Goal: Transaction & Acquisition: Purchase product/service

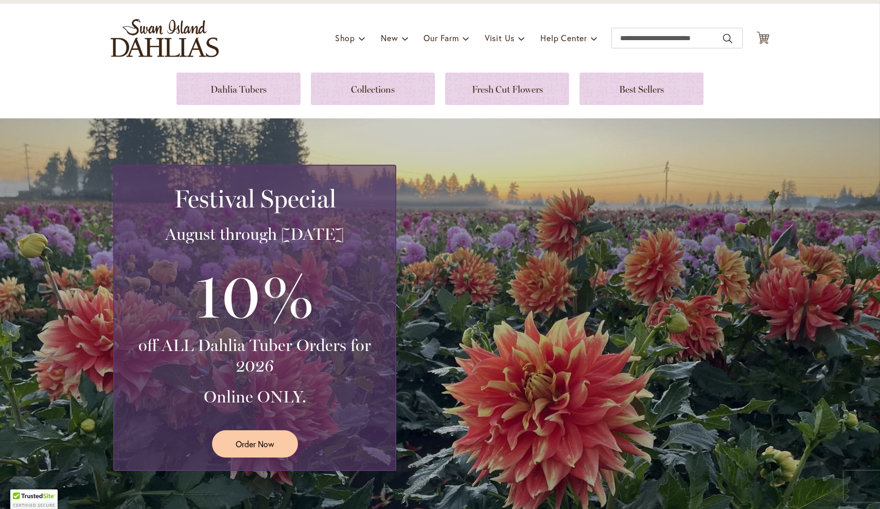
scroll to position [62, 0]
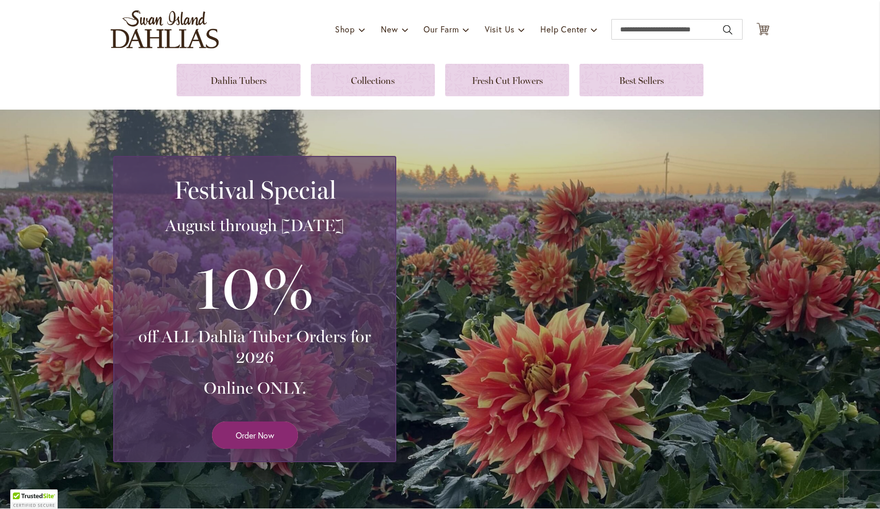
click at [259, 426] on link "Order Now" at bounding box center [255, 435] width 86 height 27
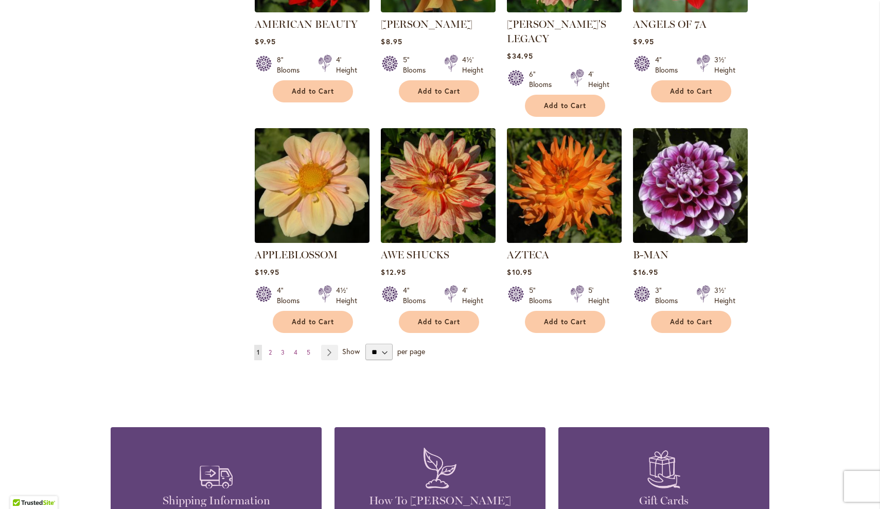
scroll to position [773, 0]
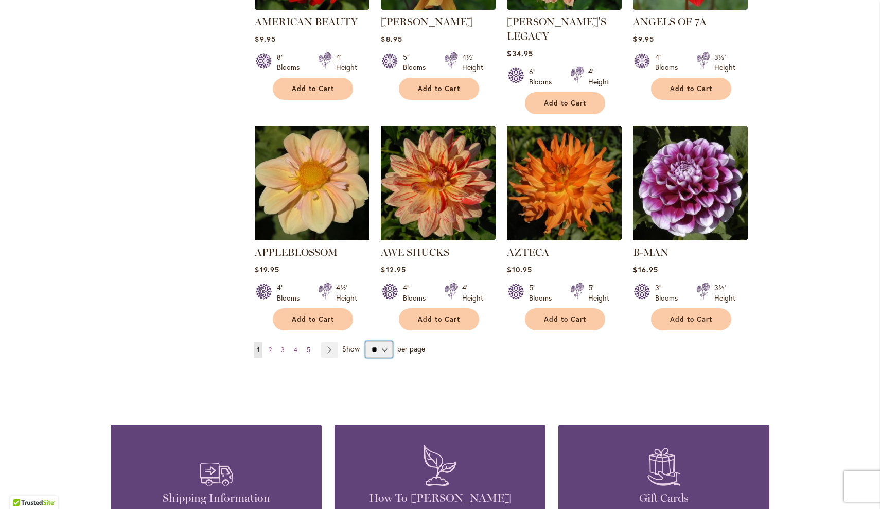
select select "**"
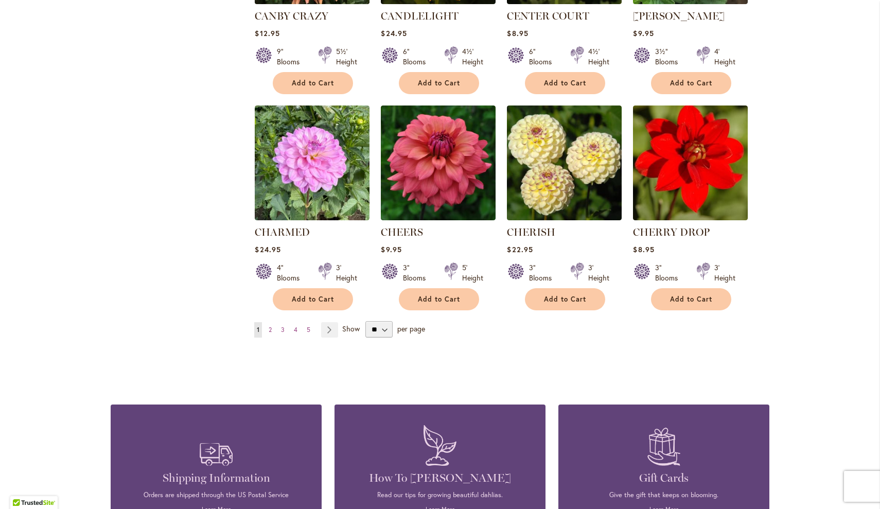
scroll to position [3419, 0]
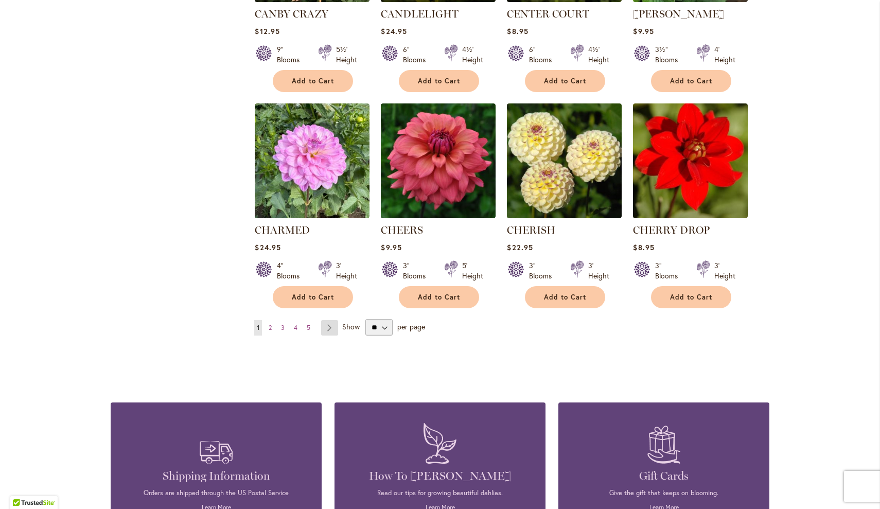
click at [330, 320] on link "Page Next" at bounding box center [329, 327] width 17 height 15
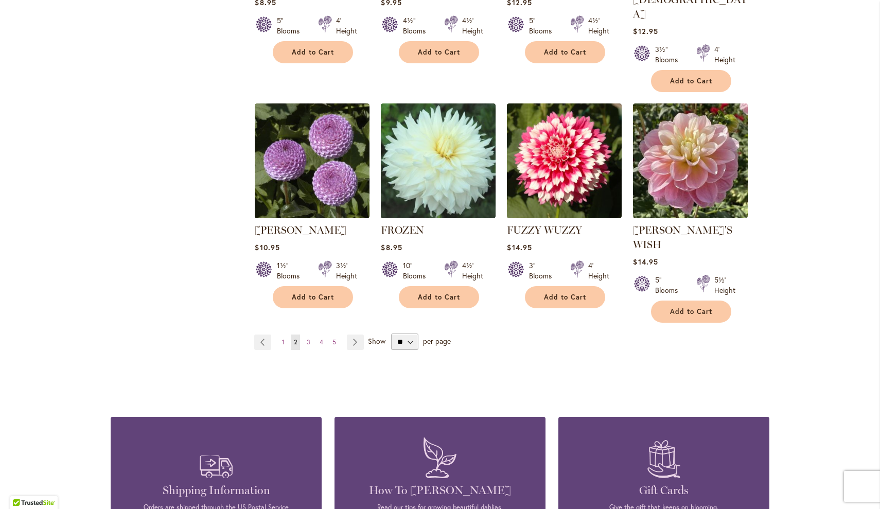
scroll to position [3514, 0]
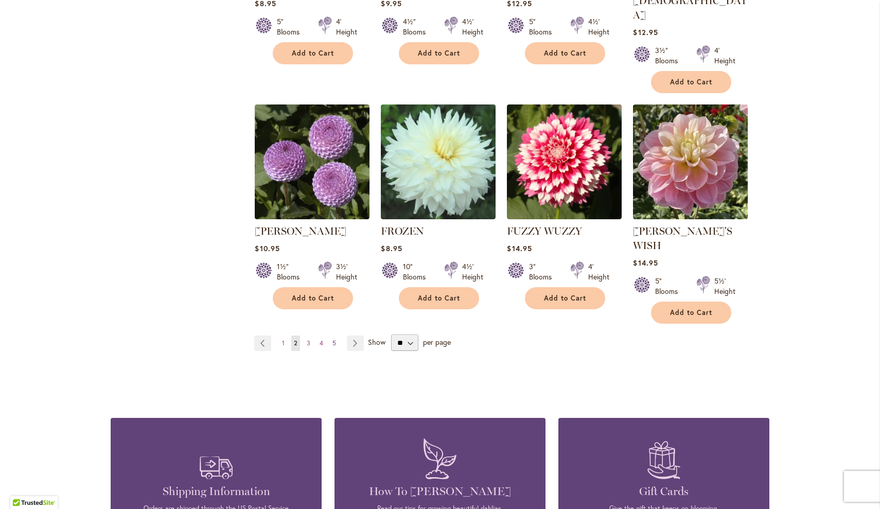
click at [334, 339] on span "5" at bounding box center [335, 343] width 4 height 8
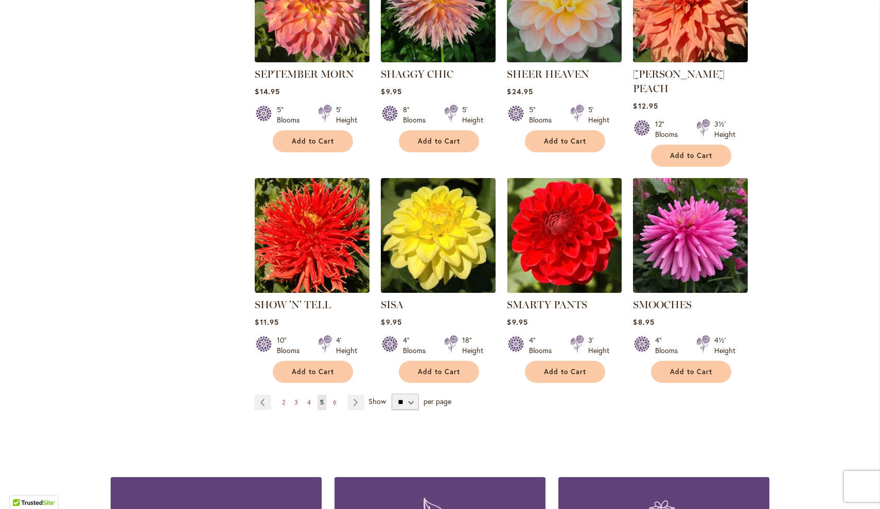
scroll to position [3390, 0]
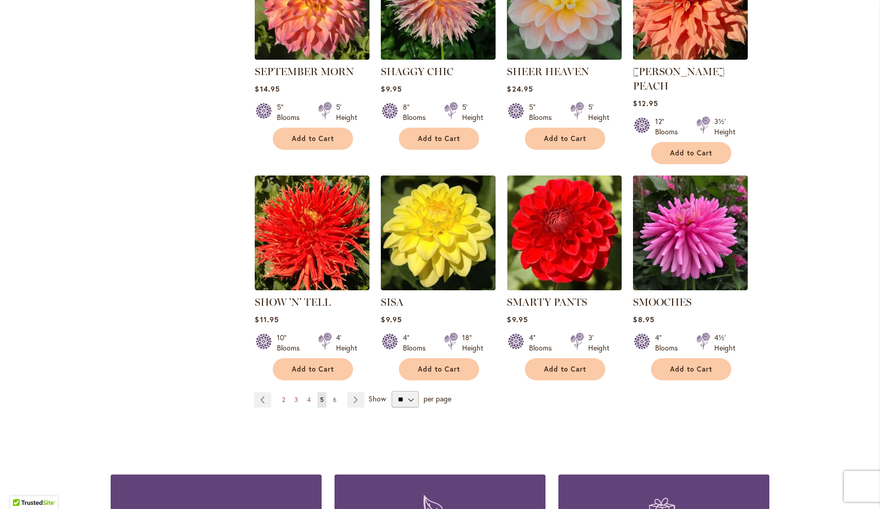
click at [334, 396] on span "6" at bounding box center [335, 400] width 4 height 8
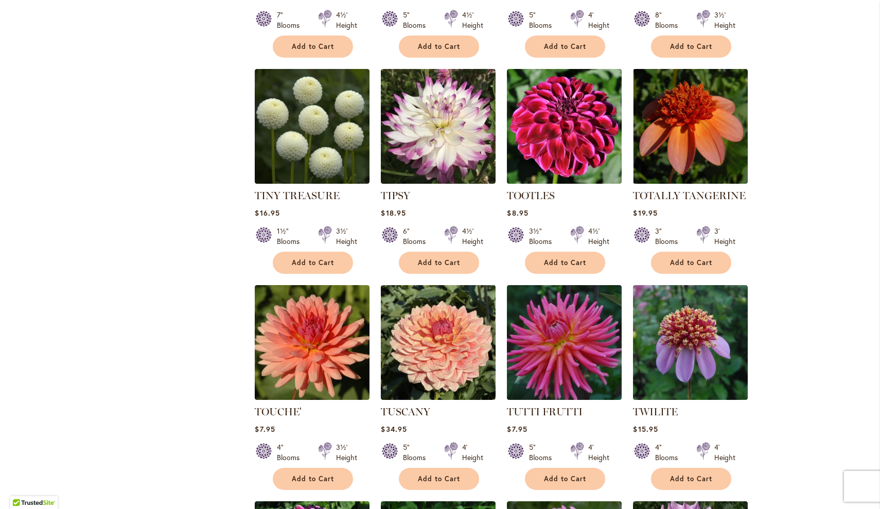
scroll to position [1695, 0]
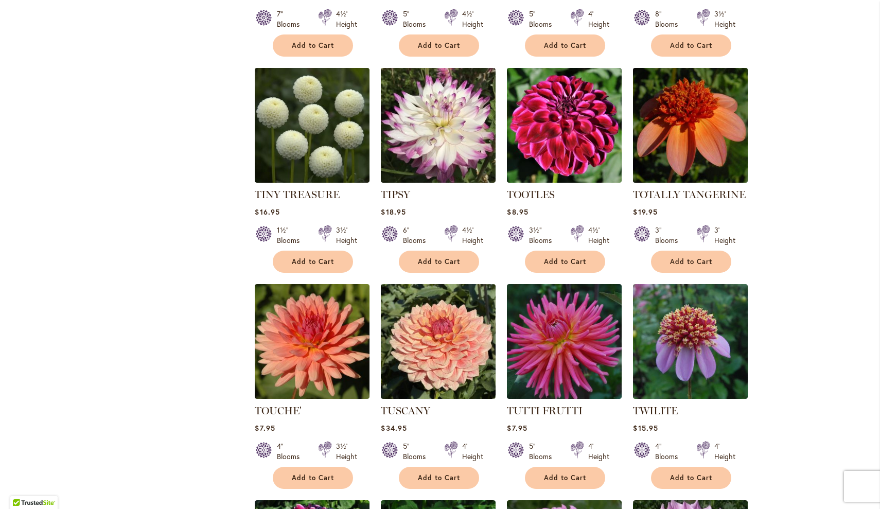
click at [694, 139] on img at bounding box center [691, 125] width 120 height 120
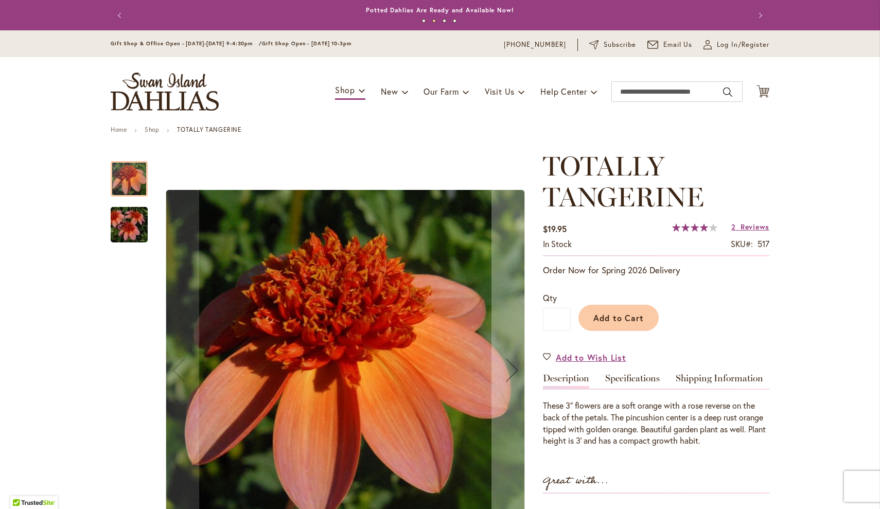
click at [136, 241] on img "TOTALLY TANGERINE" at bounding box center [129, 224] width 74 height 49
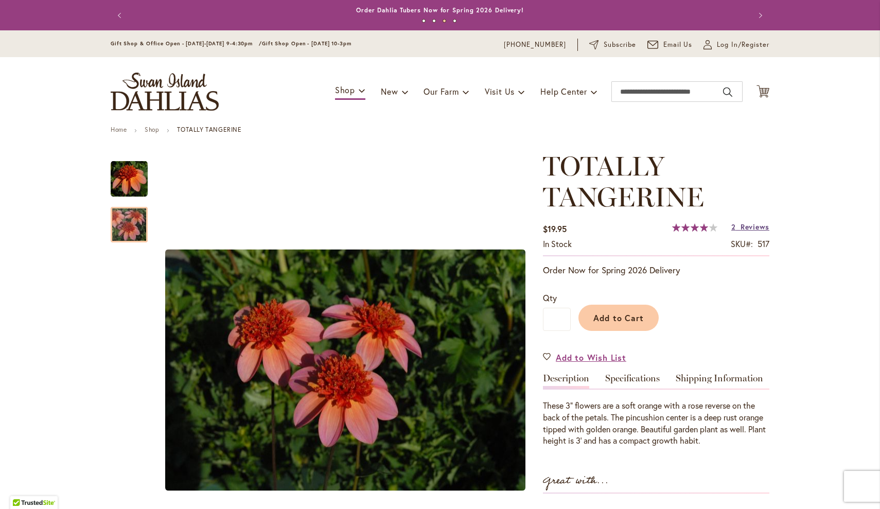
click at [760, 229] on span "Reviews" at bounding box center [755, 227] width 29 height 10
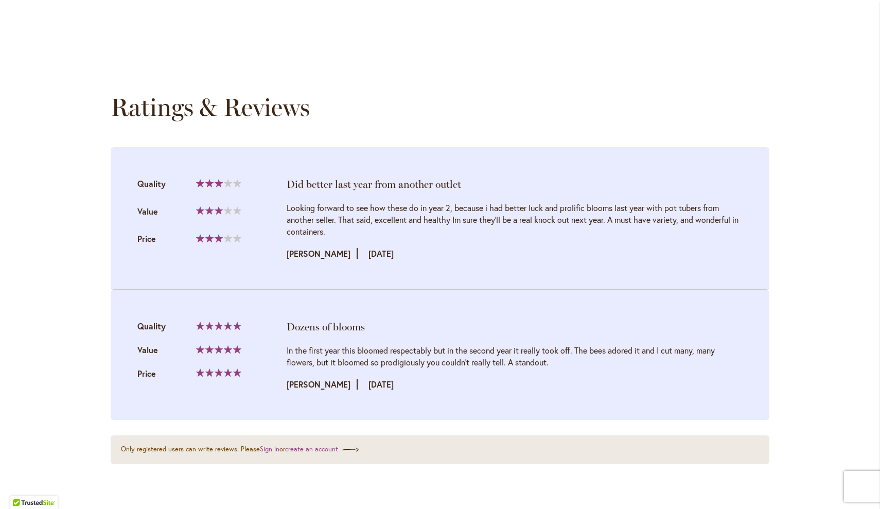
scroll to position [1070, 0]
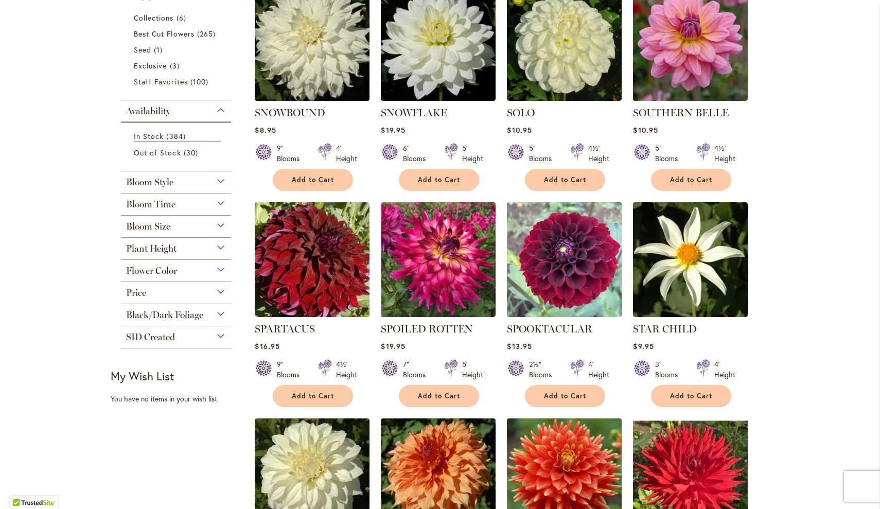
scroll to position [252, 0]
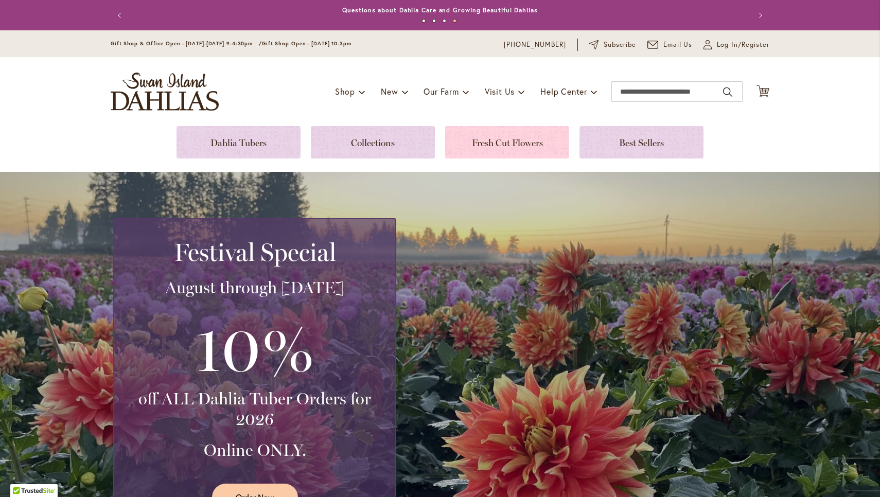
click at [461, 143] on link at bounding box center [507, 142] width 124 height 32
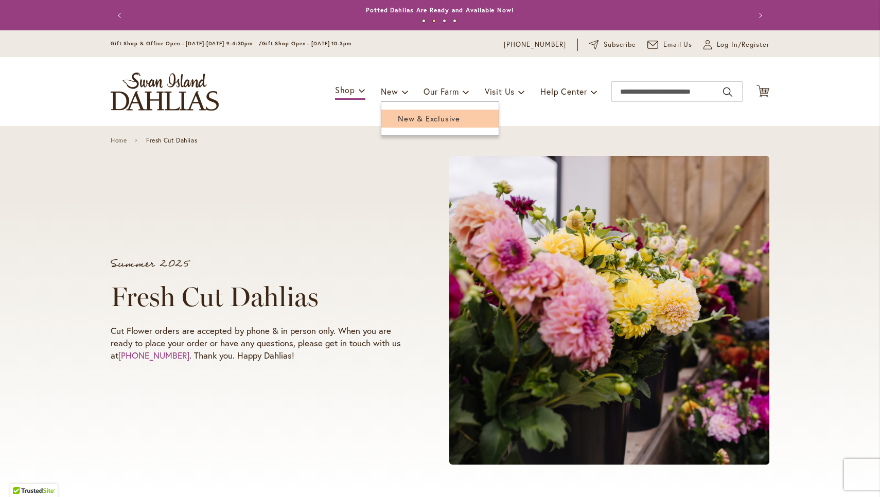
click at [403, 119] on span "New & Exclusive" at bounding box center [429, 118] width 62 height 10
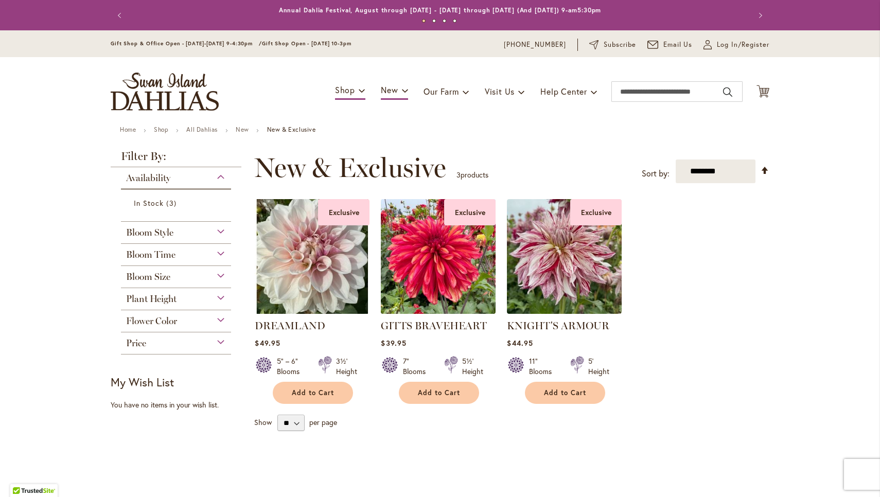
click at [455, 281] on img at bounding box center [438, 256] width 120 height 120
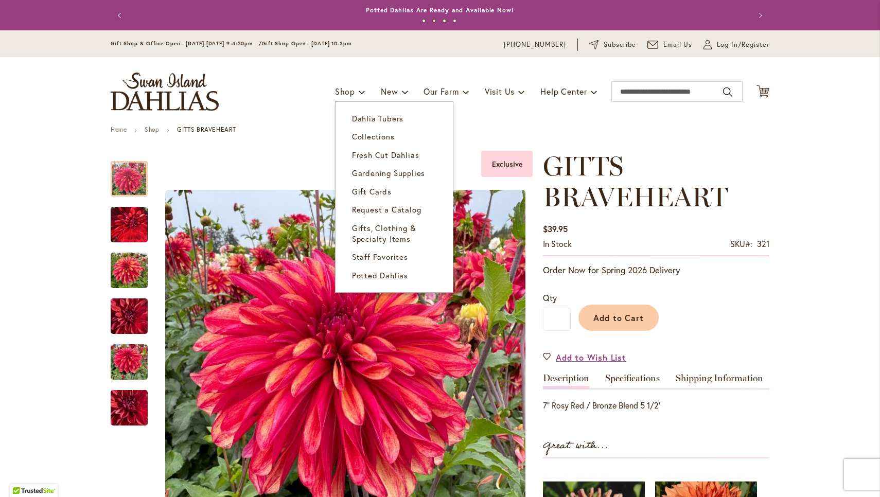
click at [368, 88] on ul "Shop Dahlia Tubers Collections Fresh Cut Dahlias Gardening Supplies Gift Cards …" at bounding box center [466, 92] width 263 height 20
click at [360, 115] on span "Dahlia Tubers" at bounding box center [377, 118] width 51 height 10
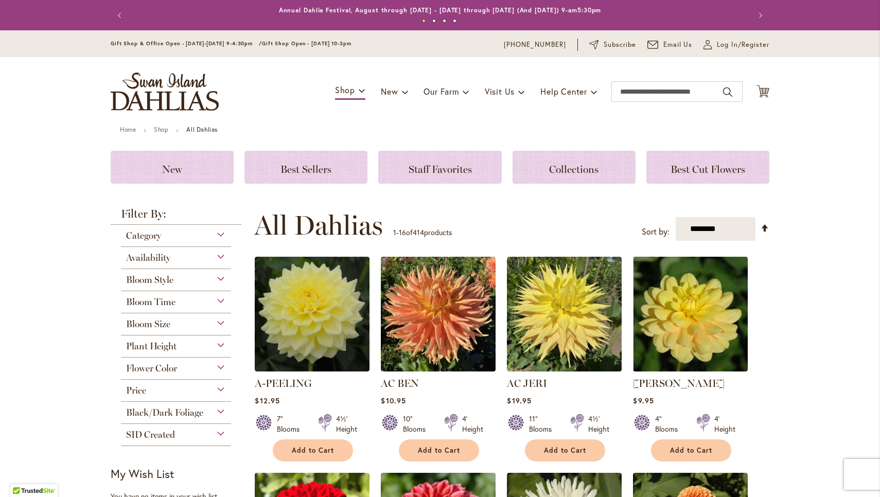
click at [216, 234] on div "Category" at bounding box center [176, 233] width 110 height 16
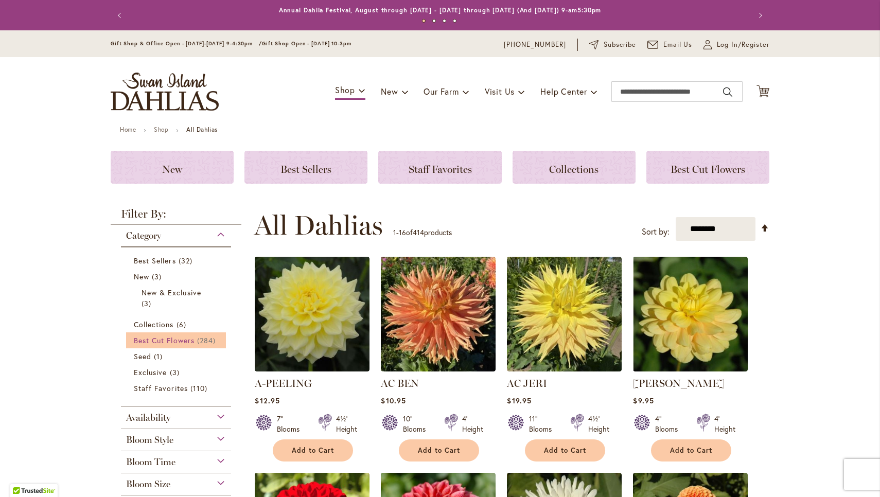
click at [201, 343] on span "284 items" at bounding box center [207, 340] width 21 height 11
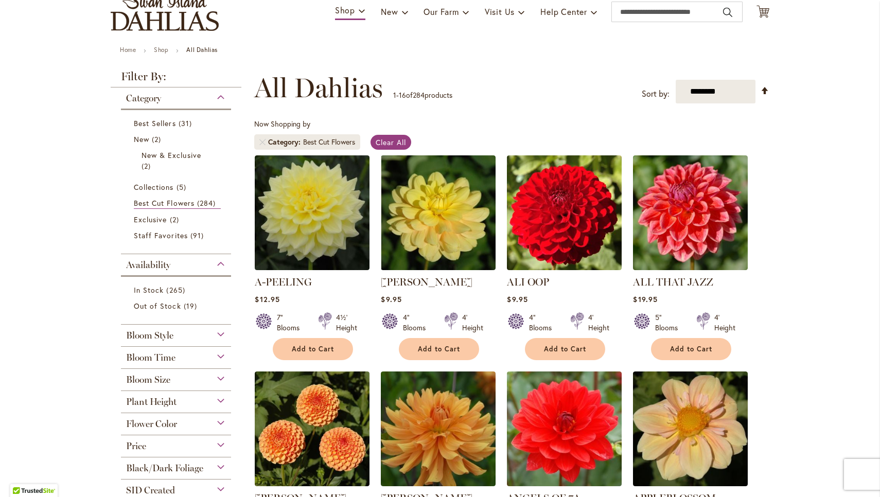
scroll to position [81, 0]
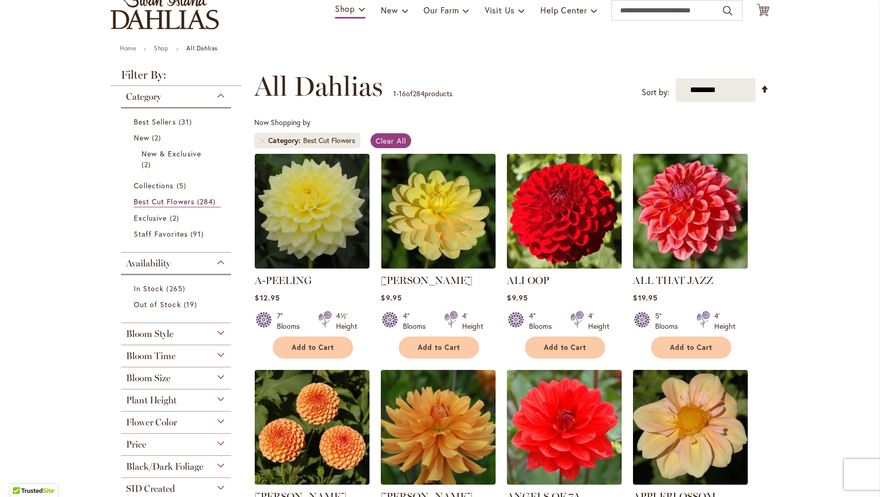
click at [223, 423] on div "Flower Color" at bounding box center [176, 420] width 110 height 16
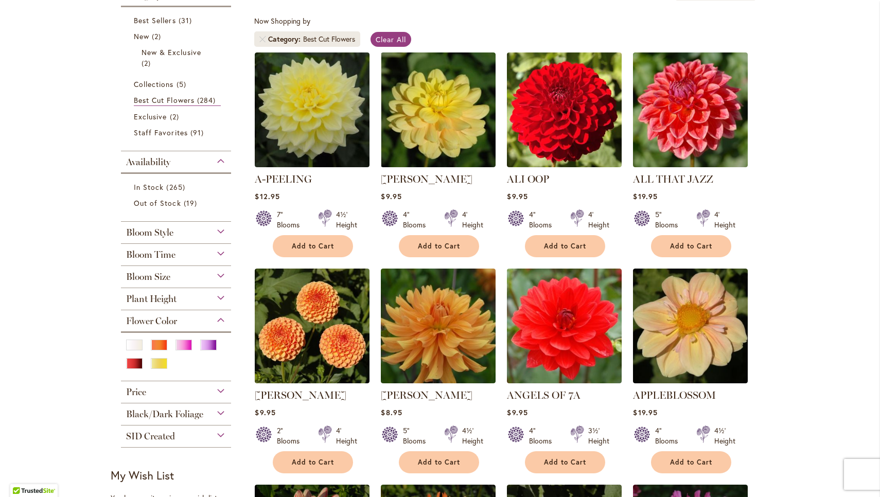
scroll to position [184, 0]
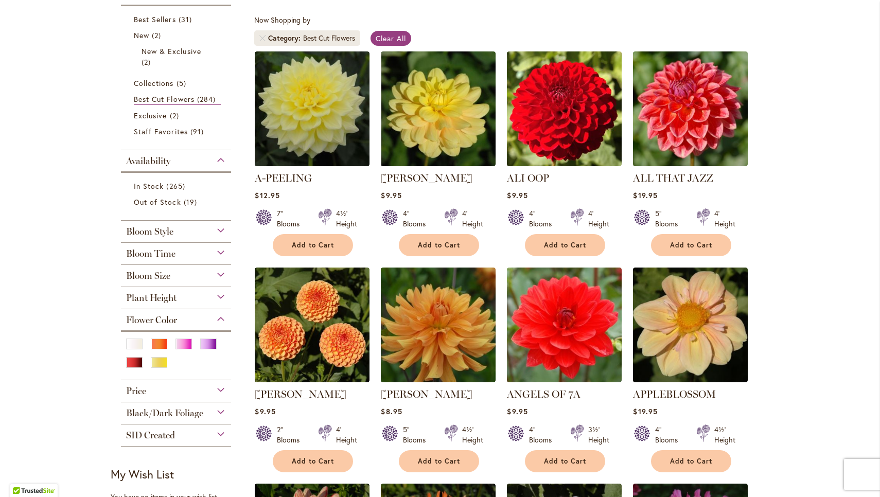
click at [218, 414] on div "Black/Dark Foliage" at bounding box center [176, 411] width 110 height 16
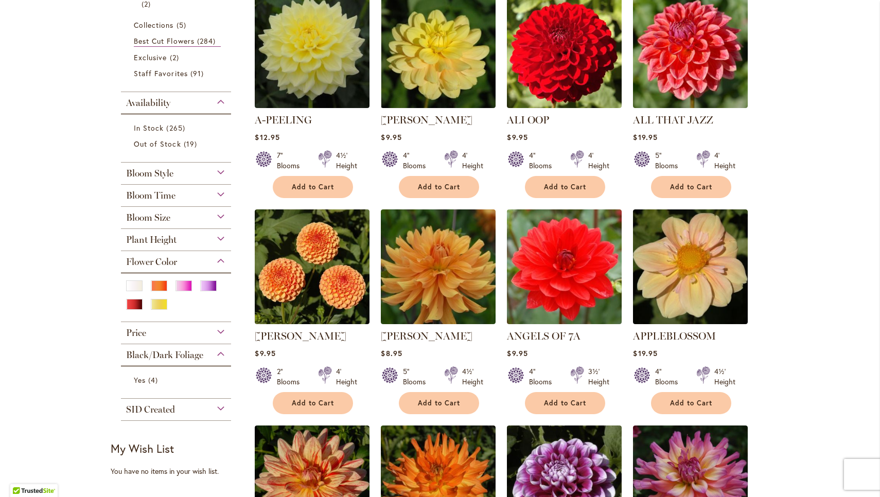
scroll to position [246, 0]
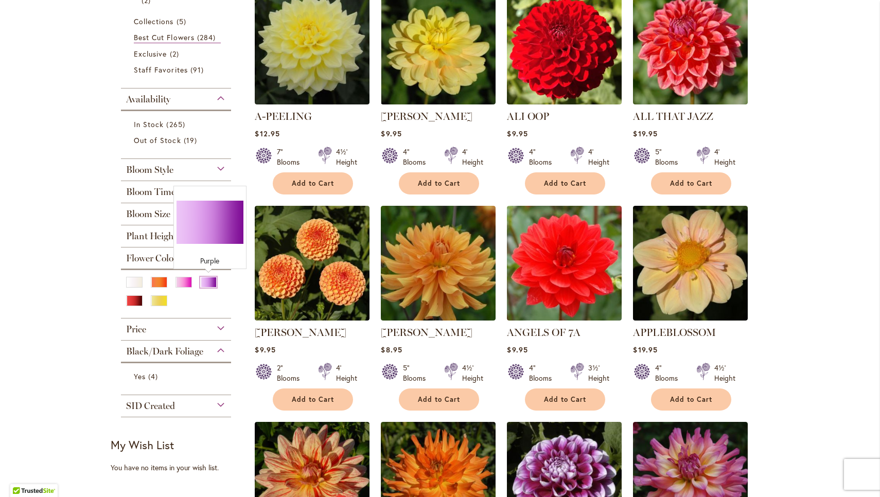
click at [207, 283] on div "Purple" at bounding box center [208, 282] width 16 height 11
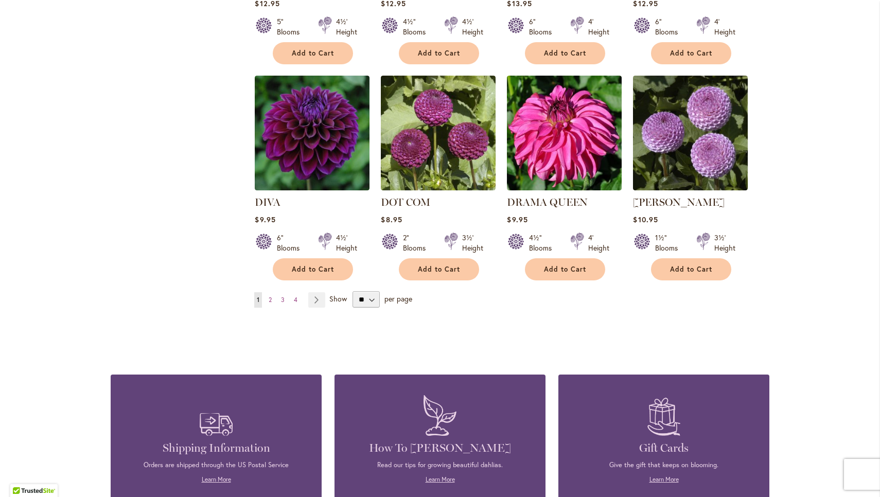
scroll to position [819, 0]
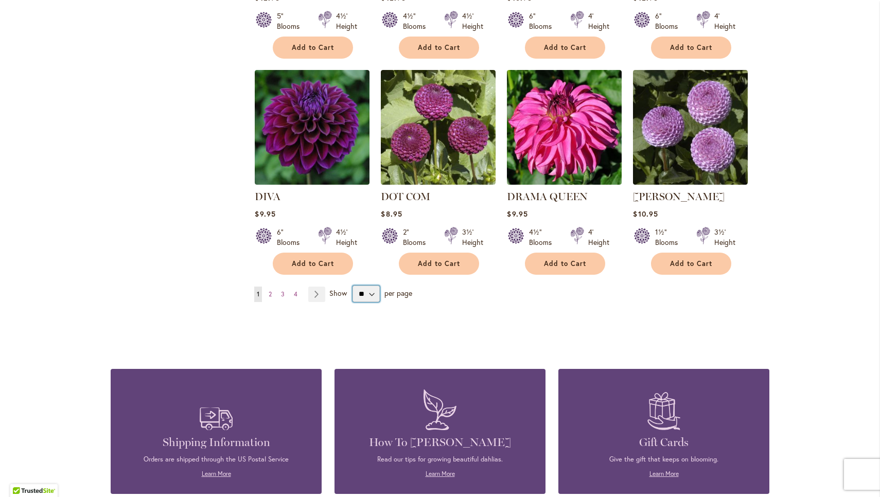
select select "**"
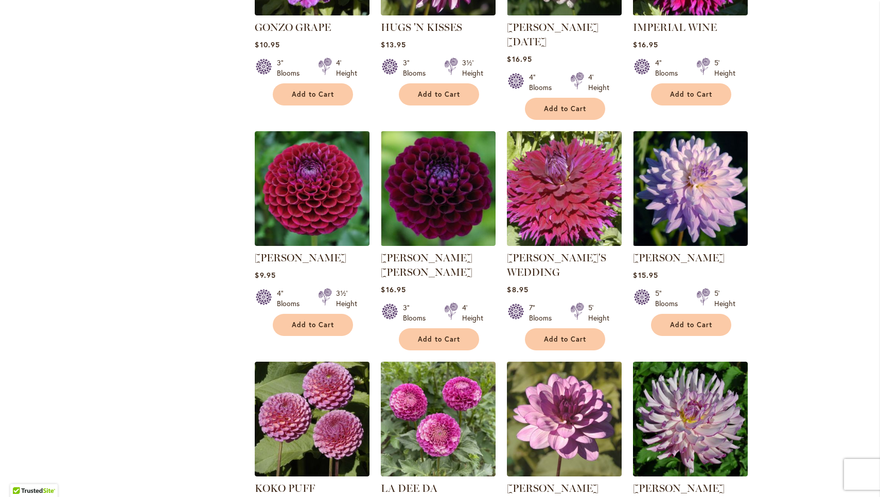
scroll to position [1207, 0]
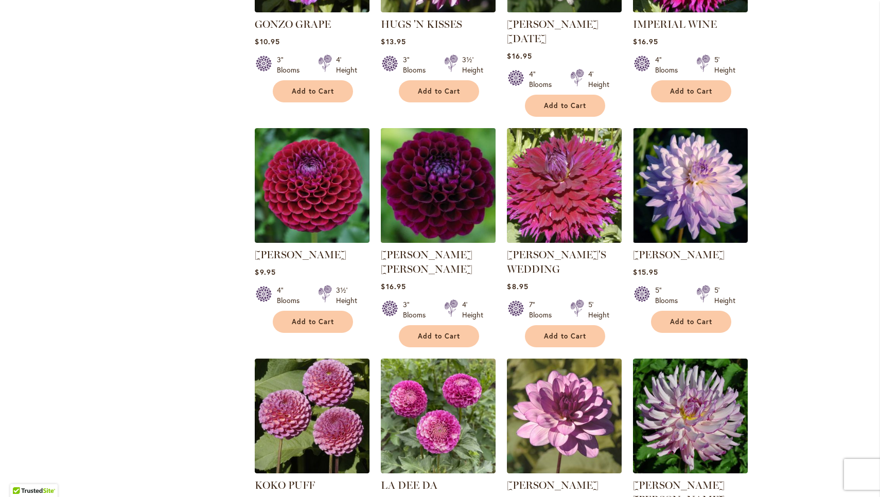
click at [444, 173] on img at bounding box center [438, 185] width 120 height 120
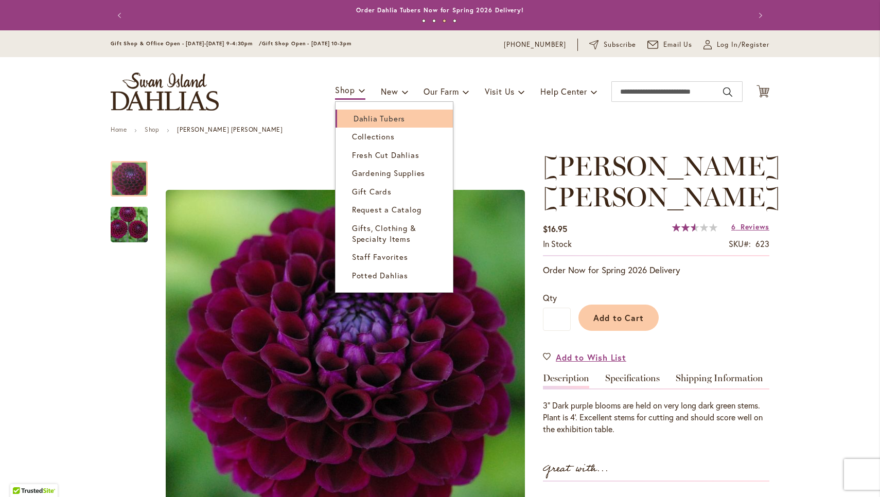
click at [370, 111] on link "Dahlia Tubers" at bounding box center [394, 119] width 117 height 18
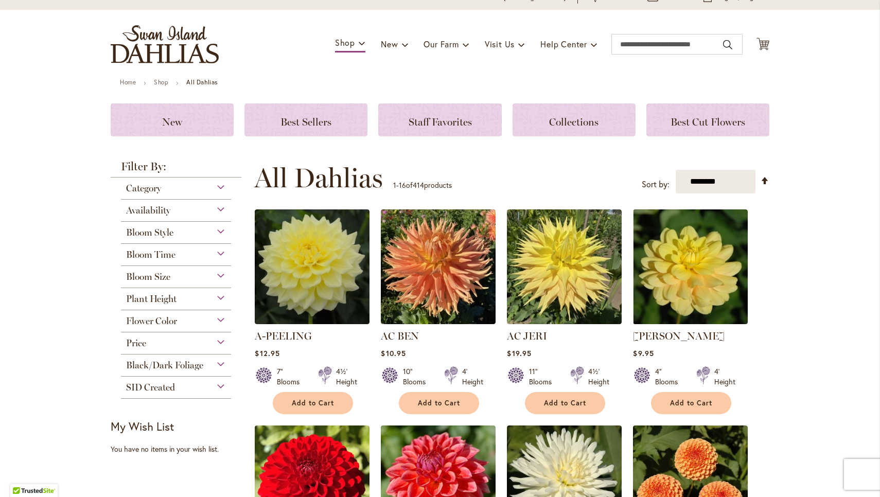
scroll to position [39, 0]
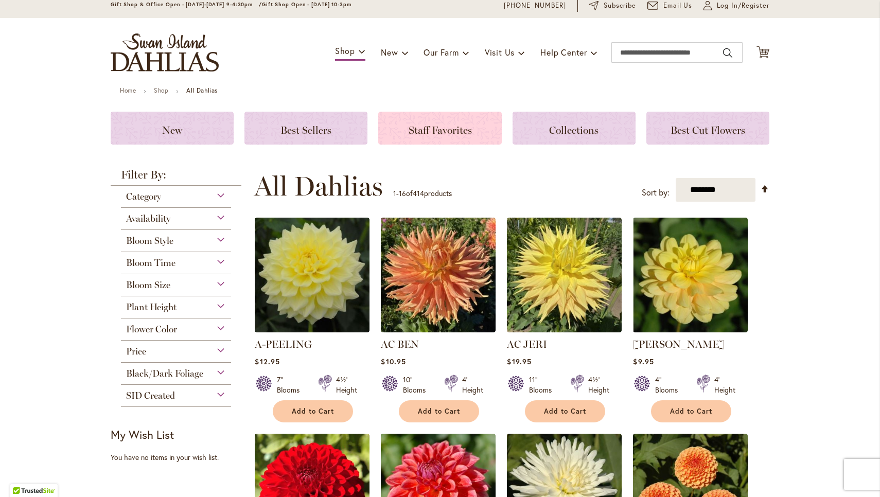
click at [425, 131] on span "Staff Favorites" at bounding box center [440, 130] width 63 height 12
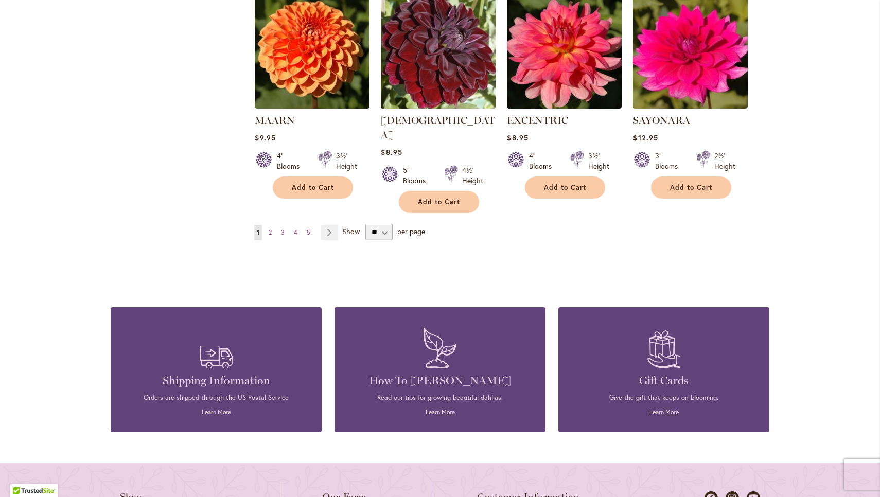
scroll to position [892, 0]
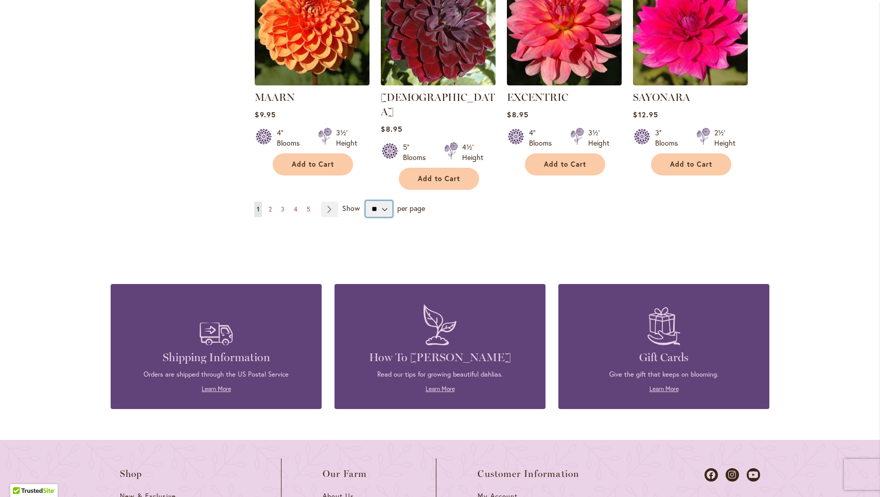
select select "**"
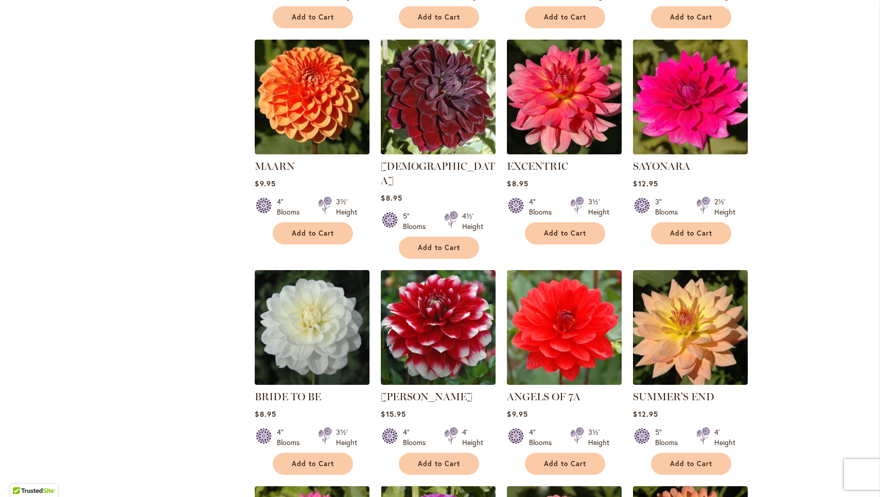
scroll to position [828, 0]
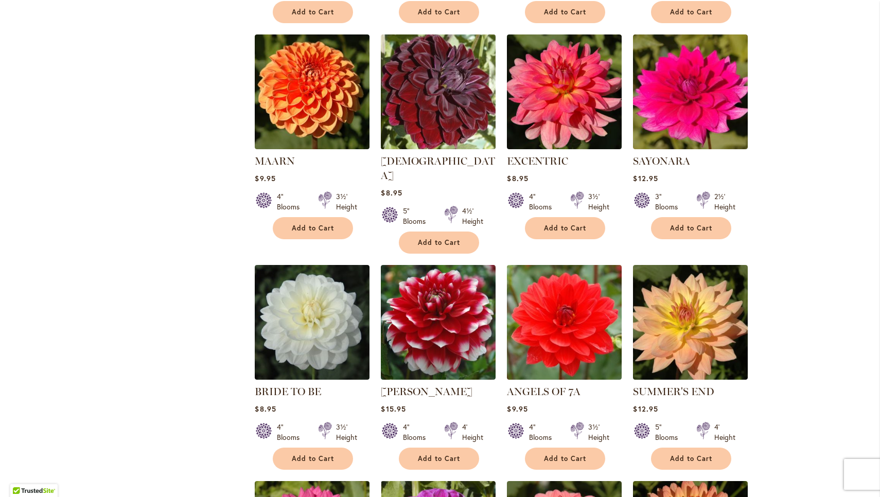
click at [422, 99] on img at bounding box center [438, 91] width 120 height 120
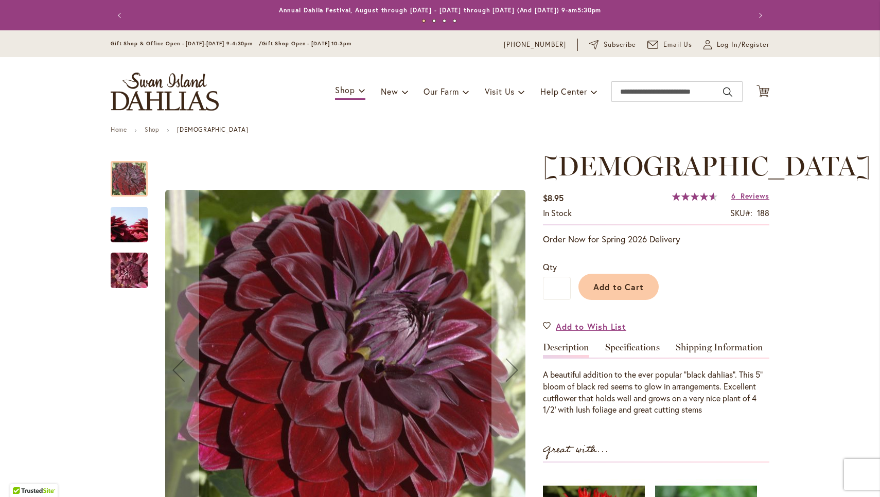
click at [122, 229] on img "VOODOO" at bounding box center [129, 224] width 74 height 49
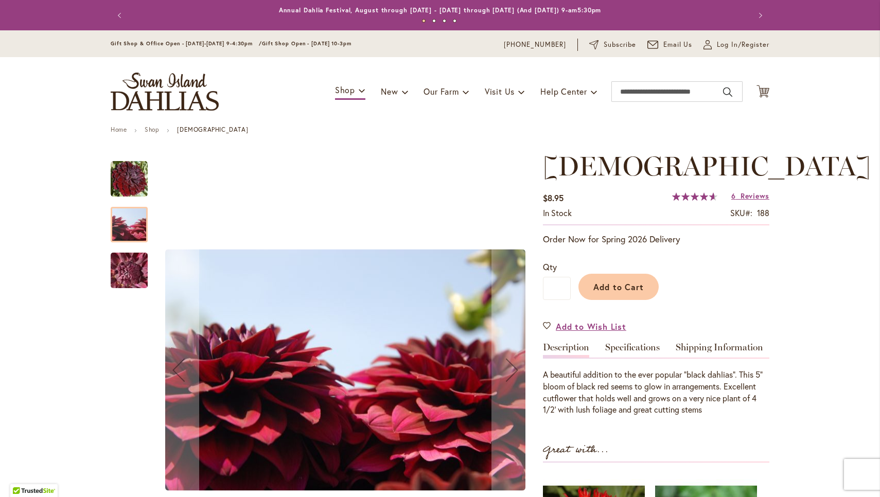
click at [126, 263] on img "VOODOO" at bounding box center [129, 271] width 74 height 56
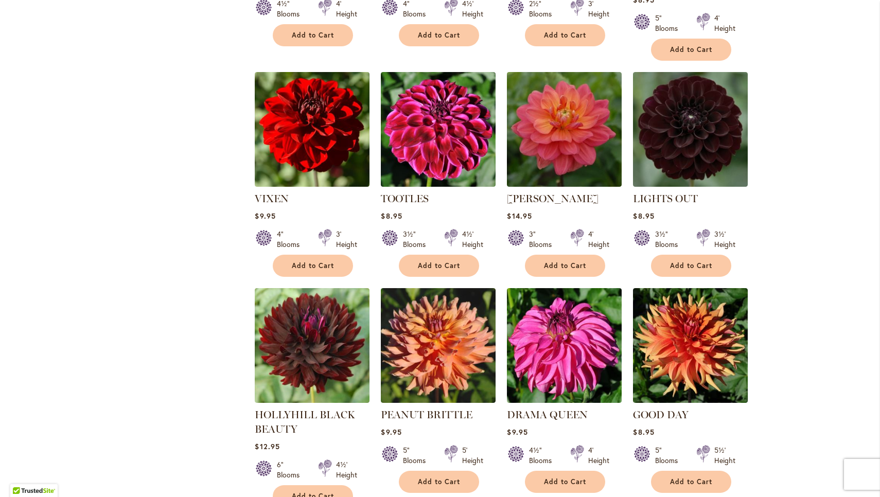
scroll to position [1478, 0]
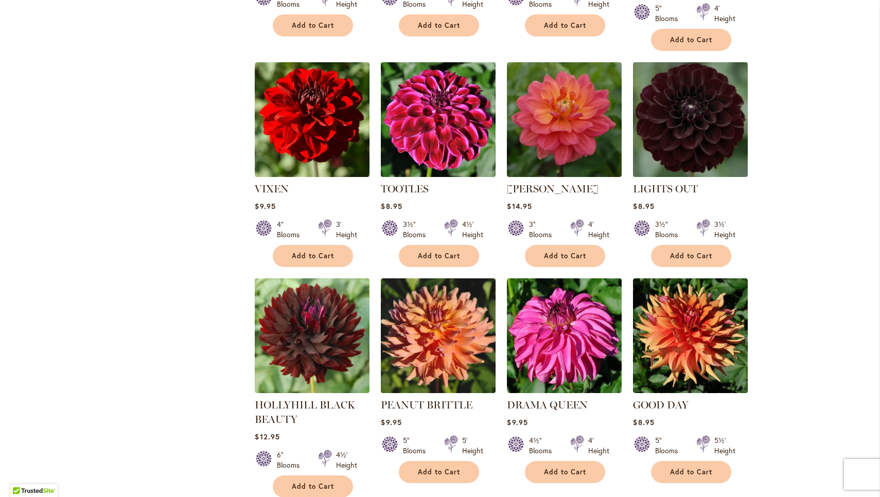
click at [686, 95] on img at bounding box center [691, 119] width 120 height 120
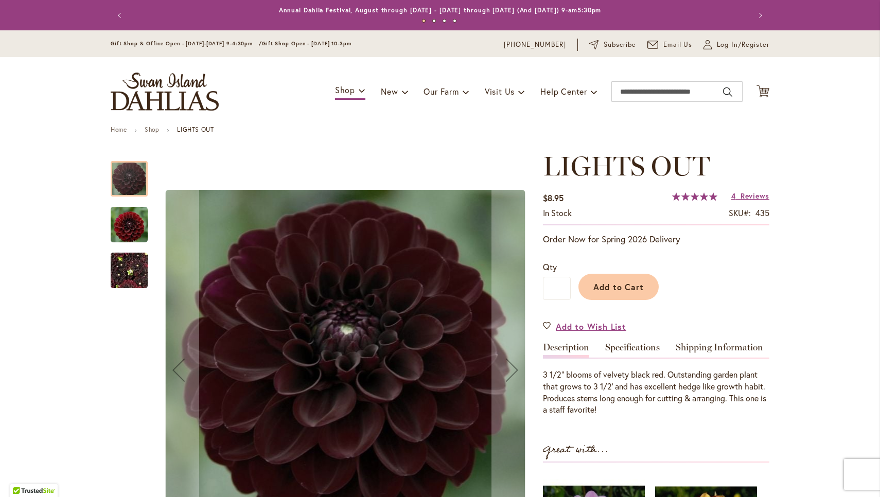
click at [131, 221] on img "LIGHTS OUT" at bounding box center [129, 224] width 37 height 38
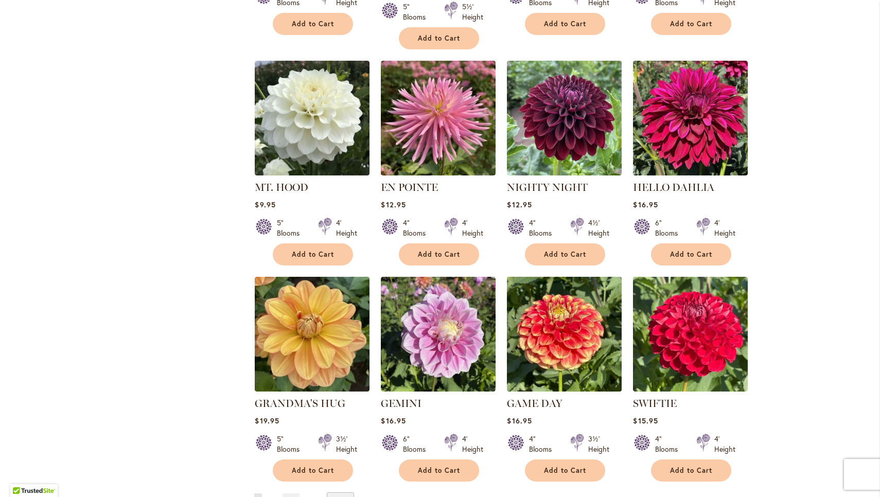
scroll to position [3267, 0]
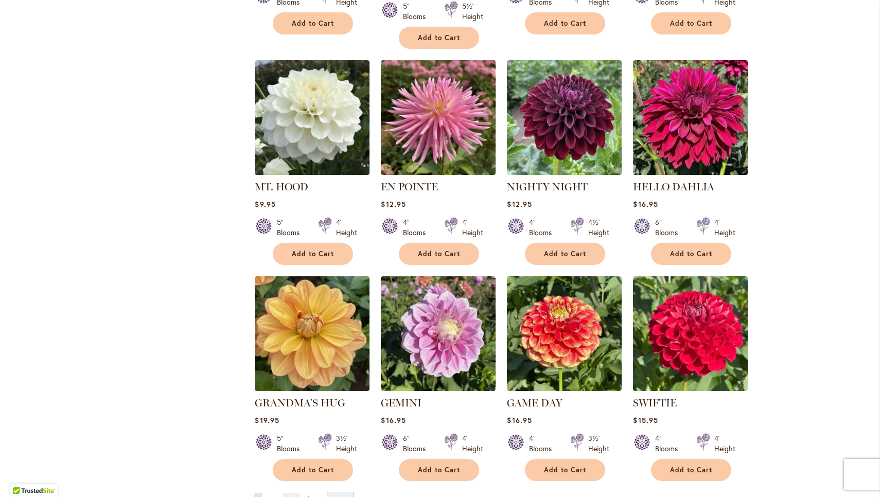
click at [271, 497] on span "2" at bounding box center [270, 501] width 3 height 8
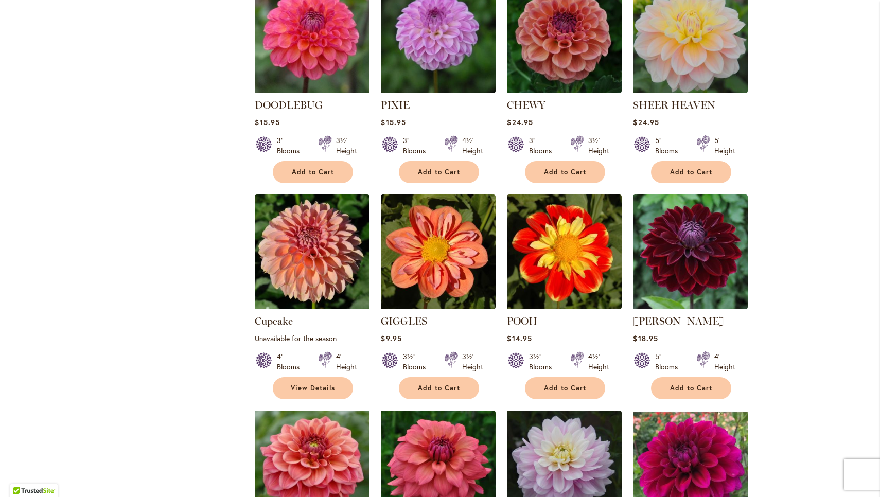
scroll to position [1770, 0]
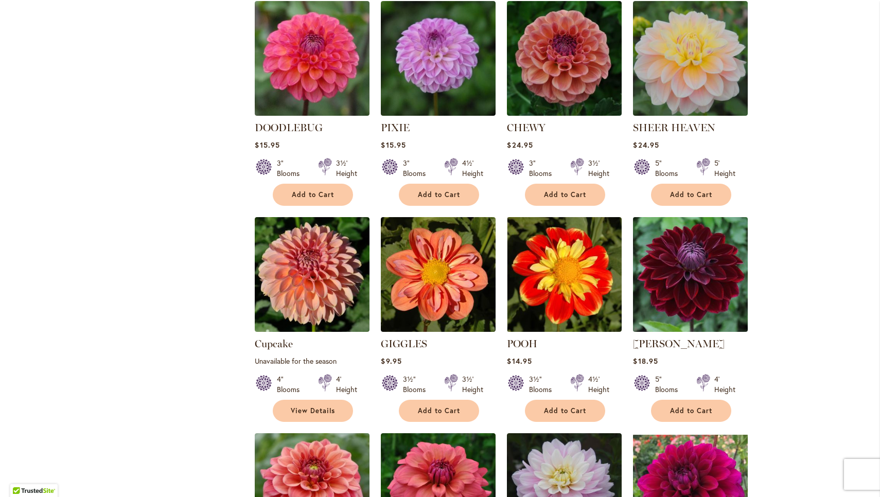
click at [694, 262] on img at bounding box center [691, 274] width 120 height 120
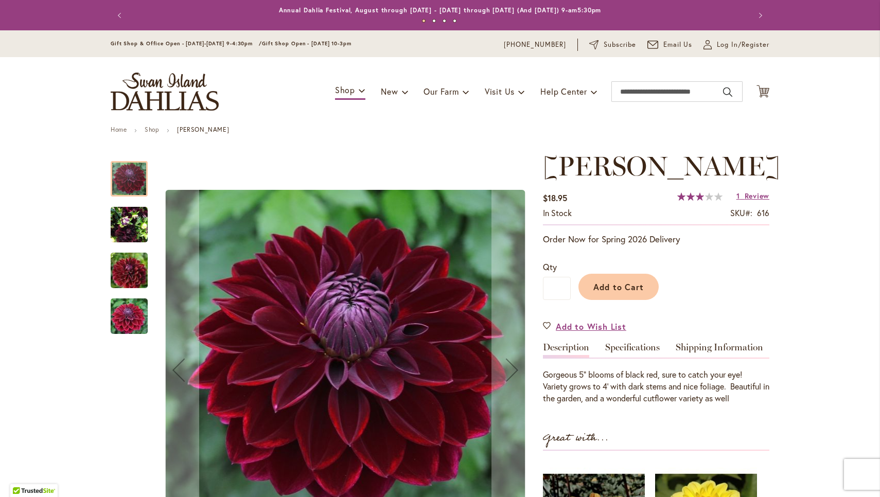
click at [126, 230] on img "Kaisha Lea" at bounding box center [129, 224] width 37 height 49
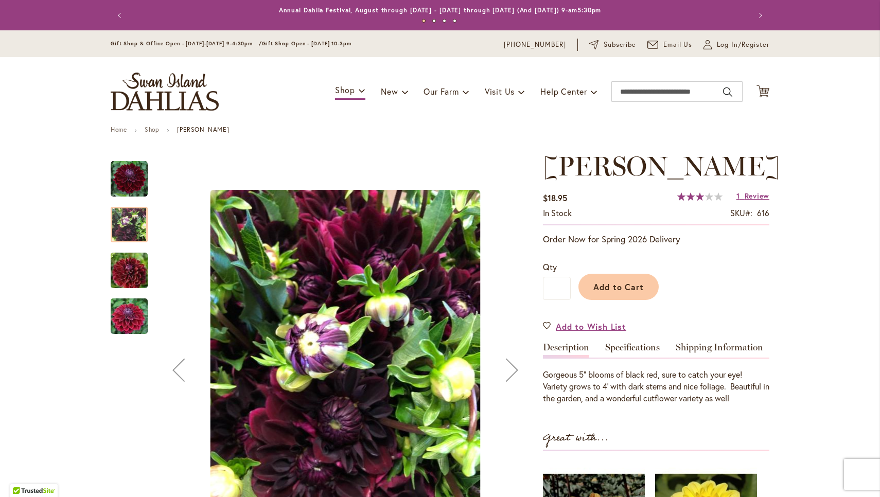
click at [128, 260] on img "Kaisha Lea" at bounding box center [129, 270] width 74 height 49
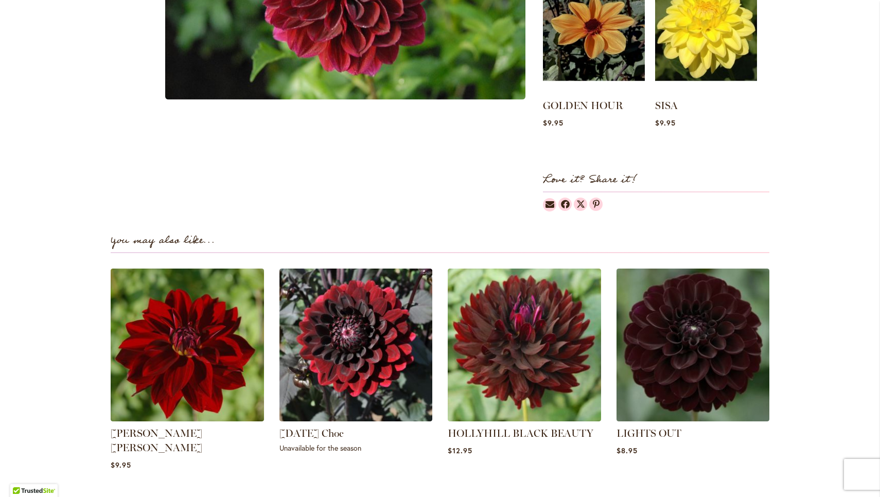
scroll to position [501, 0]
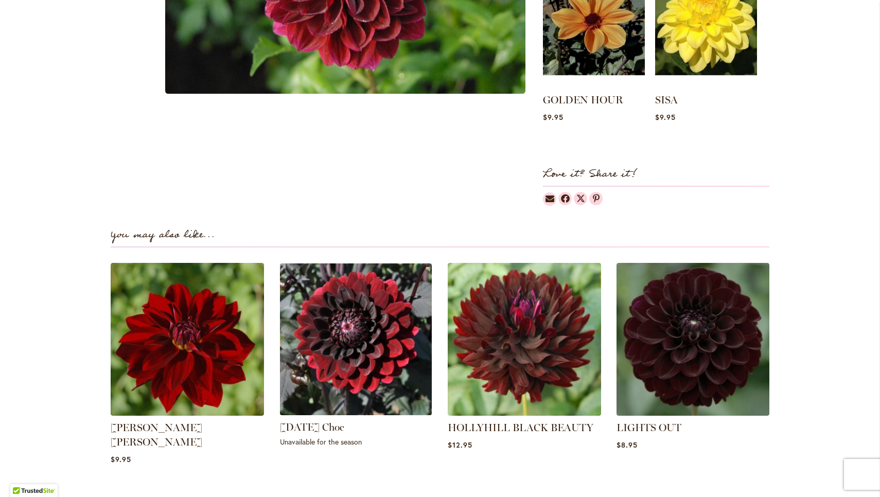
click at [353, 342] on img at bounding box center [356, 339] width 160 height 160
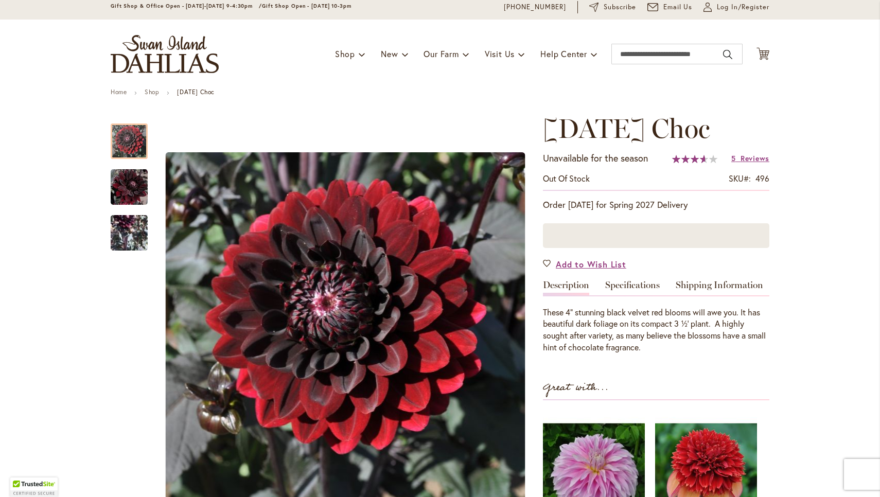
scroll to position [39, 0]
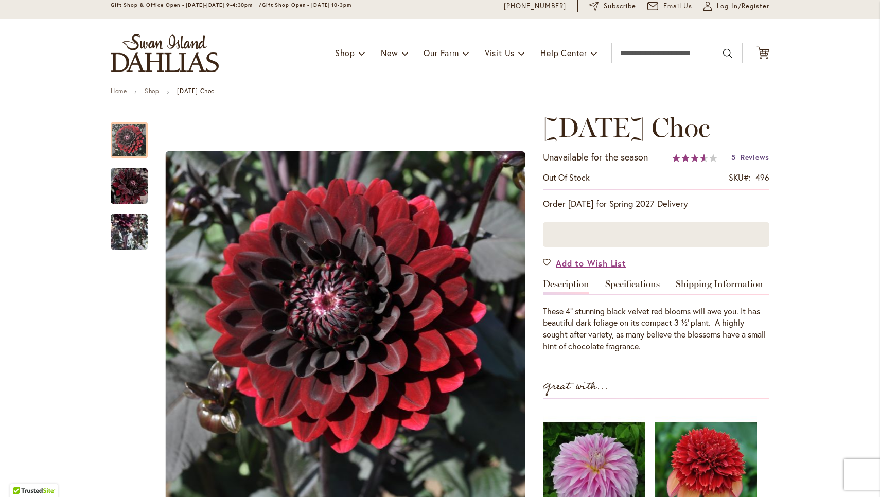
click at [748, 158] on span "Reviews" at bounding box center [755, 157] width 29 height 10
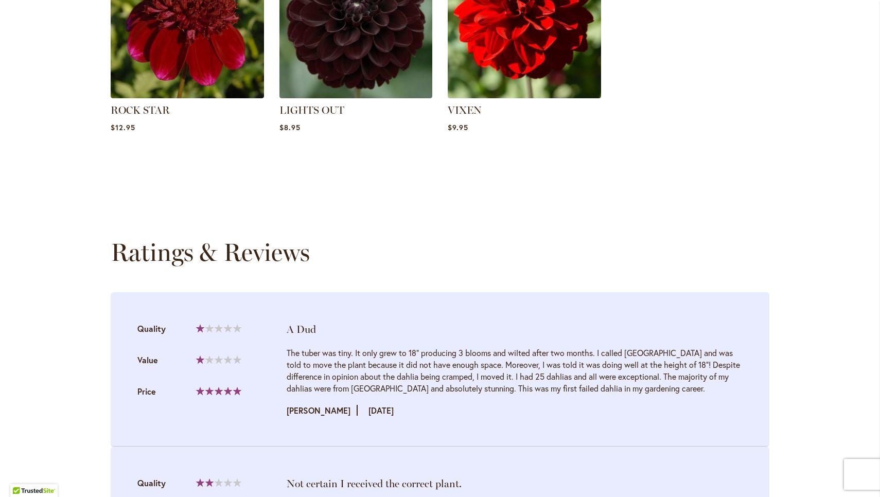
scroll to position [976, 0]
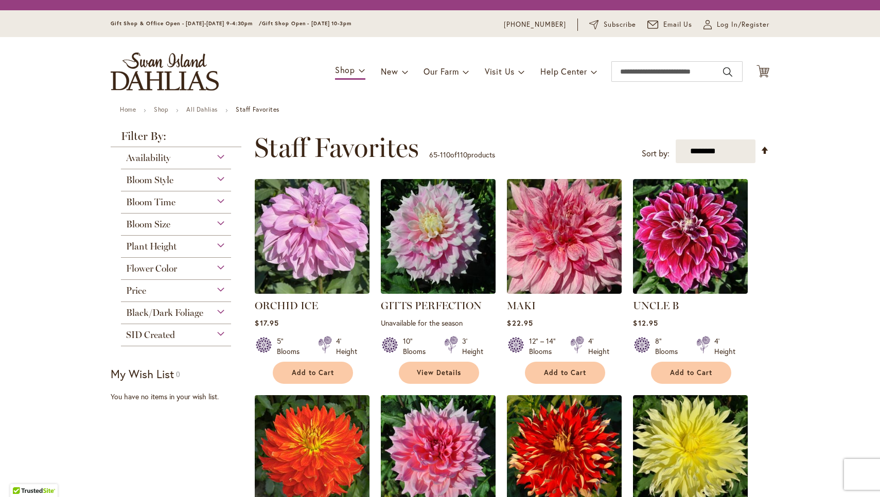
scroll to position [191, 0]
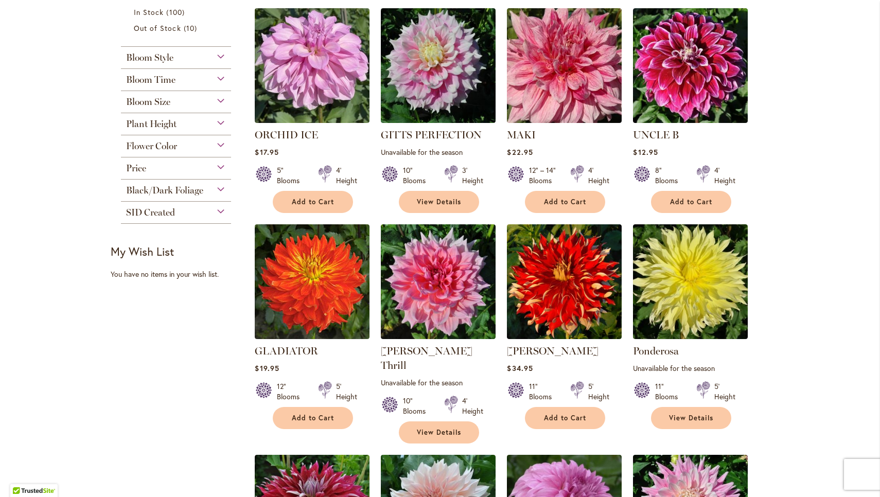
click at [205, 145] on div "Flower Color" at bounding box center [176, 143] width 110 height 16
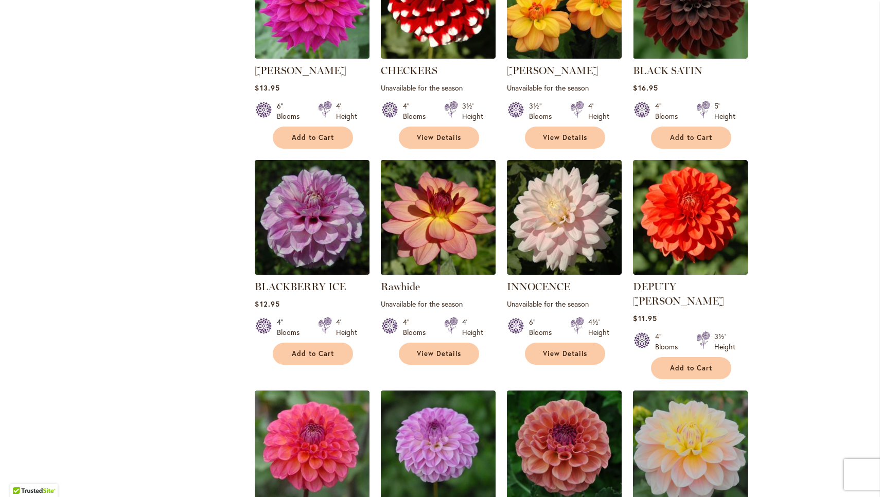
scroll to position [1382, 0]
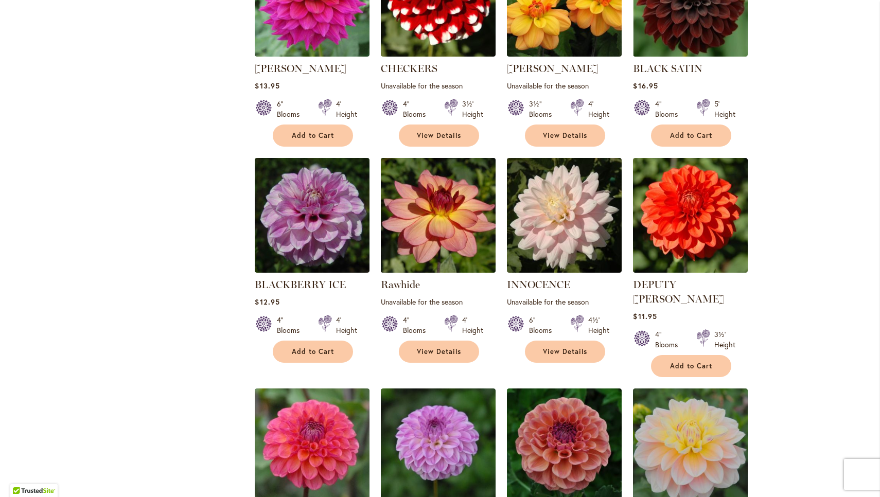
click at [445, 206] on img at bounding box center [438, 215] width 120 height 120
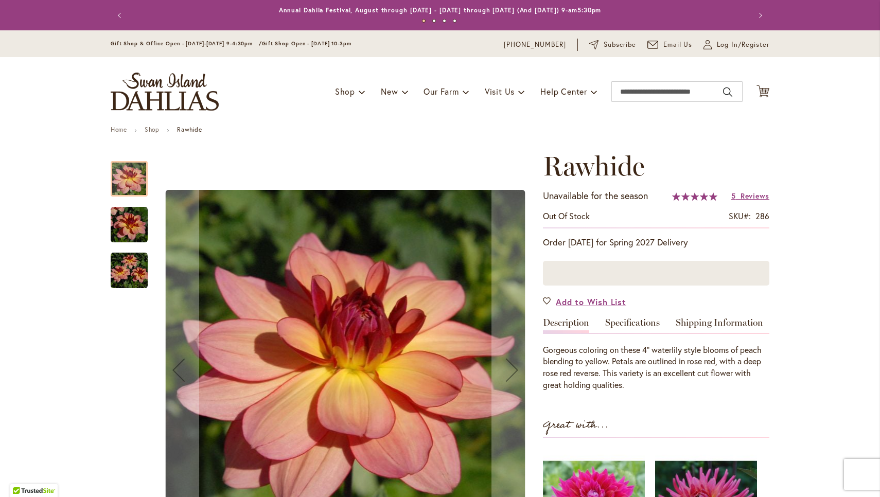
click at [132, 222] on img "Rawhide" at bounding box center [129, 224] width 37 height 37
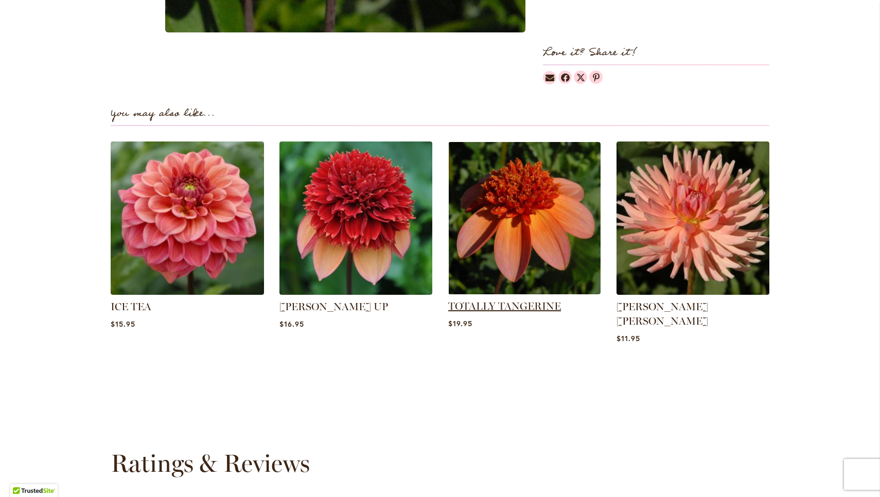
scroll to position [618, 0]
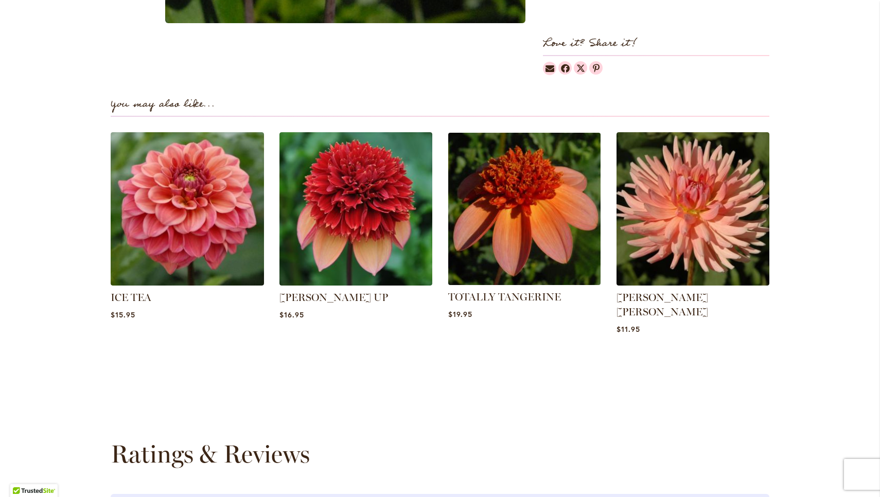
click at [498, 261] on img at bounding box center [525, 209] width 160 height 160
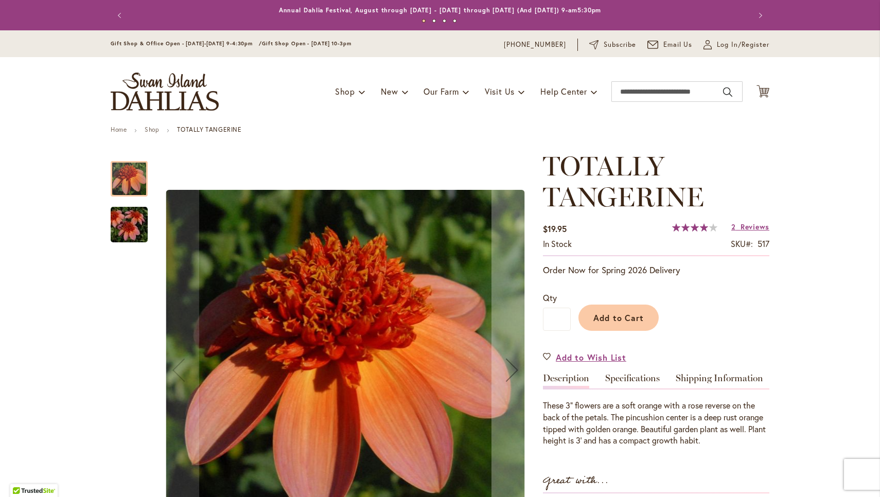
click at [137, 232] on img "TOTALLY TANGERINE" at bounding box center [129, 224] width 74 height 49
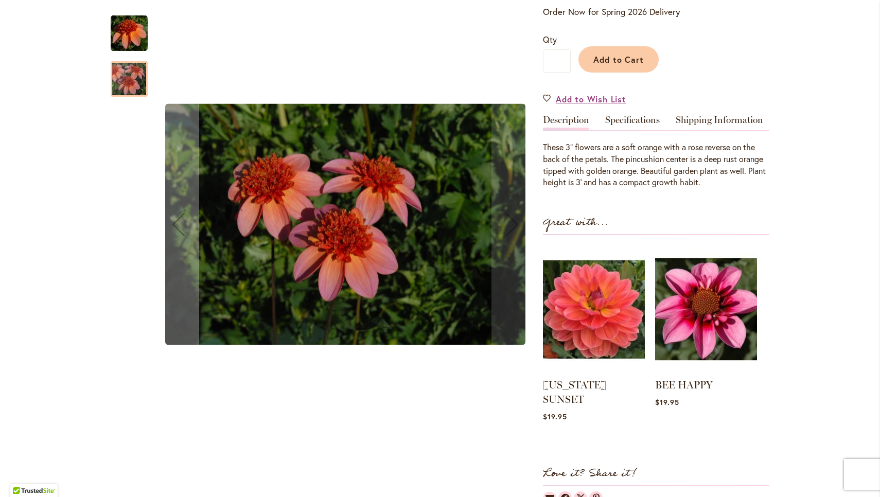
scroll to position [266, 0]
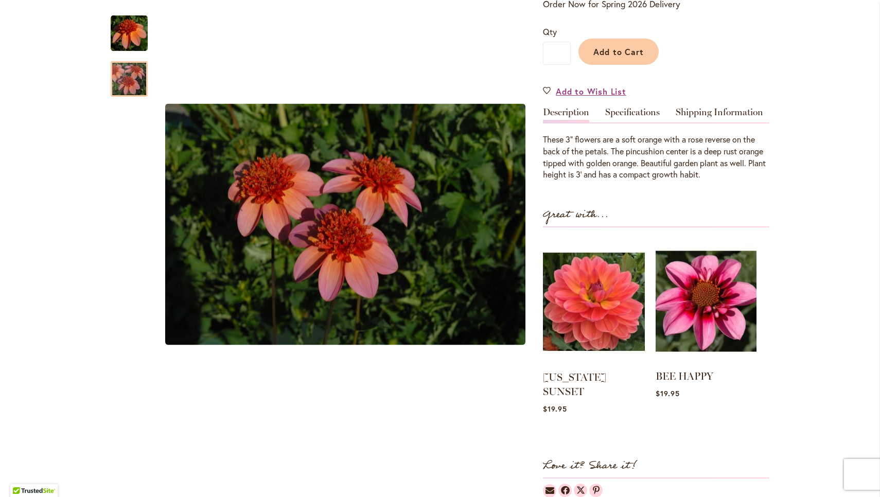
click at [699, 311] on img at bounding box center [706, 301] width 101 height 126
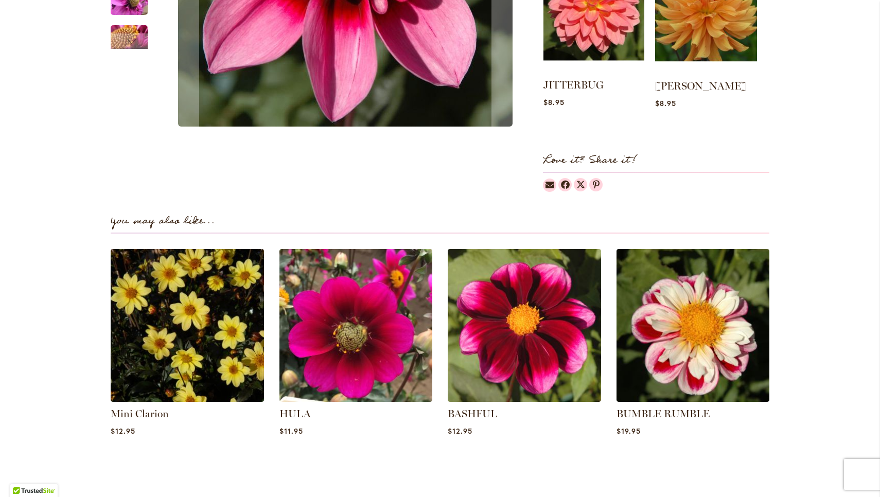
scroll to position [550, 0]
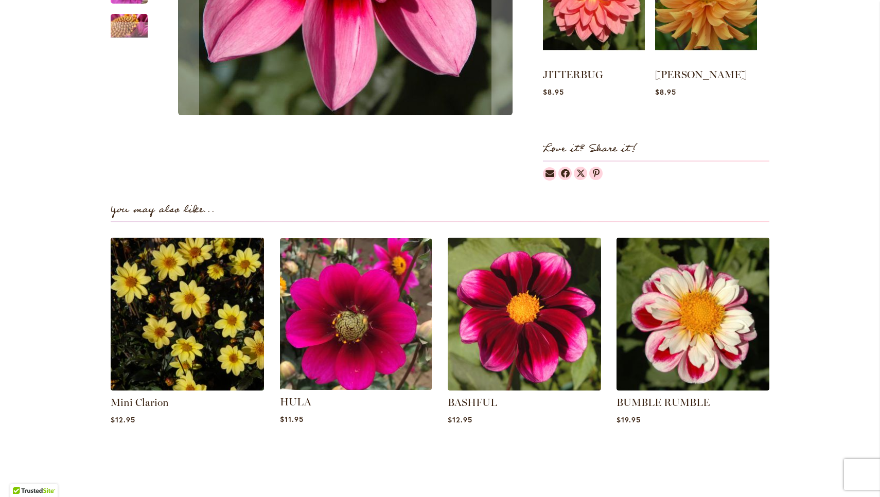
click at [354, 344] on img at bounding box center [356, 314] width 160 height 160
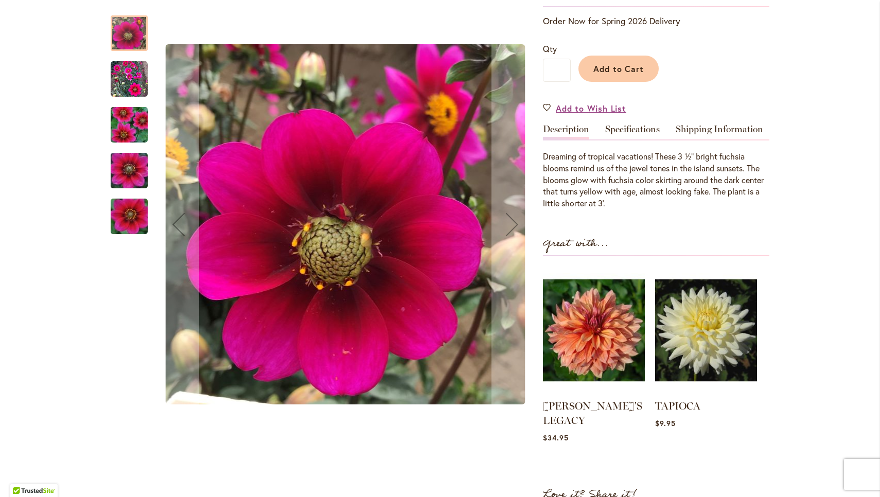
scroll to position [224, 0]
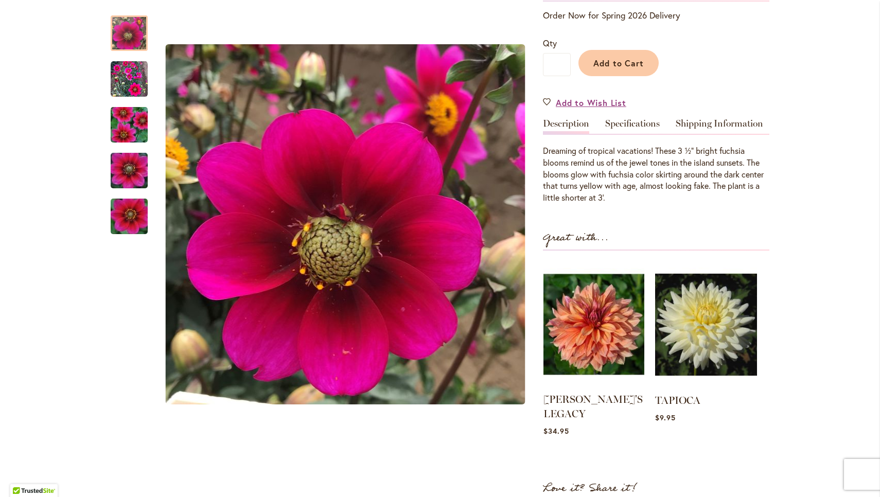
click at [586, 319] on img at bounding box center [594, 325] width 101 height 126
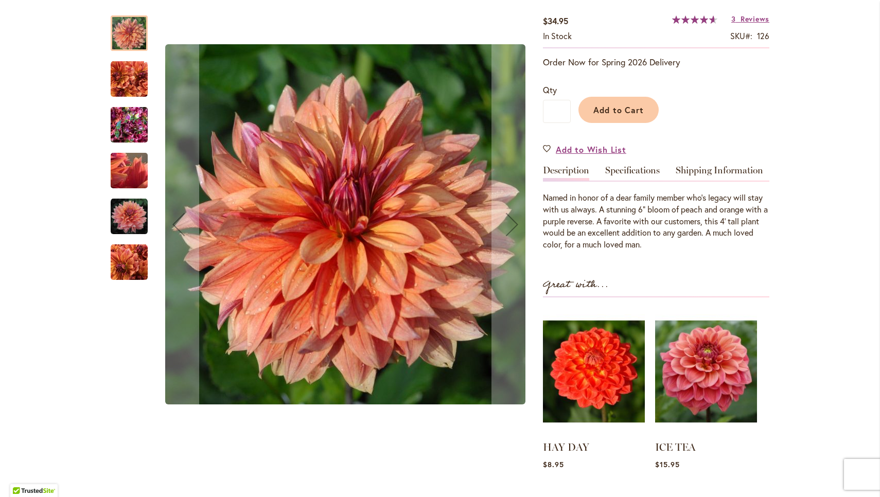
scroll to position [211, 0]
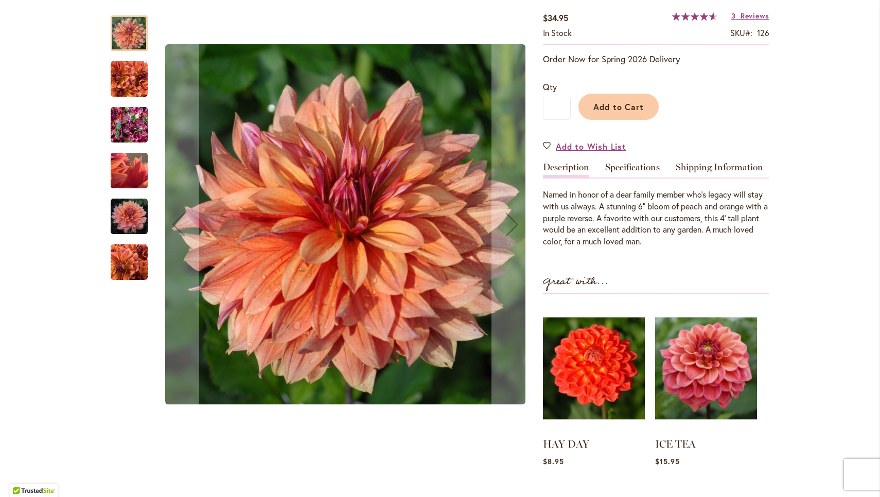
click at [132, 218] on img "Andy's Legacy" at bounding box center [129, 216] width 37 height 37
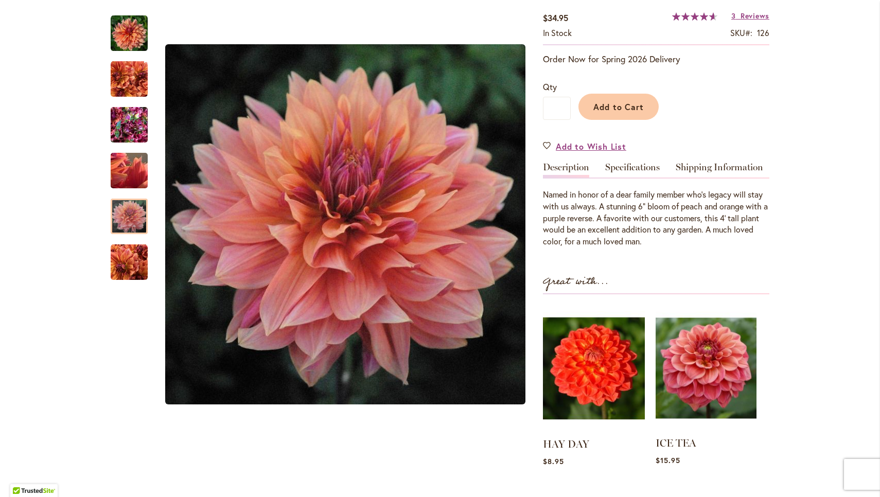
click at [713, 349] on img at bounding box center [706, 368] width 101 height 126
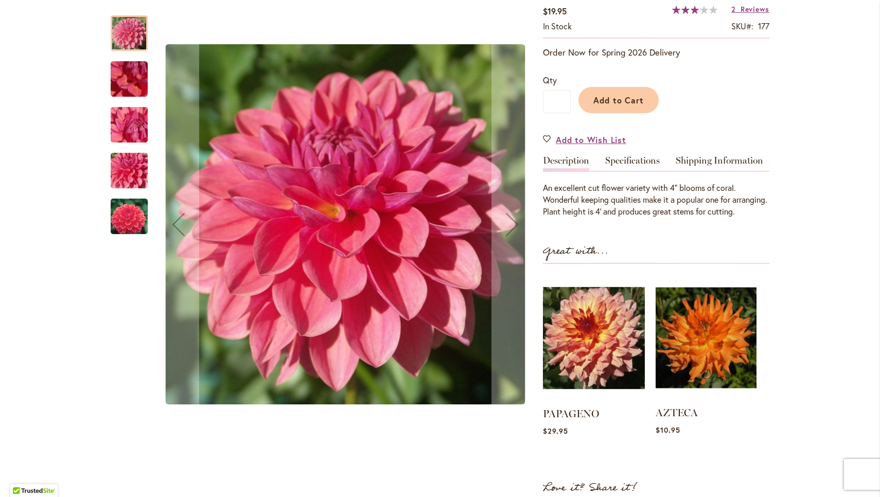
scroll to position [195, 0]
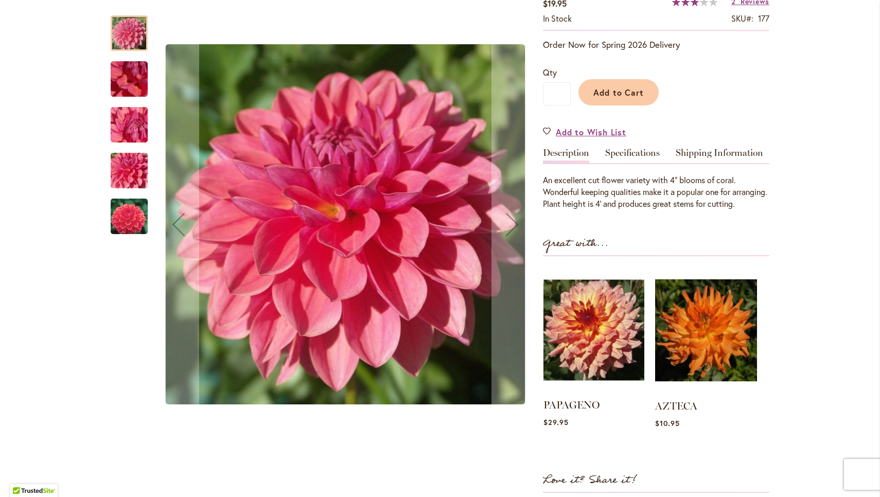
click at [621, 338] on img at bounding box center [594, 330] width 101 height 126
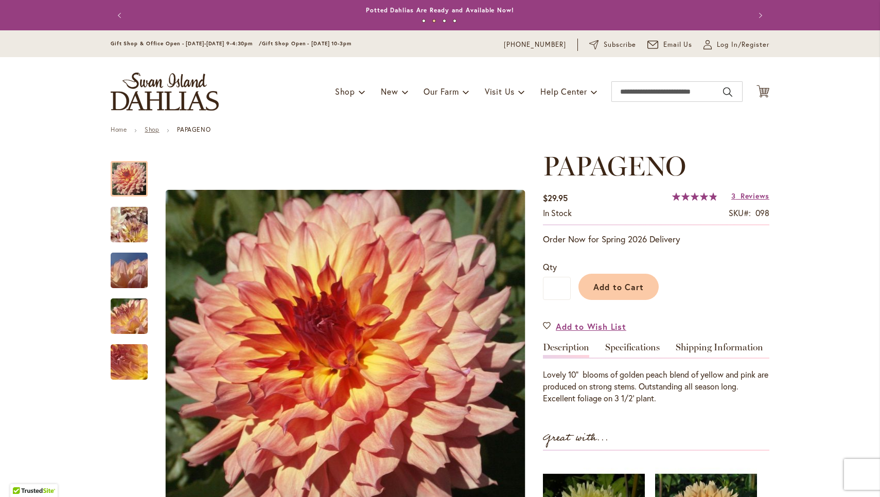
click at [155, 130] on link "Shop" at bounding box center [152, 130] width 14 height 8
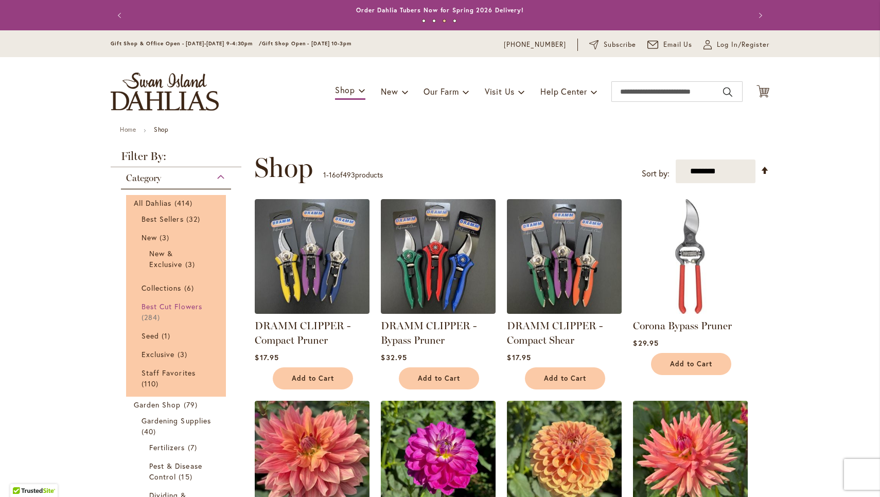
click at [150, 308] on span "Best Cut Flowers" at bounding box center [172, 307] width 61 height 10
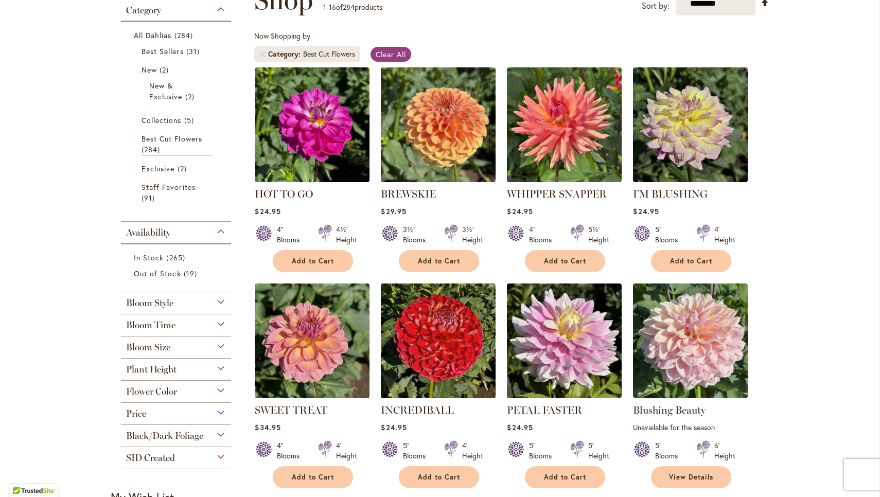
scroll to position [176, 0]
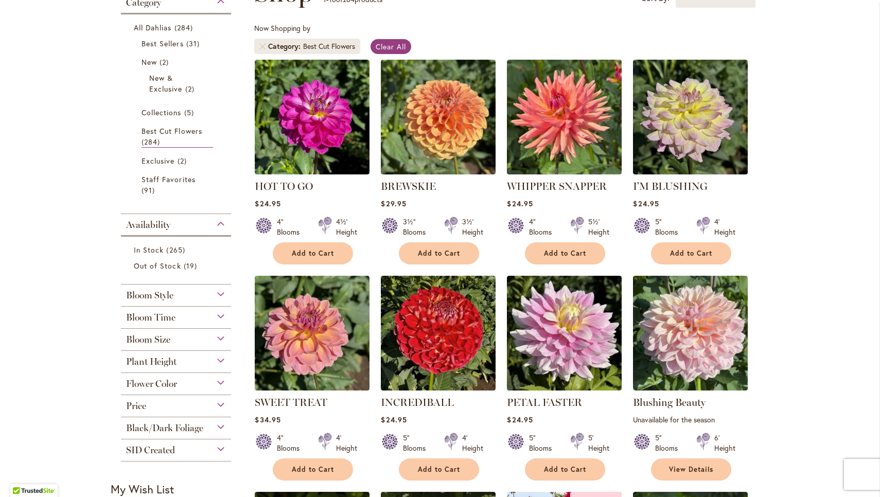
click at [187, 335] on div "Bloom Size" at bounding box center [176, 337] width 110 height 16
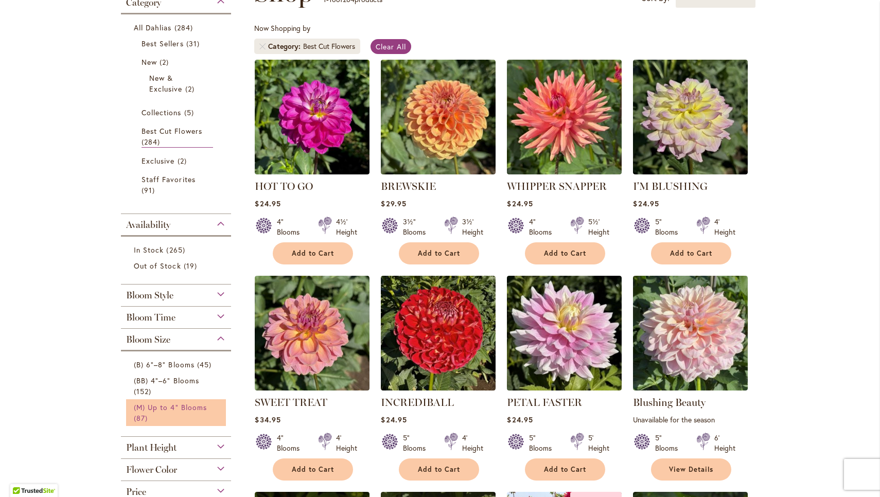
click at [140, 408] on span "(M) Up to 4" Blooms" at bounding box center [170, 408] width 73 height 10
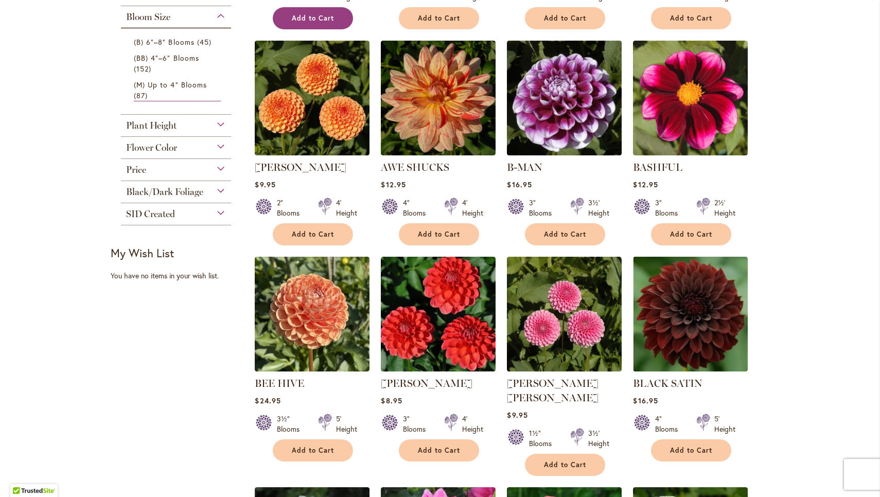
scroll to position [416, 0]
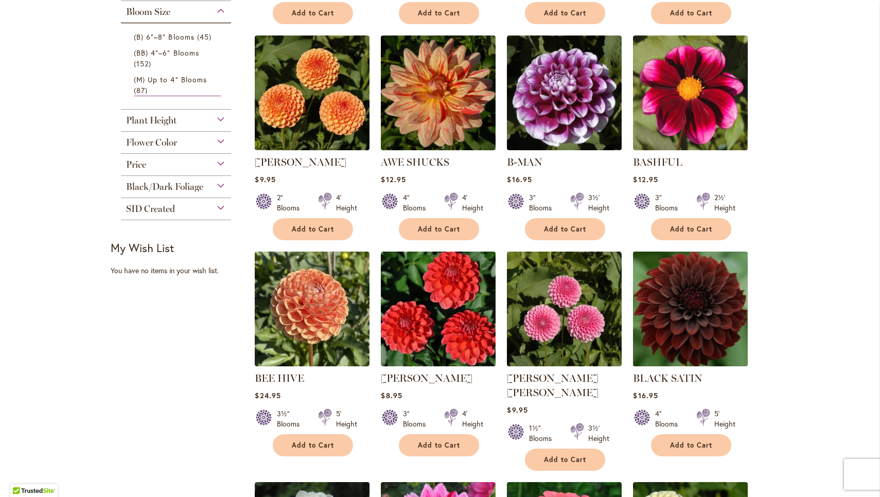
click at [681, 310] on img at bounding box center [691, 309] width 120 height 120
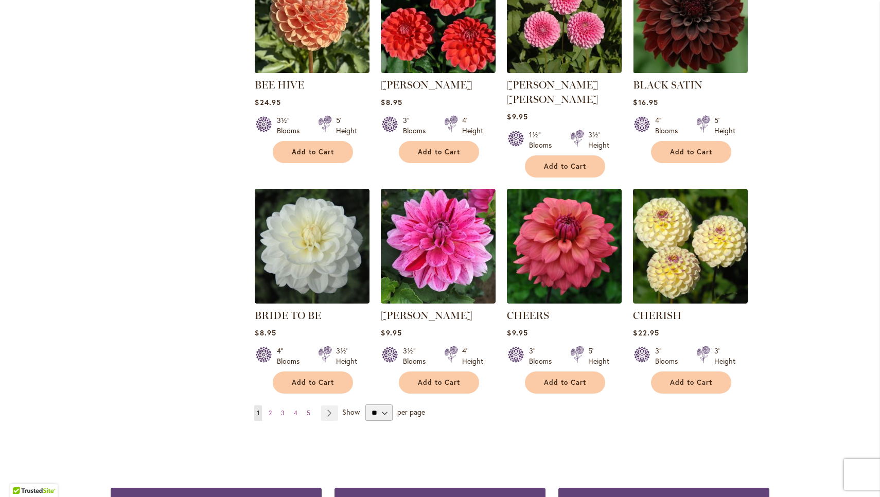
scroll to position [713, 0]
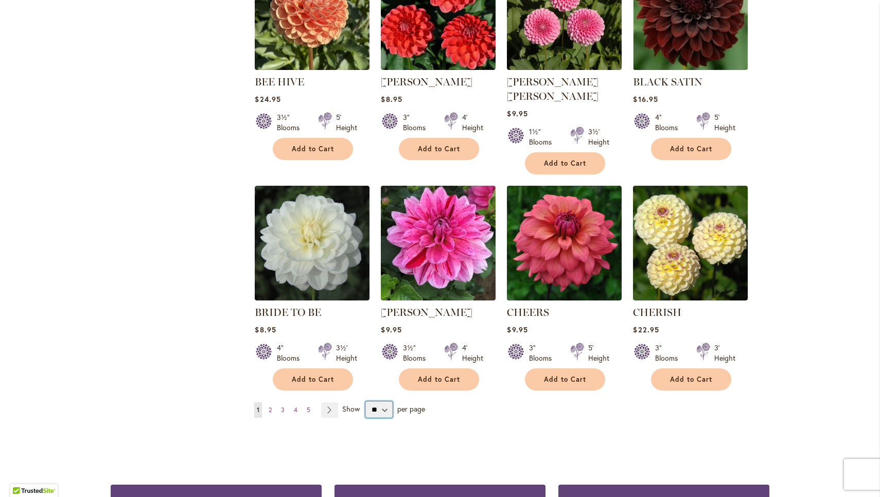
select select "**"
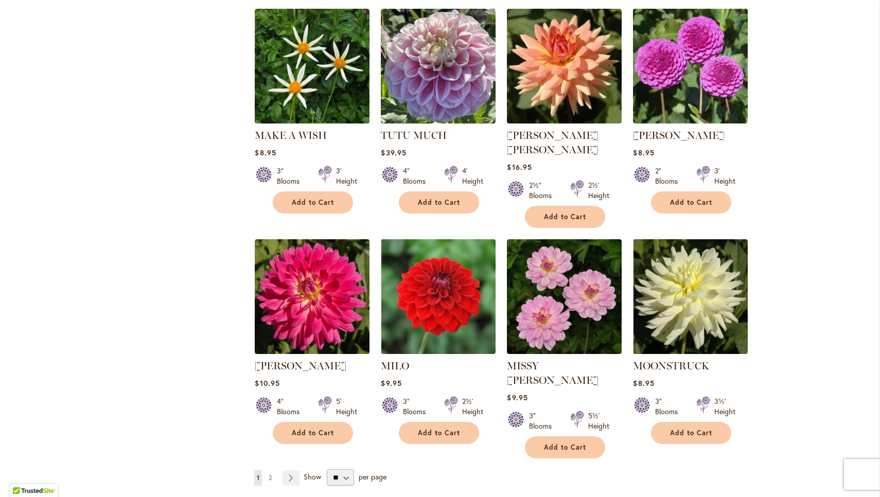
scroll to position [3373, 0]
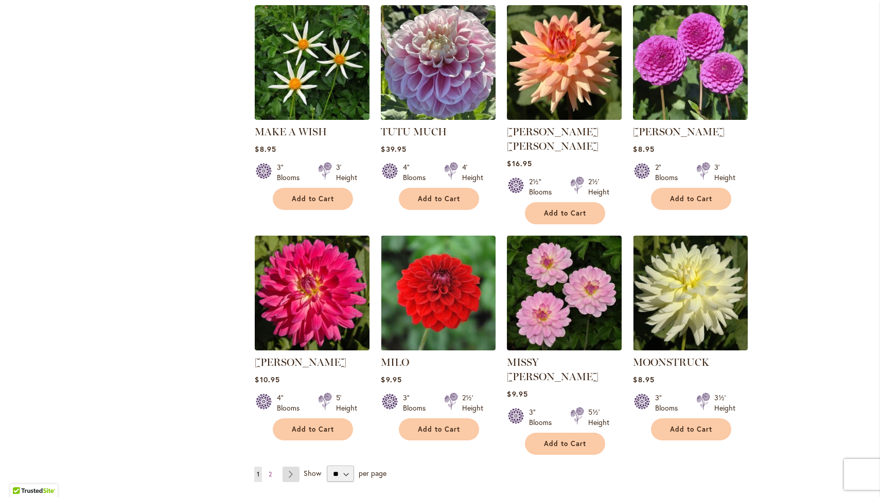
click at [290, 467] on link "Page Next" at bounding box center [291, 474] width 17 height 15
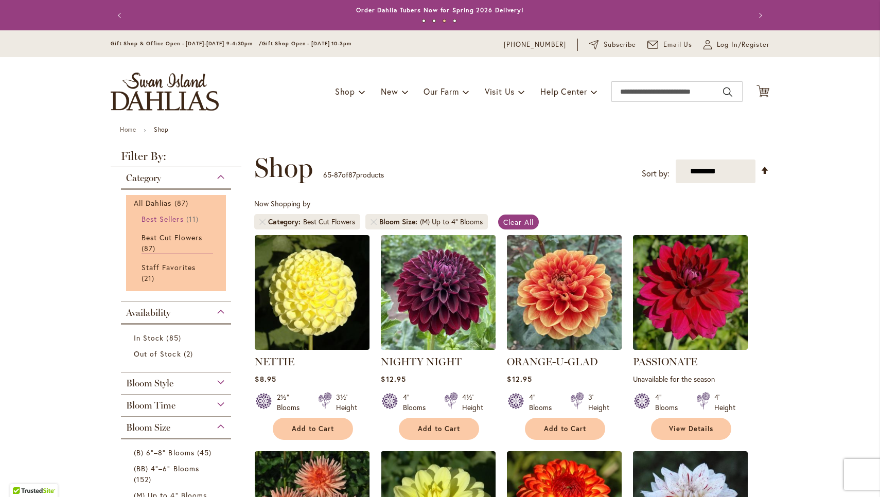
click at [165, 220] on span "Best Sellers" at bounding box center [163, 219] width 42 height 10
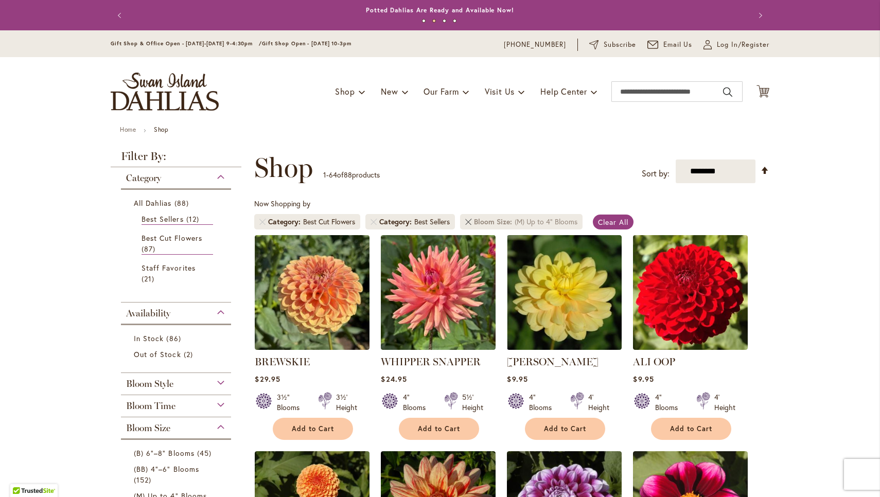
click at [471, 220] on link at bounding box center [468, 222] width 6 height 6
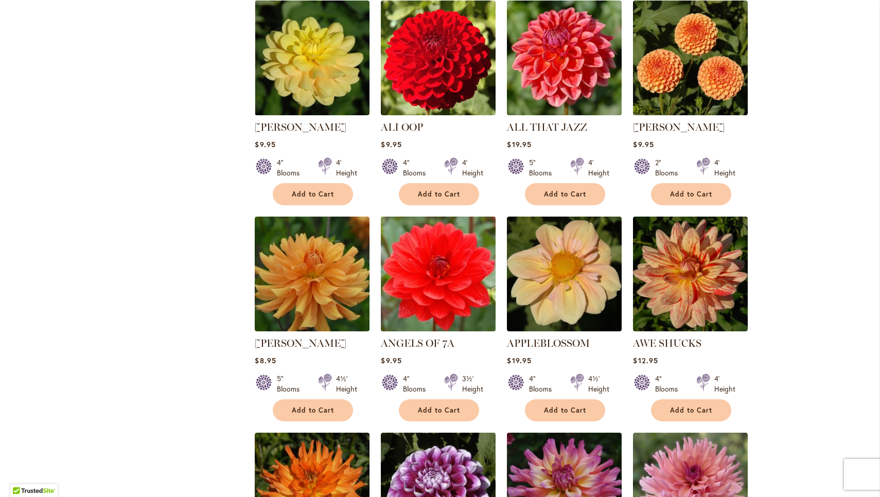
scroll to position [885, 0]
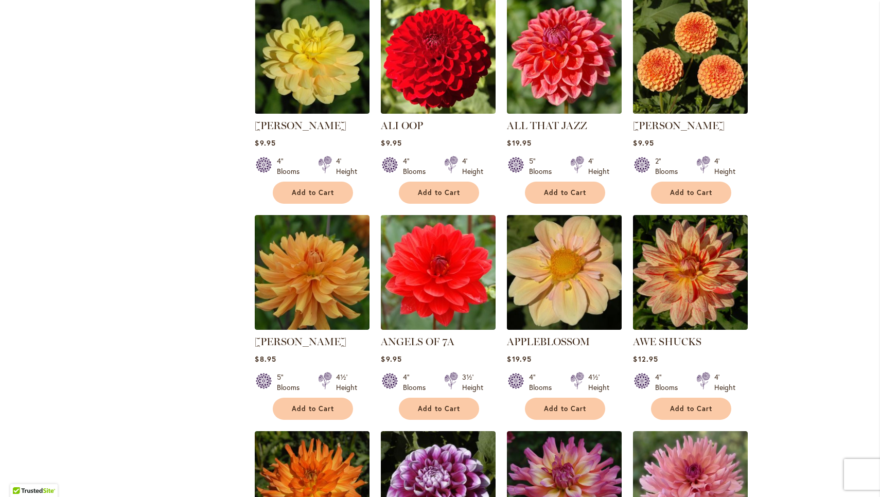
click at [574, 279] on img at bounding box center [565, 272] width 120 height 120
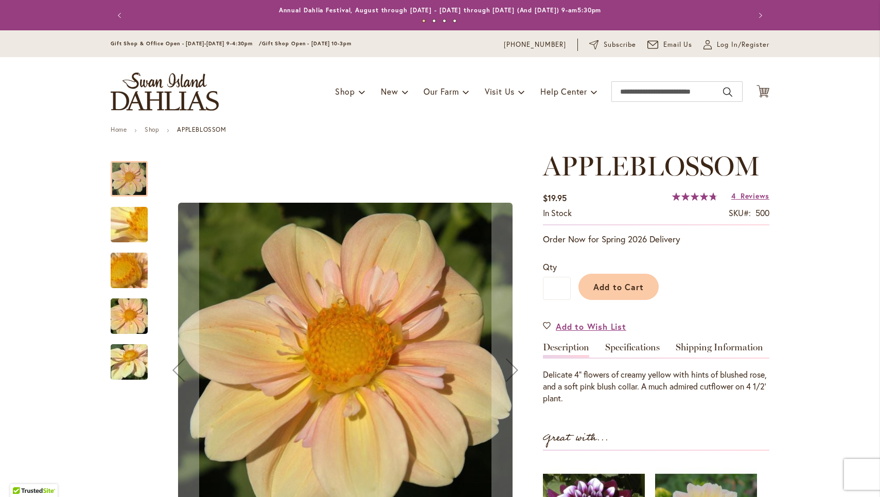
click at [131, 363] on img "APPLEBLOSSOM" at bounding box center [129, 363] width 74 height 56
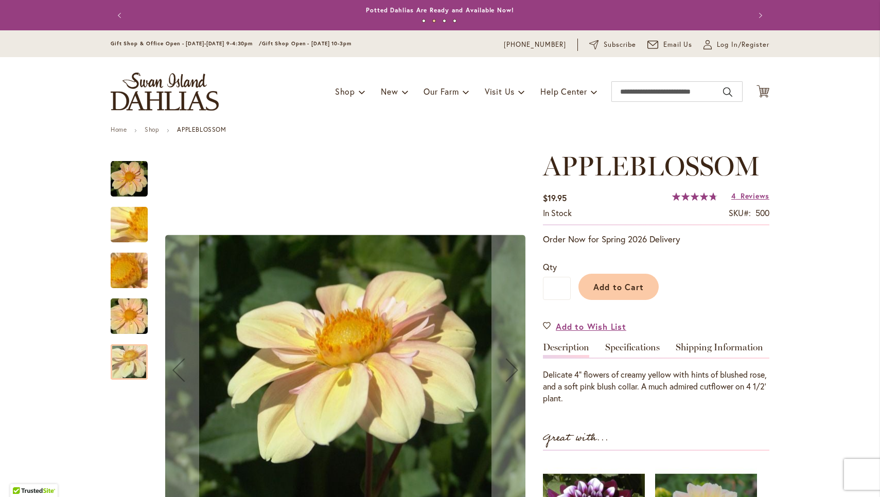
click at [130, 321] on img "APPLEBLOSSOM" at bounding box center [129, 316] width 74 height 49
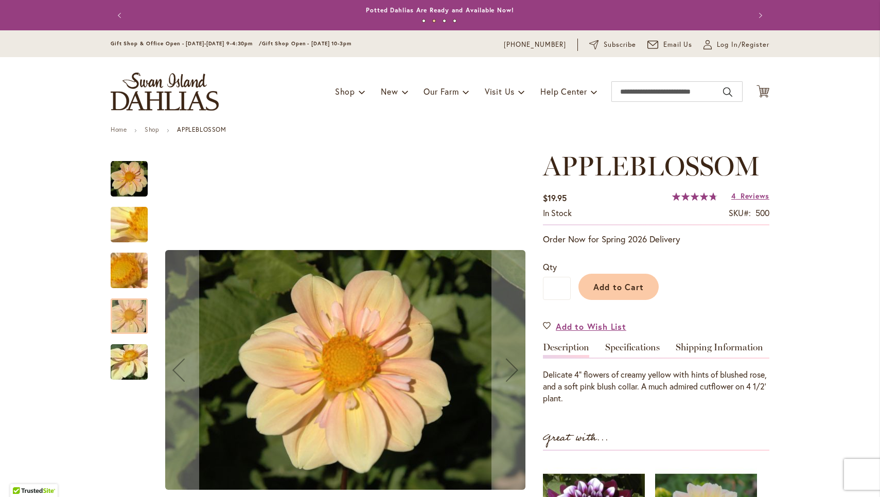
click at [126, 279] on img "APPLEBLOSSOM" at bounding box center [129, 271] width 74 height 56
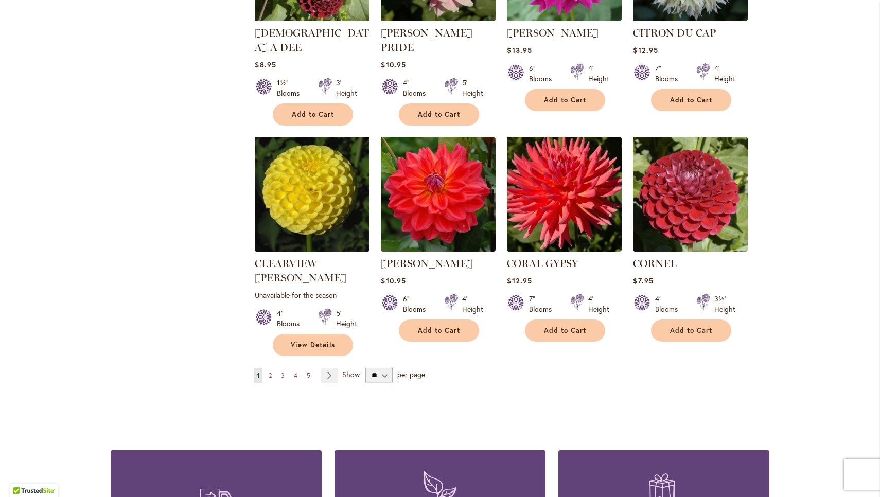
scroll to position [3406, 0]
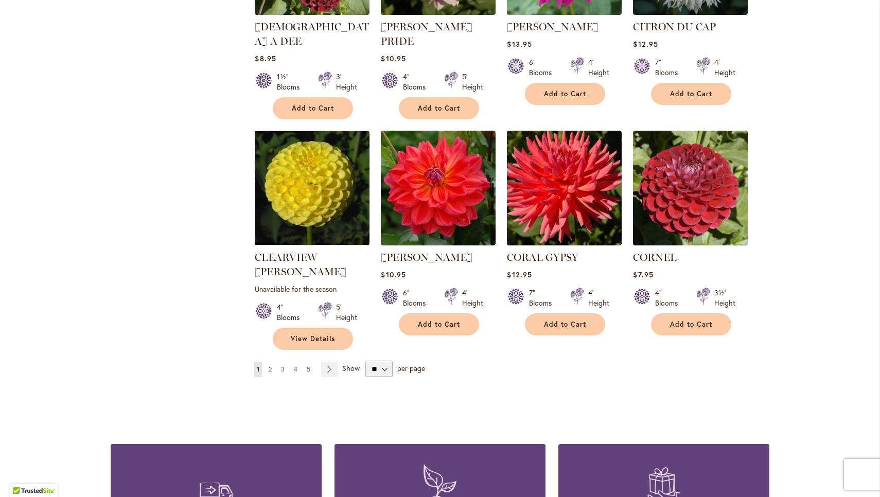
click at [271, 366] on span "2" at bounding box center [270, 370] width 3 height 8
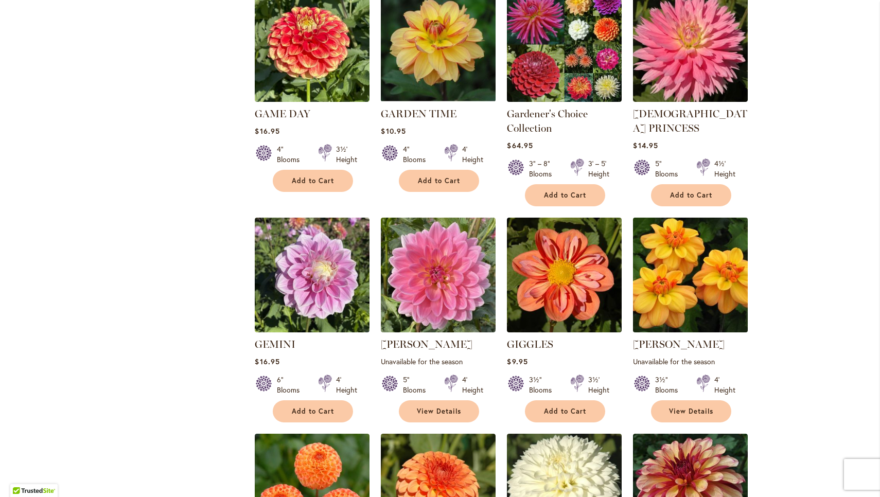
scroll to position [2515, 0]
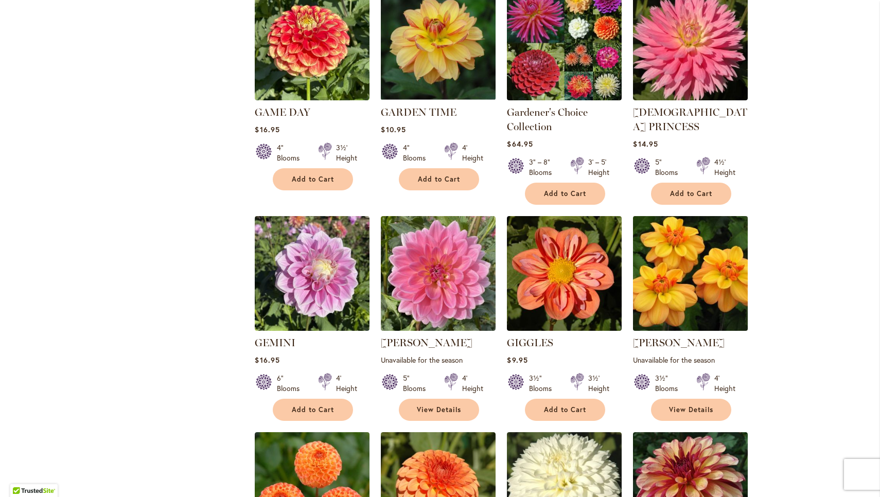
click at [700, 226] on img at bounding box center [691, 273] width 120 height 120
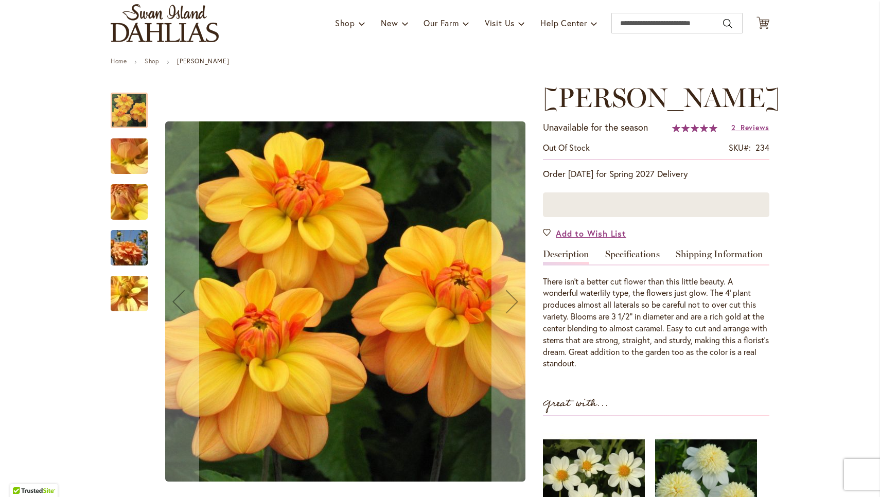
scroll to position [70, 0]
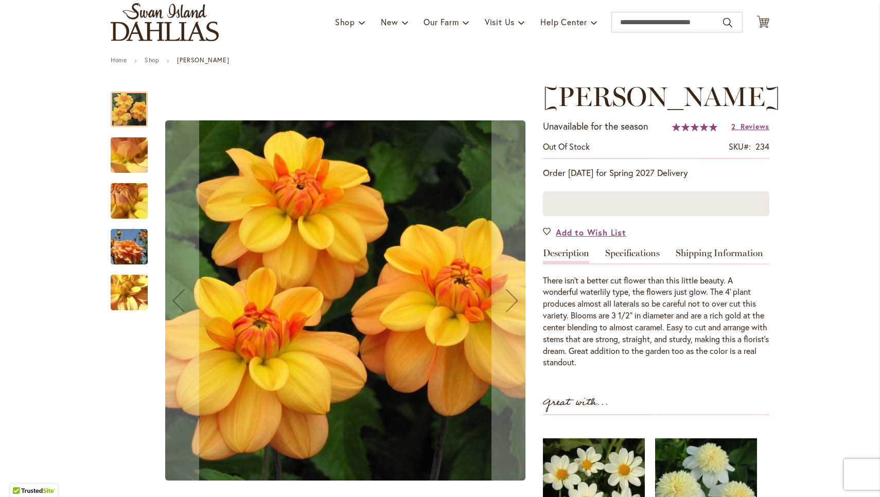
click at [138, 160] on img "Ginger Snap" at bounding box center [129, 156] width 74 height 56
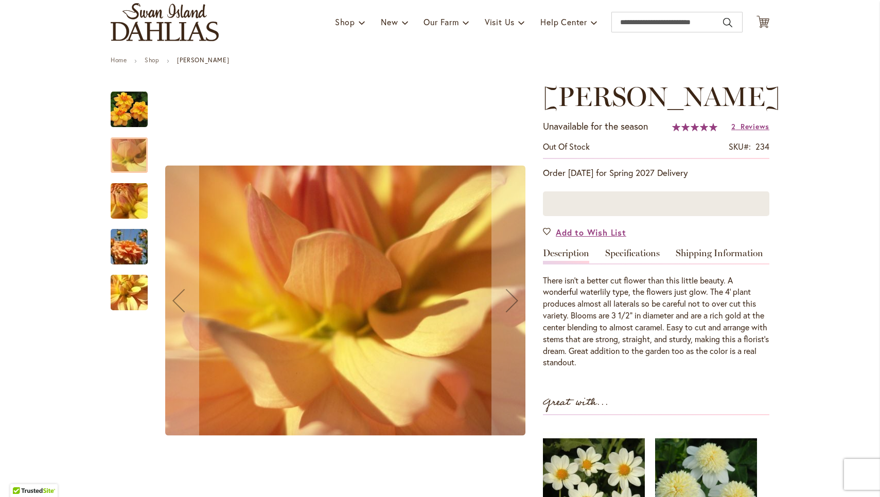
click at [134, 196] on img "Ginger Snap" at bounding box center [129, 202] width 74 height 56
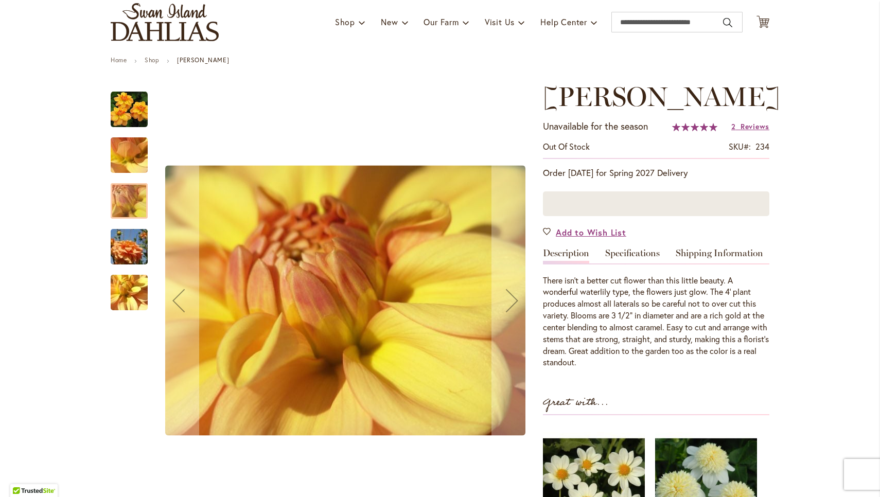
click at [135, 234] on img "Ginger Snap" at bounding box center [129, 246] width 74 height 49
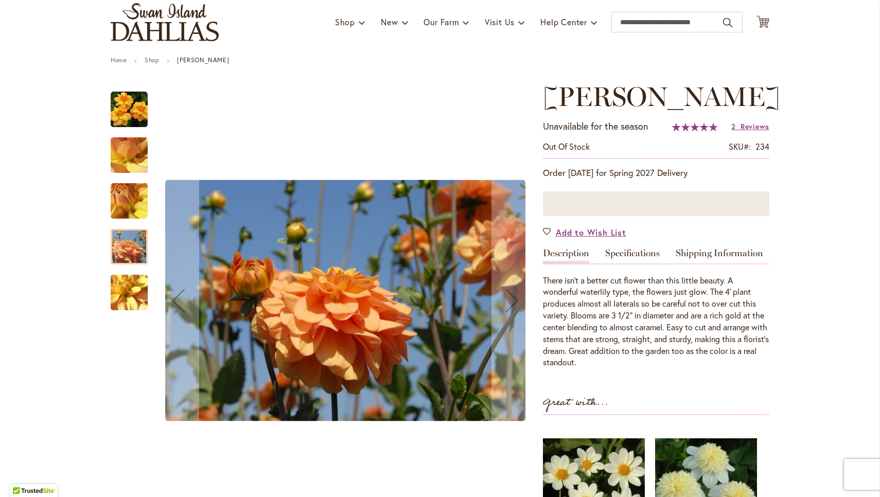
click at [137, 286] on img "Ginger Snap" at bounding box center [129, 293] width 74 height 56
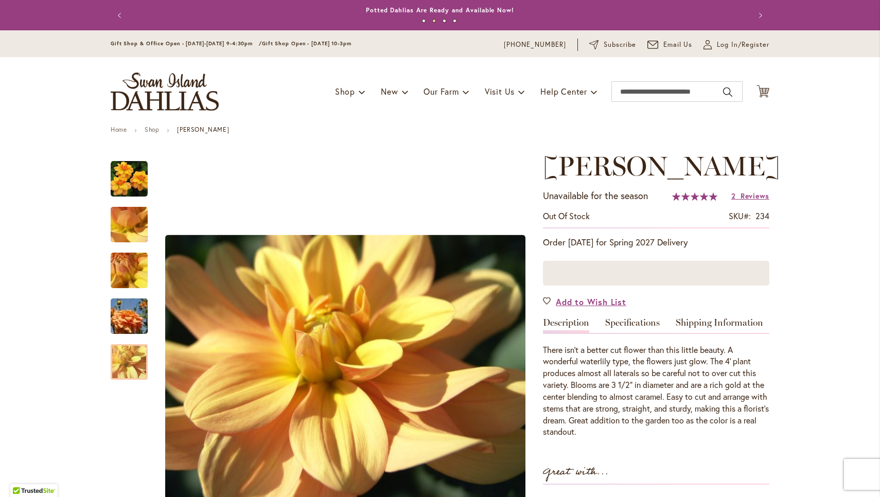
scroll to position [0, 0]
click at [410, 117] on span "New & Exclusive" at bounding box center [429, 118] width 62 height 10
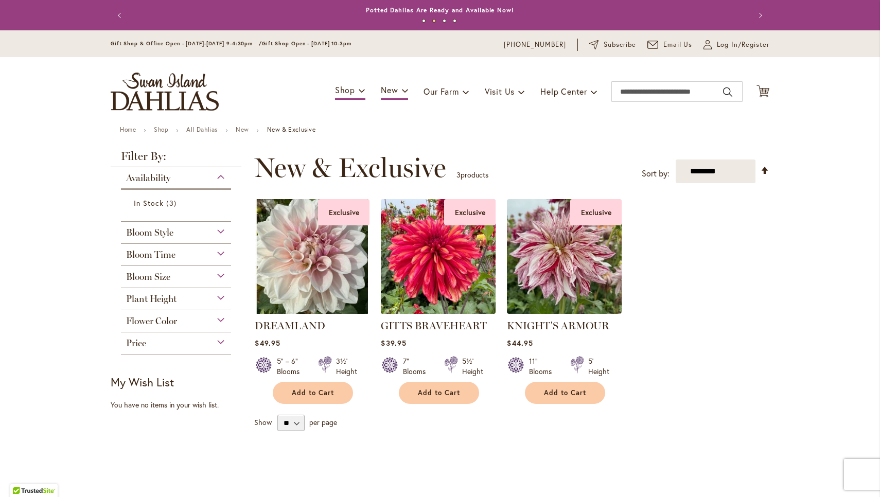
click at [414, 273] on img at bounding box center [438, 256] width 120 height 120
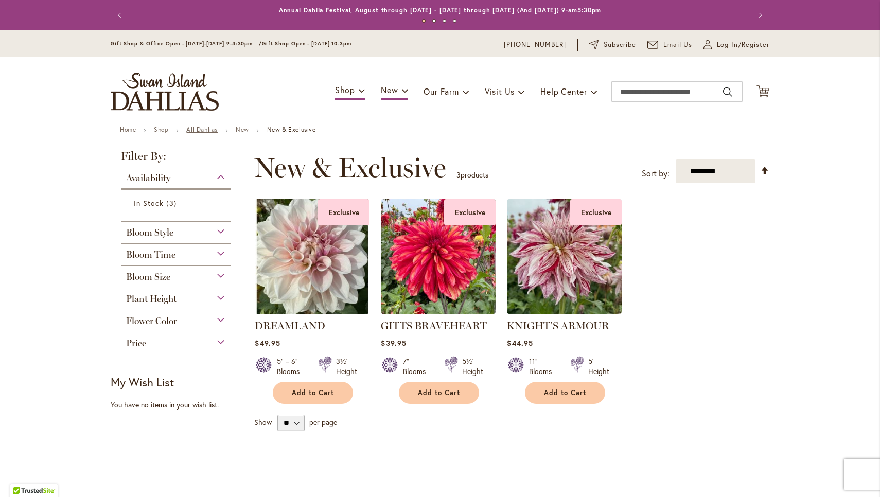
click at [214, 128] on link "All Dahlias" at bounding box center [201, 130] width 31 height 8
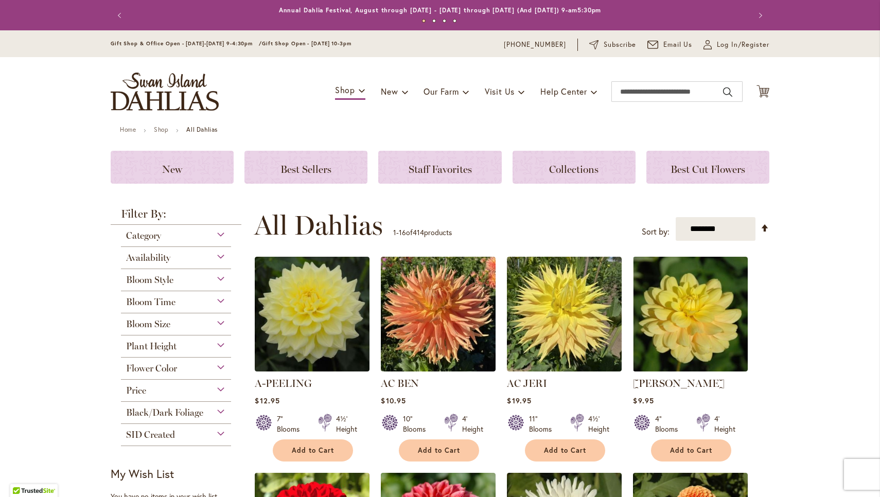
click at [224, 258] on div "Availability" at bounding box center [176, 255] width 110 height 16
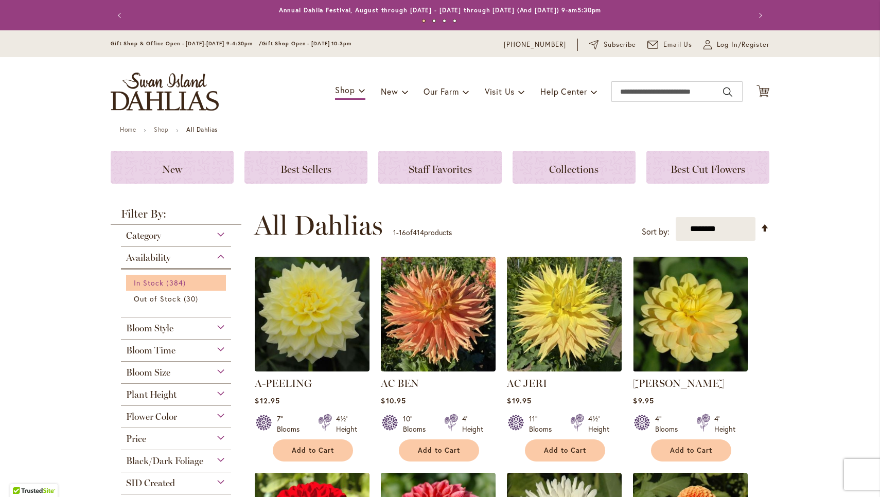
click at [161, 282] on span "In Stock" at bounding box center [149, 283] width 30 height 10
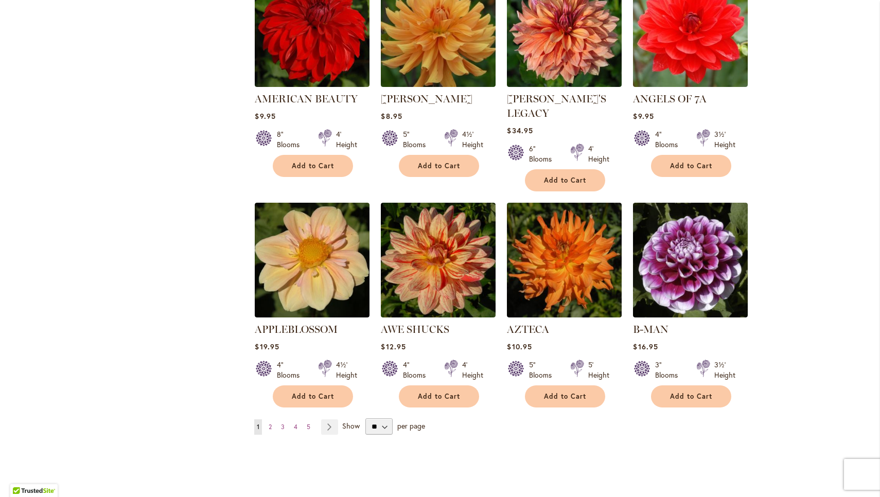
scroll to position [696, 0]
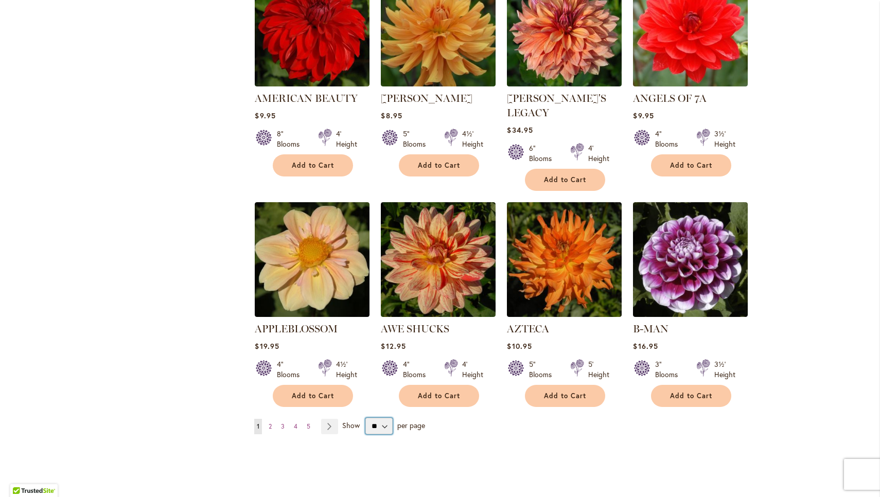
select select "**"
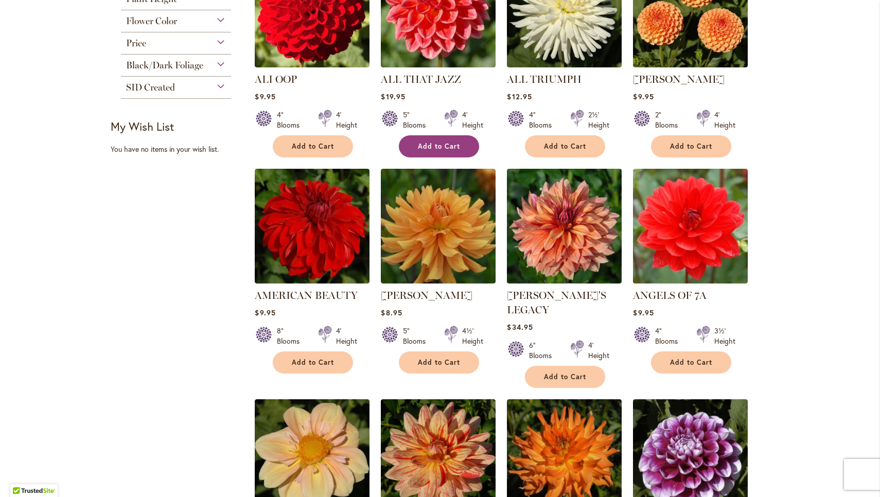
scroll to position [501, 0]
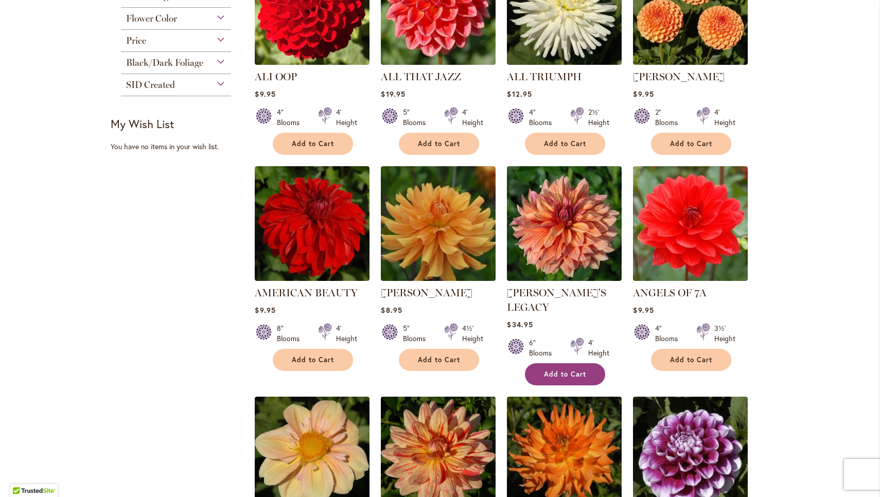
click at [572, 363] on button "Add to Cart" at bounding box center [565, 374] width 80 height 22
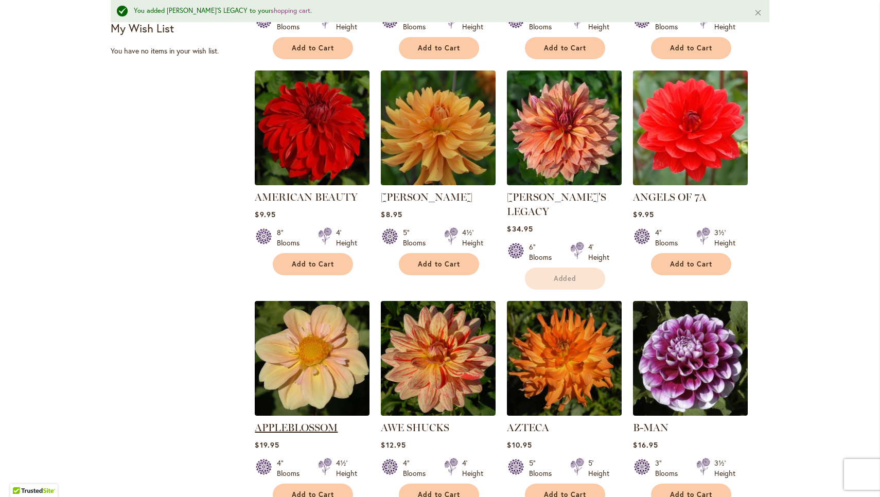
scroll to position [632, 0]
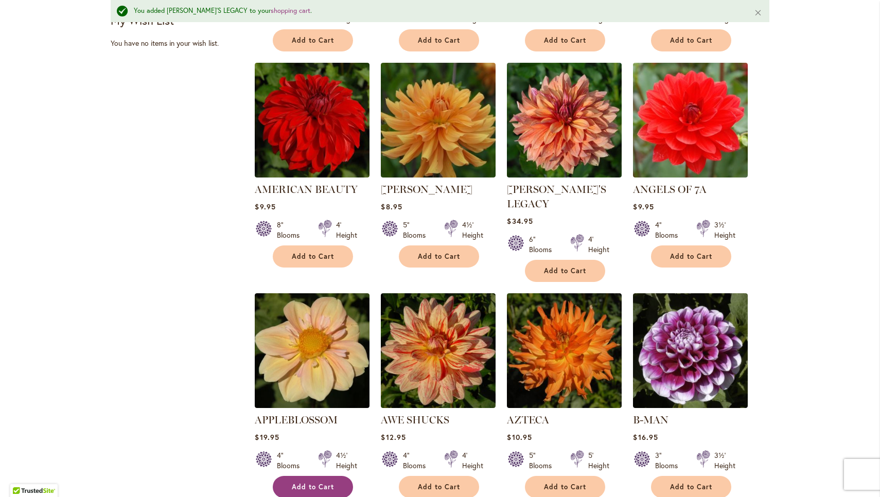
click at [306, 483] on span "Add to Cart" at bounding box center [313, 487] width 42 height 9
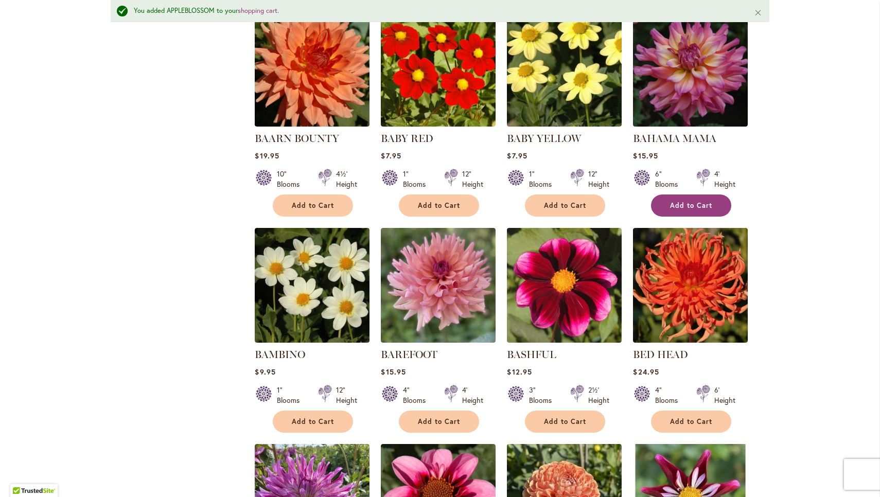
scroll to position [1138, 0]
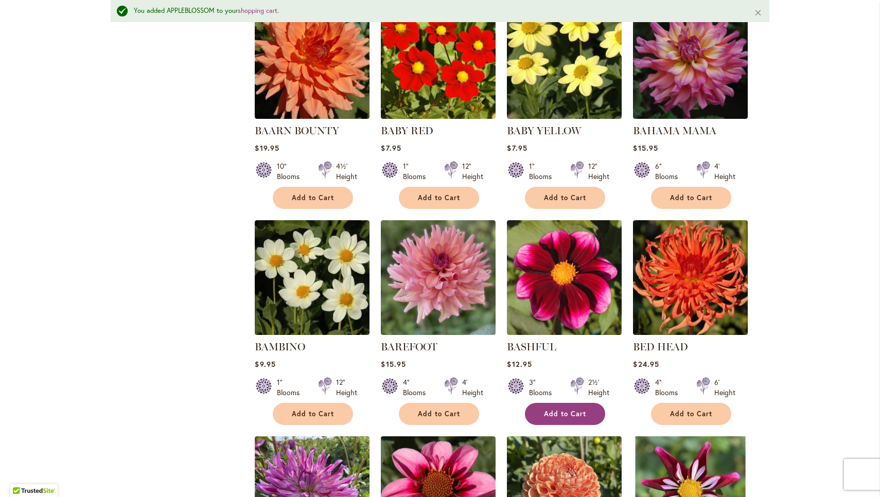
click at [553, 410] on span "Add to Cart" at bounding box center [565, 414] width 42 height 9
click at [432, 403] on button "Add to Cart" at bounding box center [439, 414] width 80 height 22
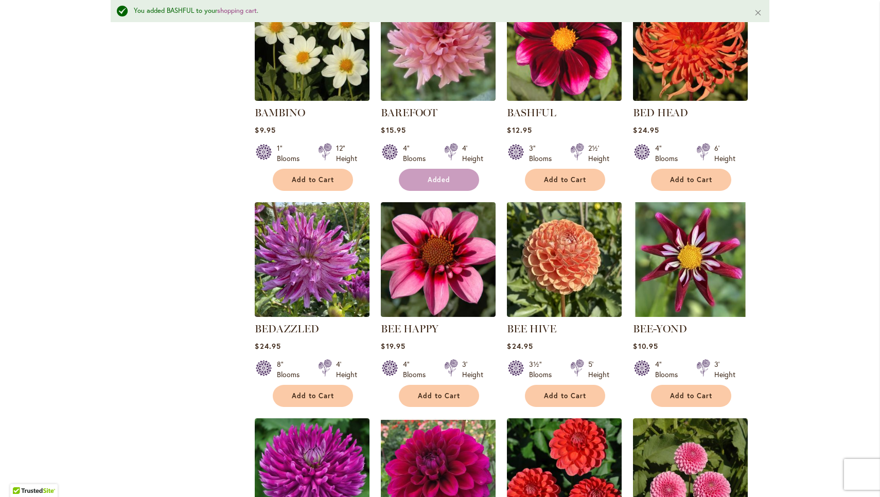
scroll to position [1374, 0]
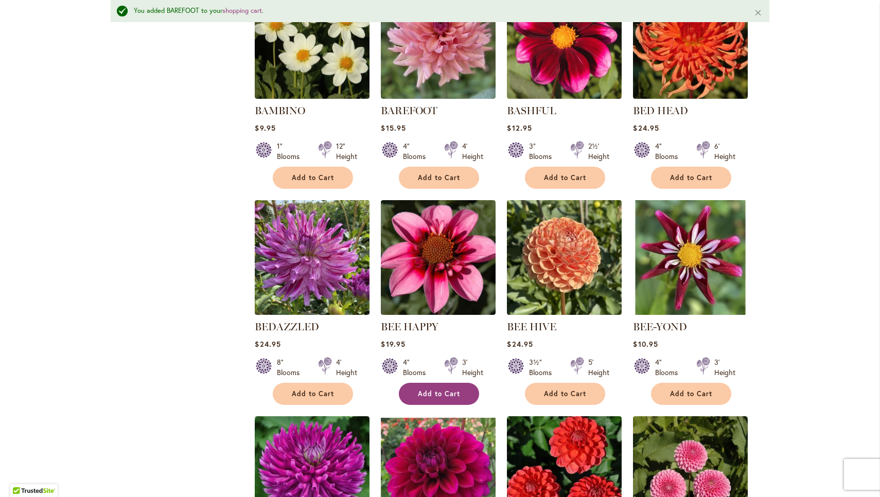
click at [431, 390] on span "Add to Cart" at bounding box center [439, 394] width 42 height 9
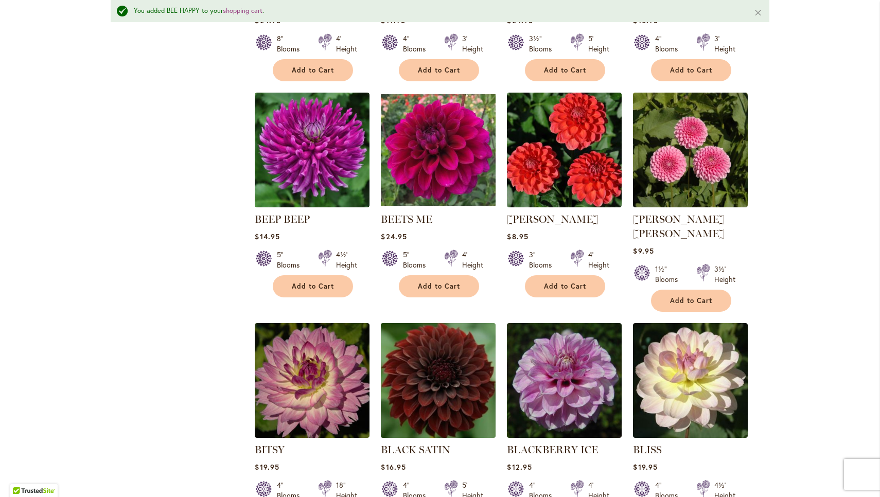
scroll to position [1713, 0]
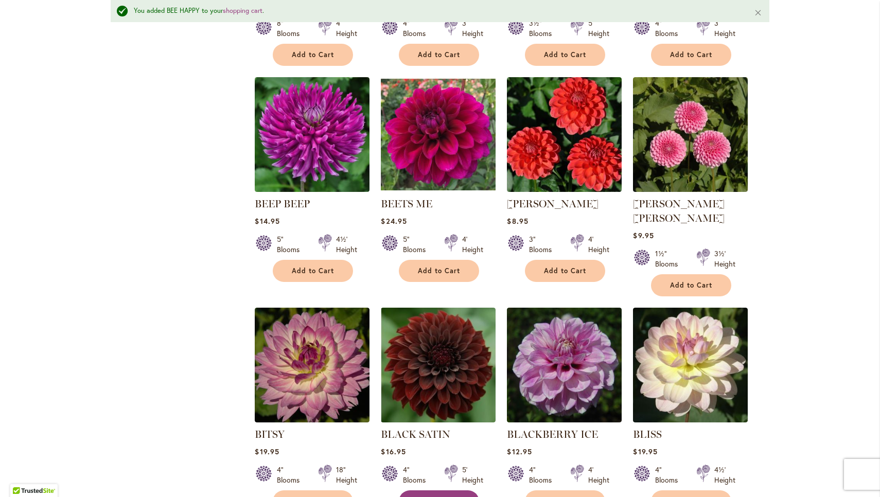
click at [429, 491] on button "Add to Cart" at bounding box center [439, 502] width 80 height 22
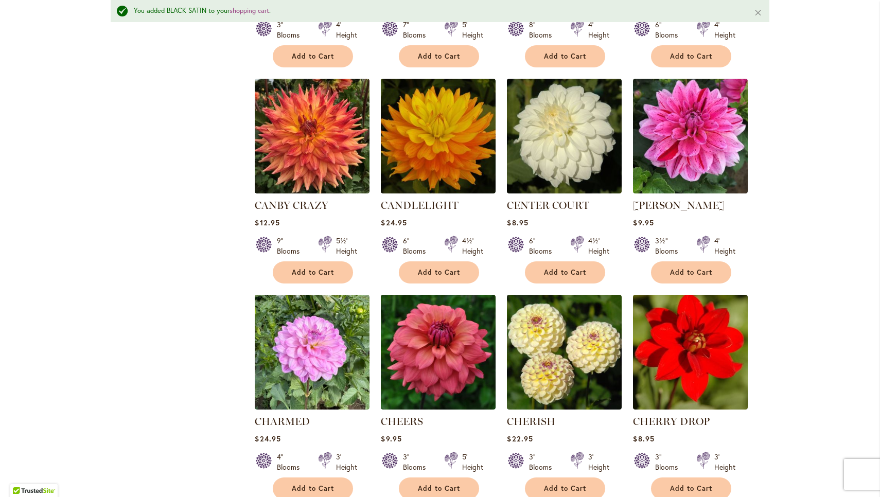
scroll to position [3264, 0]
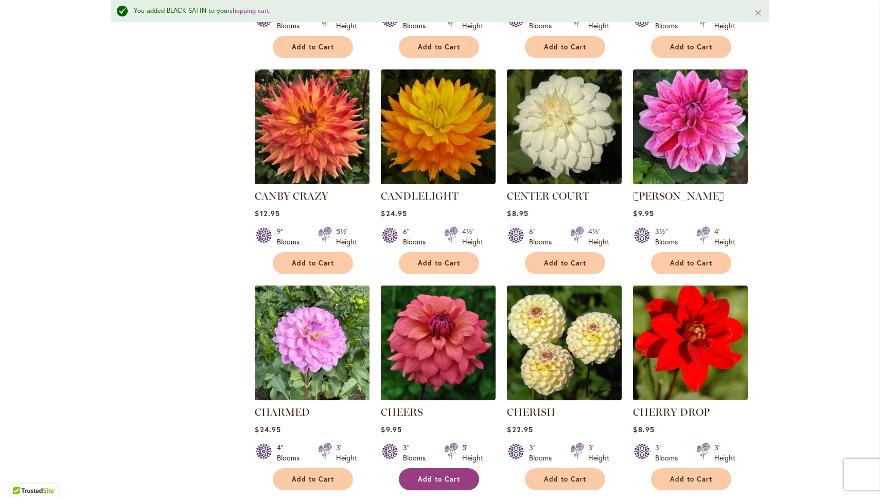
click at [436, 475] on span "Add to Cart" at bounding box center [439, 479] width 42 height 9
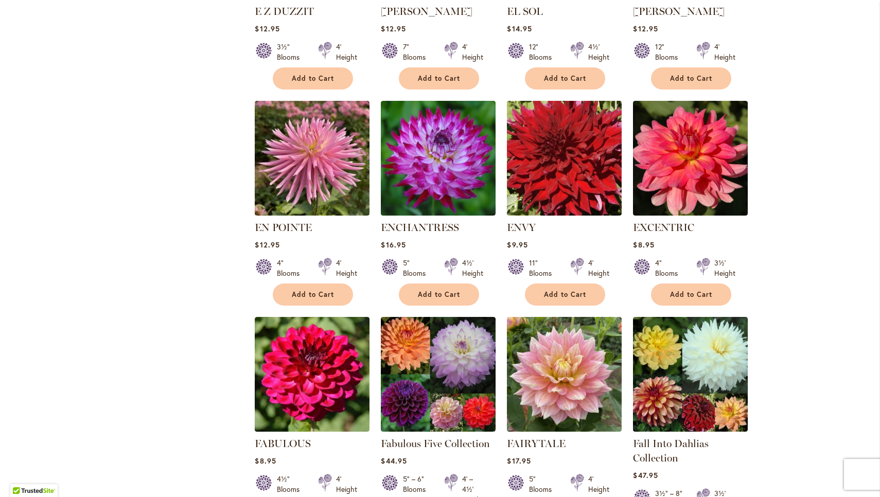
scroll to position [2369, 0]
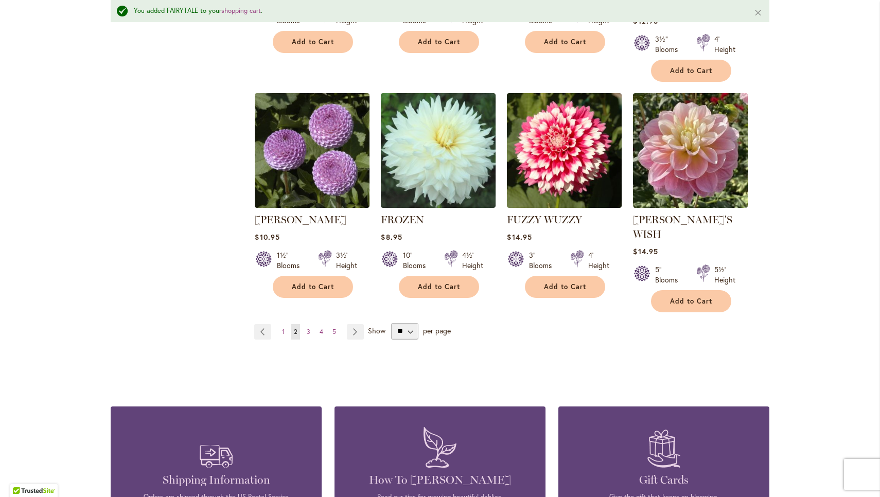
scroll to position [3565, 0]
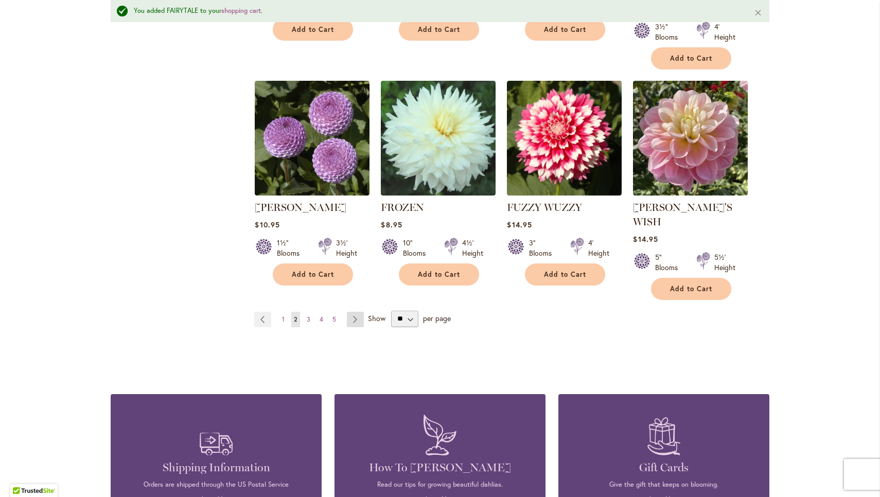
click at [351, 312] on link "Page Next" at bounding box center [355, 319] width 17 height 15
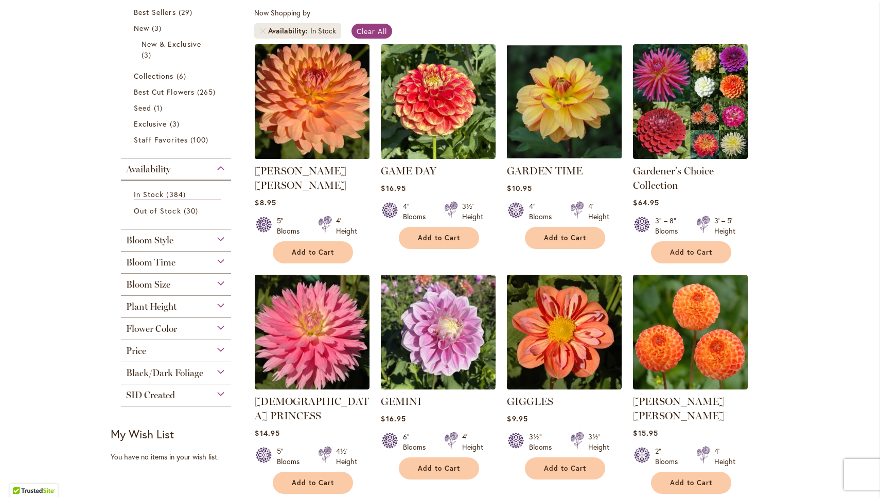
scroll to position [194, 0]
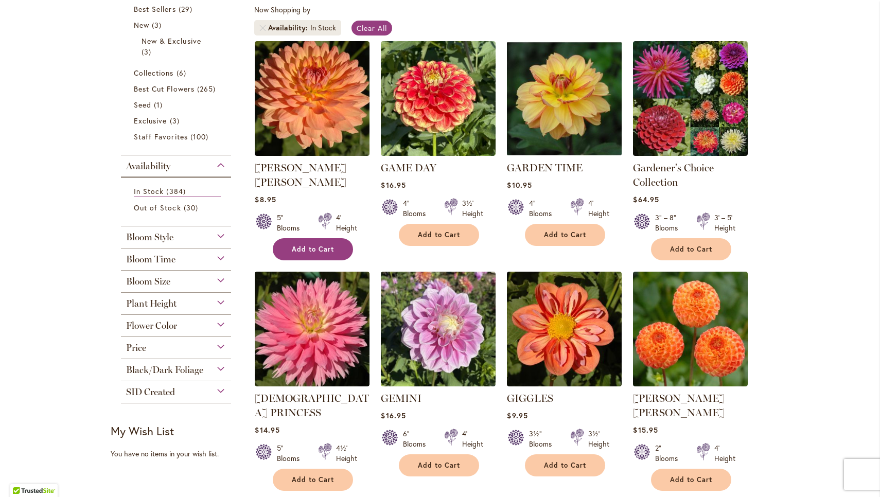
click at [332, 245] on span "Add to Cart" at bounding box center [313, 249] width 42 height 9
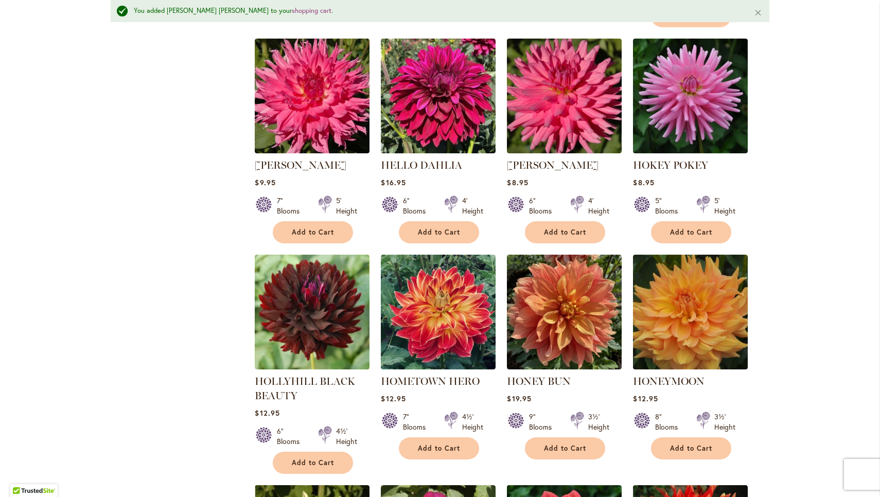
scroll to position [1811, 0]
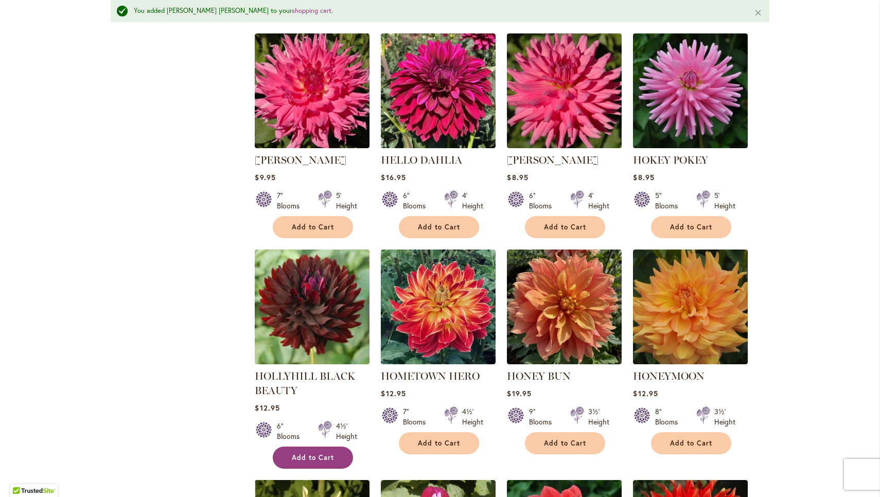
click at [311, 454] on span "Add to Cart" at bounding box center [313, 458] width 42 height 9
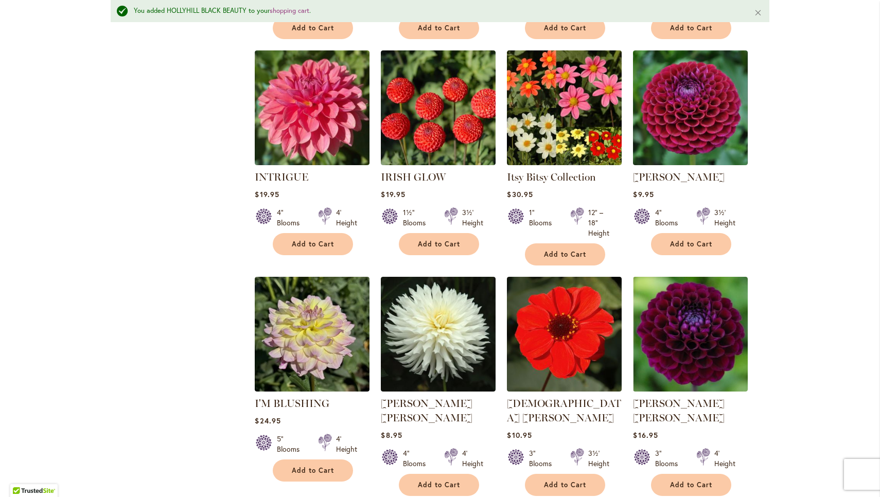
scroll to position [3121, 0]
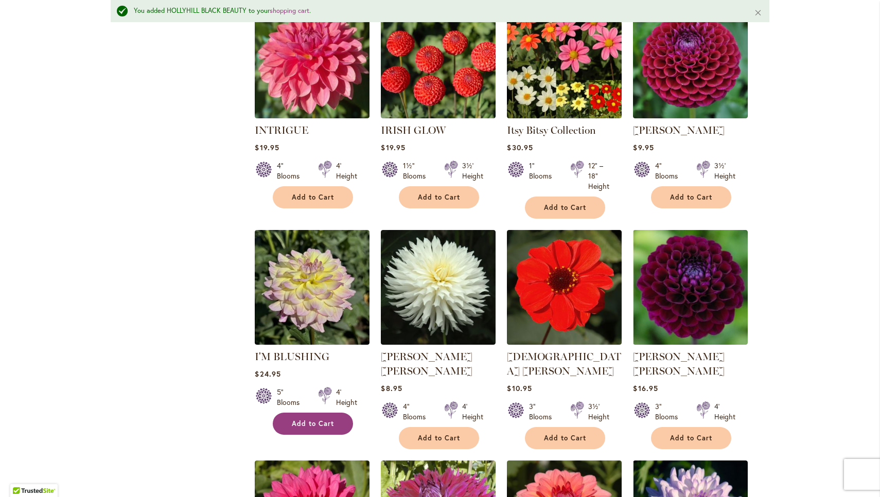
click at [317, 420] on span "Add to Cart" at bounding box center [313, 424] width 42 height 9
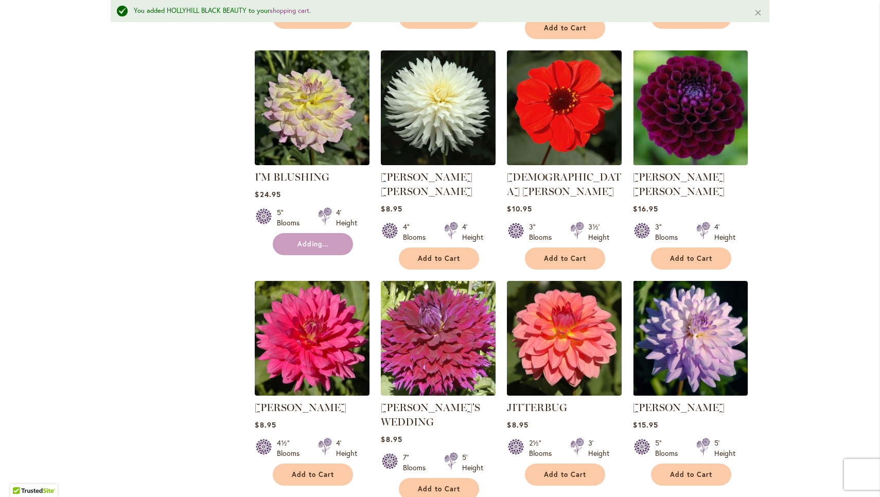
scroll to position [3347, 0]
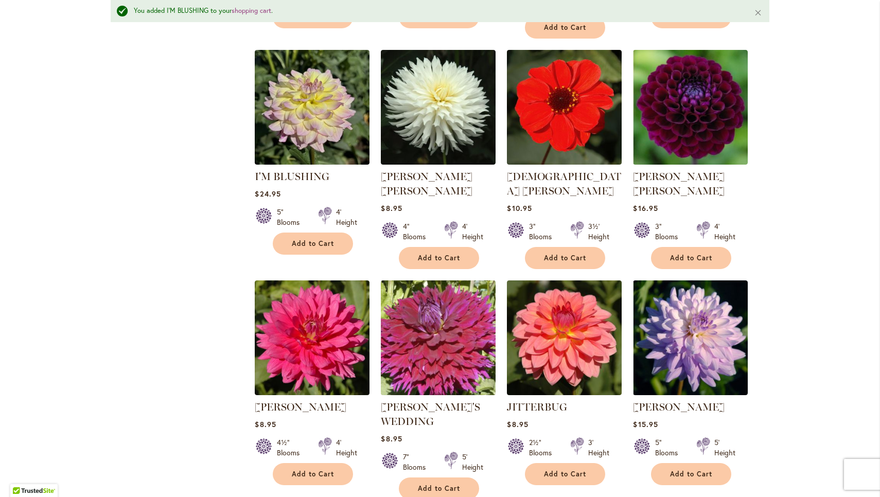
click at [432, 301] on img at bounding box center [438, 338] width 120 height 120
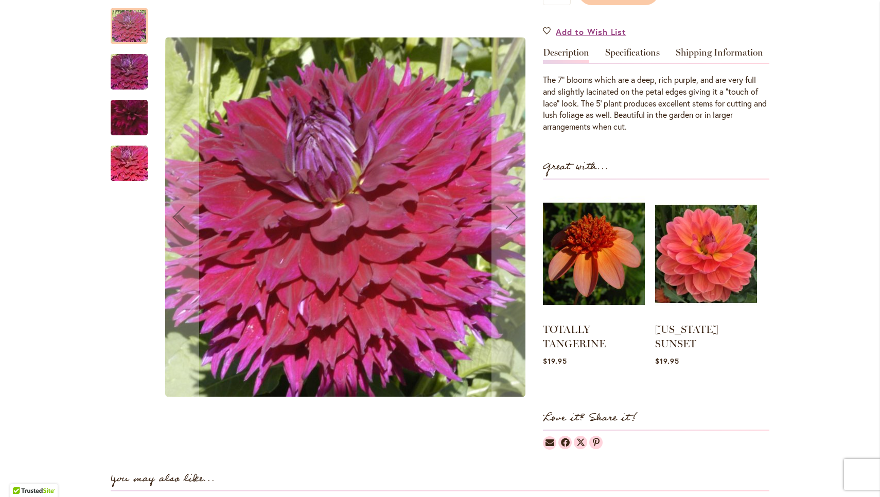
scroll to position [345, 0]
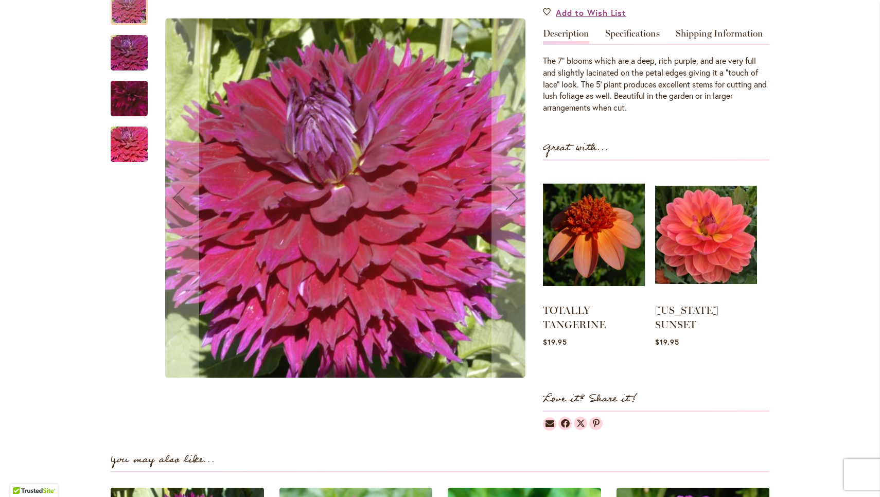
click at [114, 160] on div at bounding box center [129, 133] width 37 height 309
click at [124, 144] on img "Jennifer's Wedding" at bounding box center [129, 143] width 74 height 49
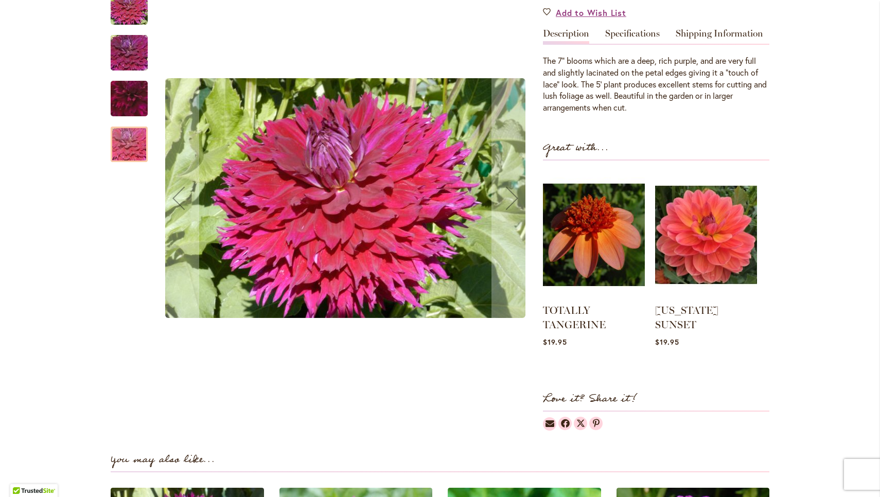
click at [126, 106] on img "Jennifer's Wedding" at bounding box center [130, 98] width 72 height 71
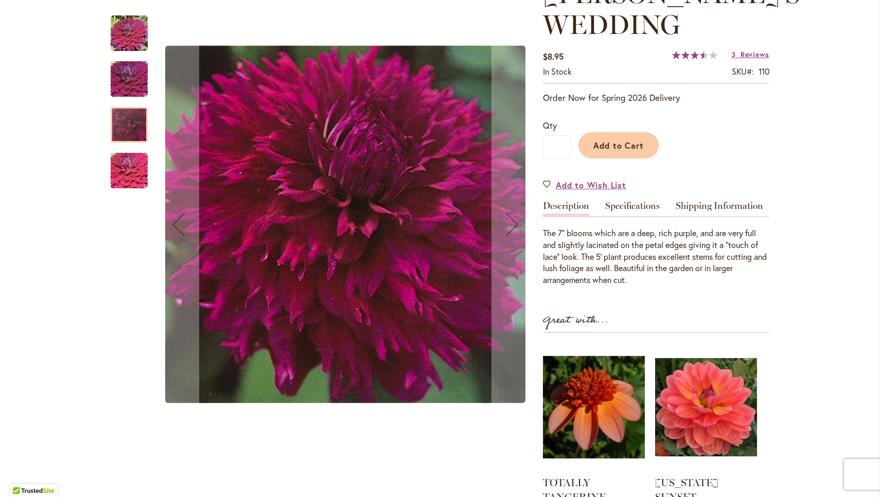
scroll to position [169, 0]
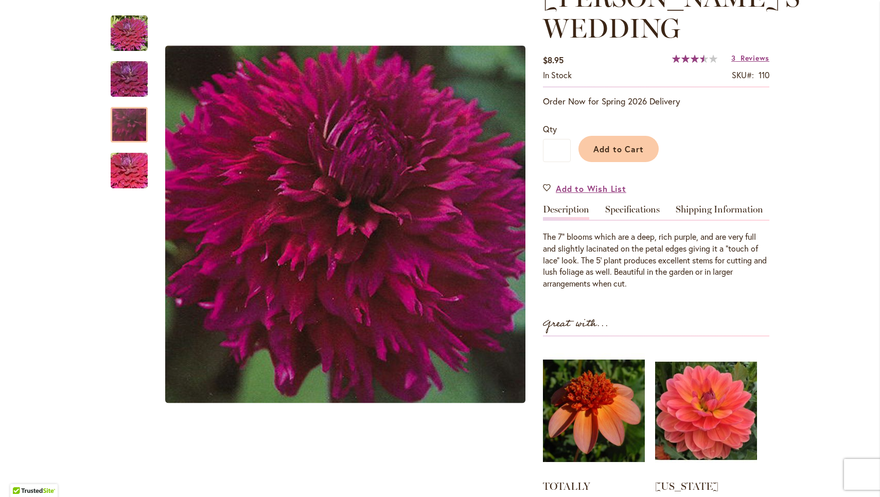
click at [634, 163] on div "Add to Cart" at bounding box center [670, 146] width 199 height 47
click at [631, 150] on span "Add to Cart" at bounding box center [619, 149] width 51 height 11
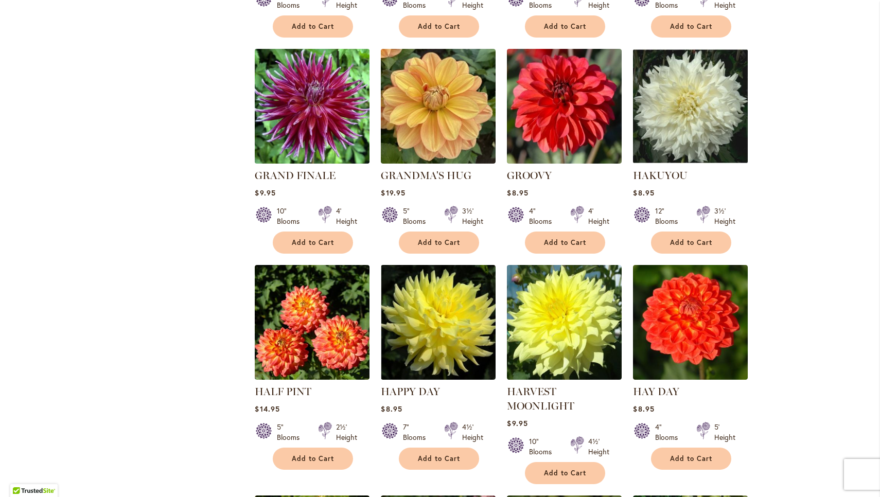
scroll to position [1081, 0]
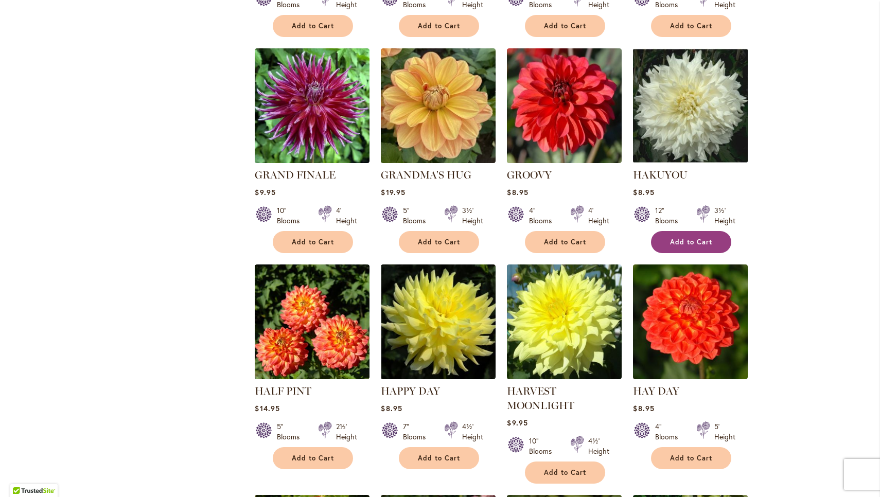
click at [711, 238] on span "Add to Cart" at bounding box center [691, 242] width 42 height 9
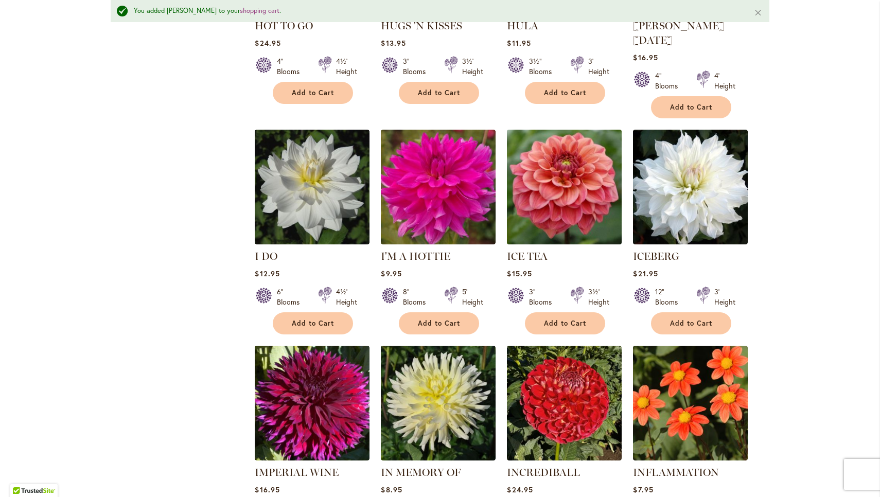
scroll to position [2635, 0]
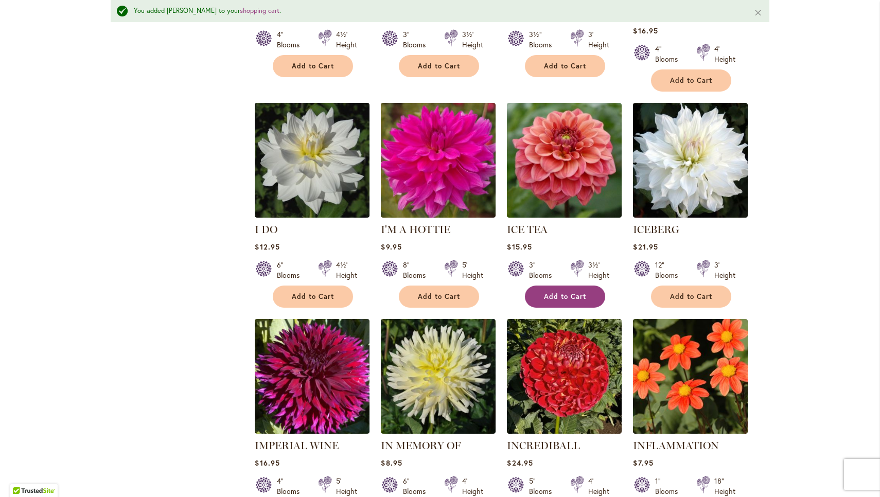
click at [574, 292] on span "Add to Cart" at bounding box center [565, 296] width 42 height 9
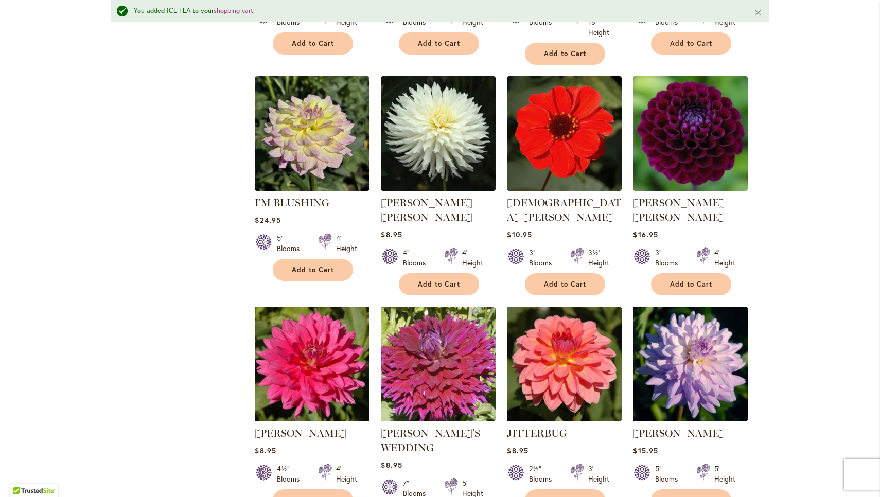
scroll to position [3340, 0]
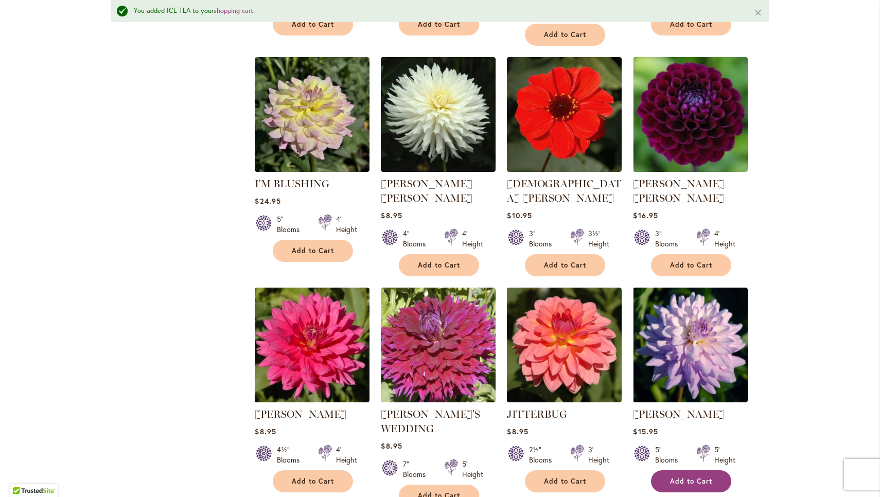
click at [677, 477] on span "Add to Cart" at bounding box center [691, 481] width 42 height 9
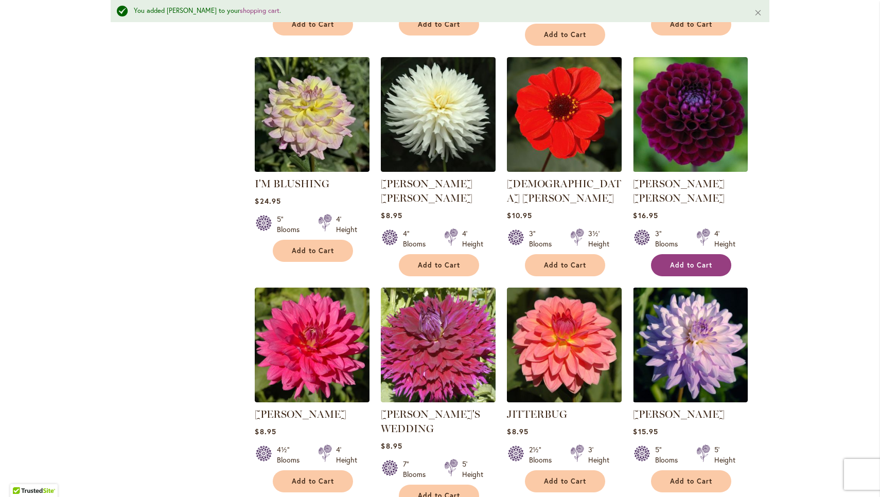
click at [662, 254] on button "Add to Cart" at bounding box center [691, 265] width 80 height 22
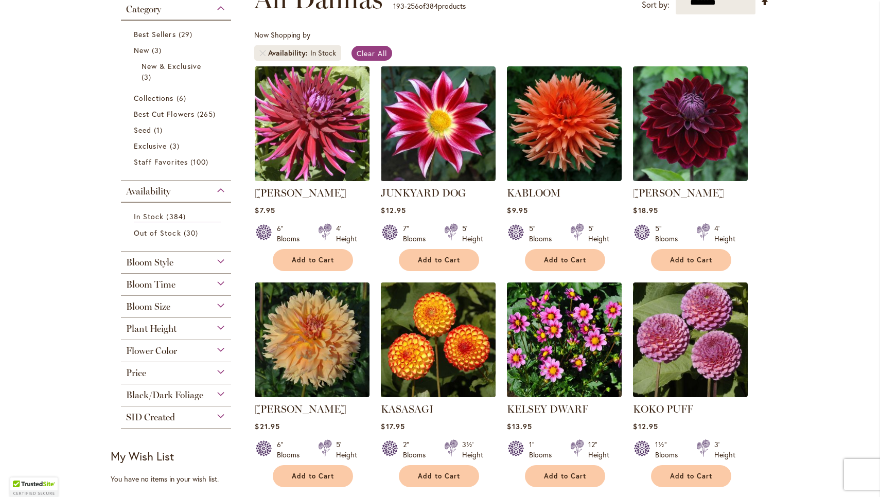
scroll to position [165, 0]
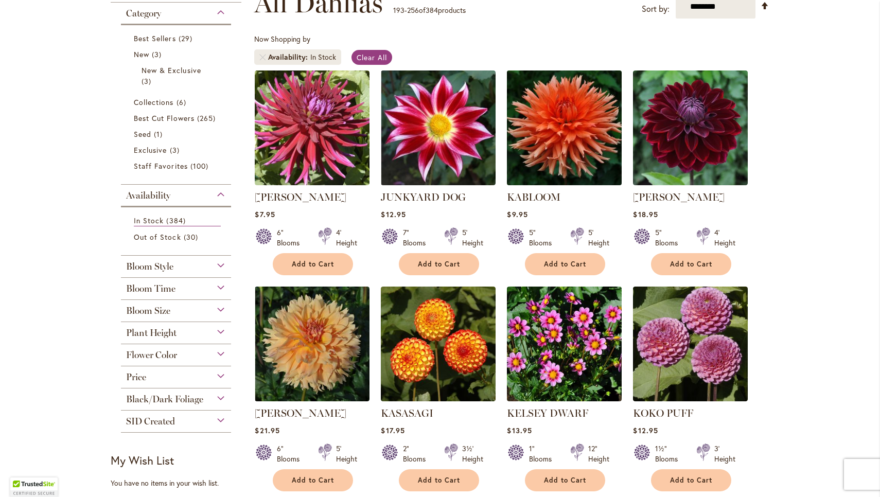
click at [586, 134] on img at bounding box center [565, 127] width 120 height 120
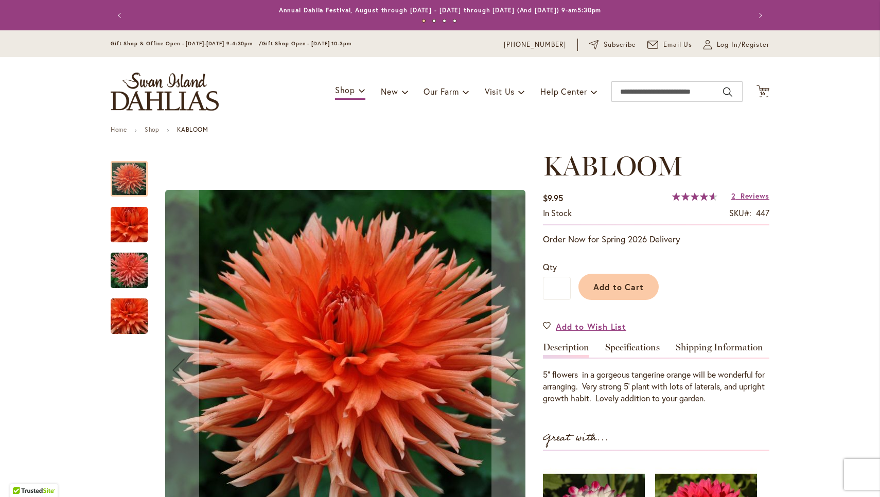
click at [131, 226] on img "KABLOOM" at bounding box center [129, 224] width 74 height 49
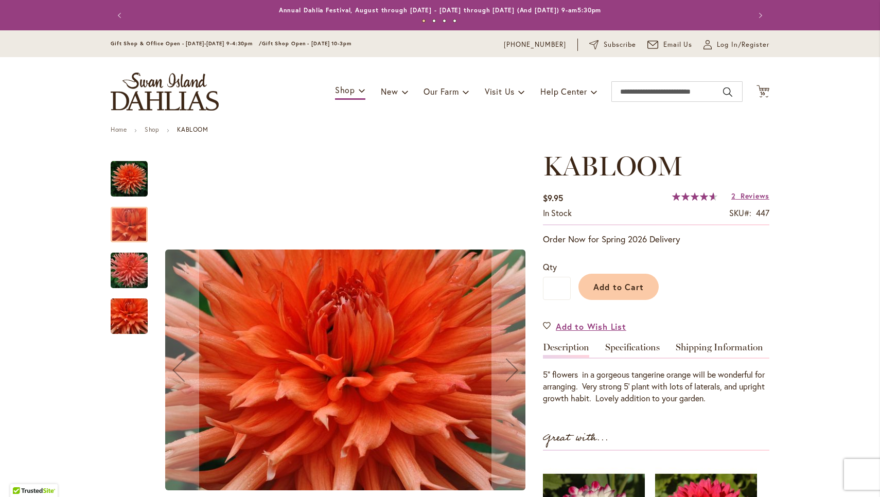
click at [132, 267] on img "KABLOOM" at bounding box center [129, 270] width 74 height 49
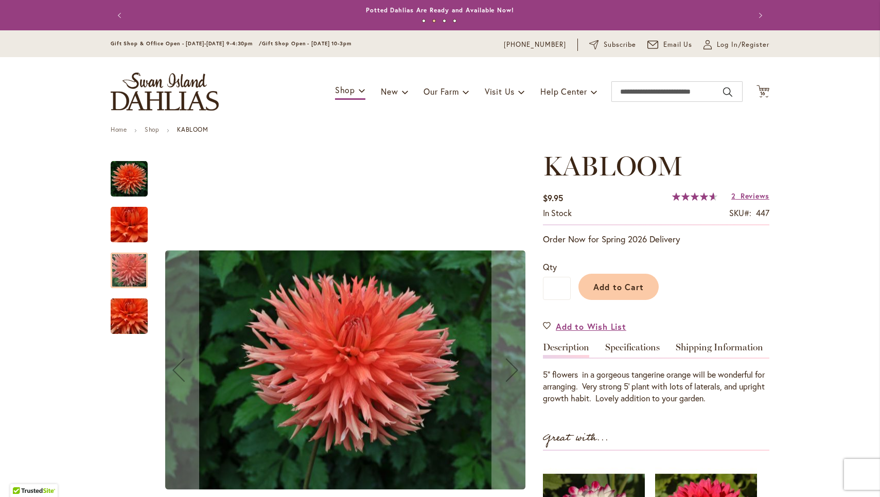
click at [132, 313] on img "KABLOOM" at bounding box center [129, 317] width 74 height 66
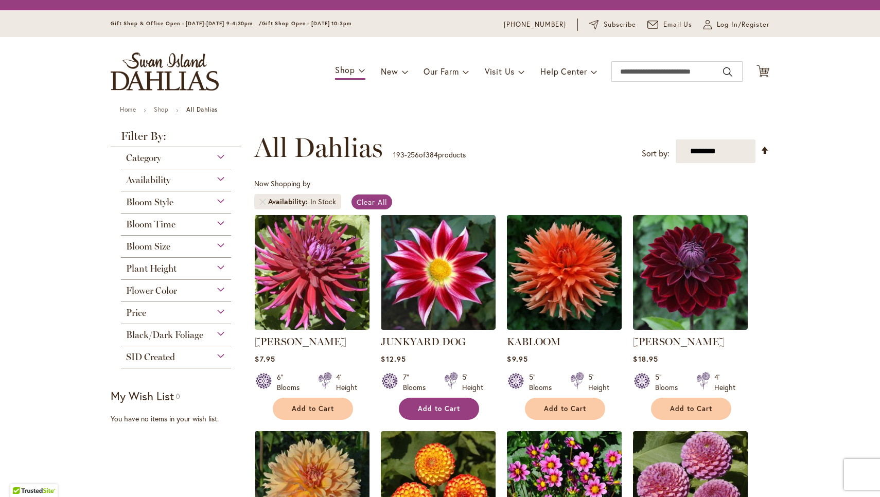
scroll to position [140, 0]
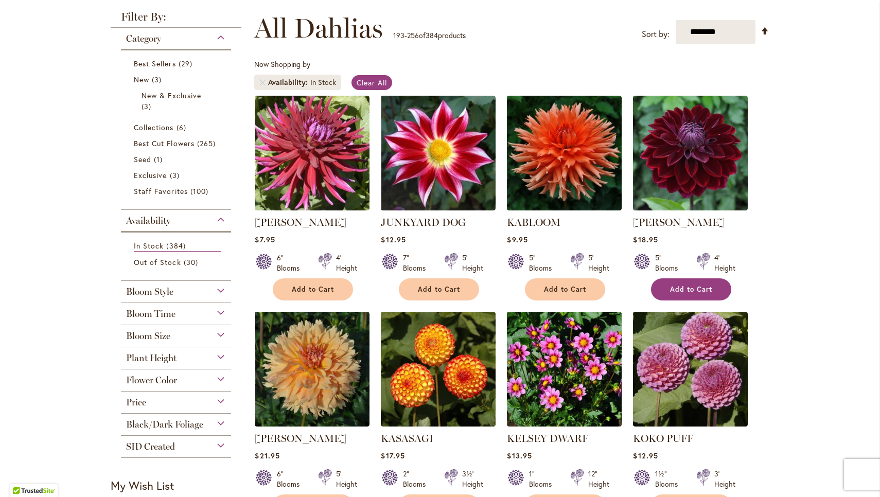
click at [697, 293] on button "Add to Cart" at bounding box center [691, 290] width 80 height 22
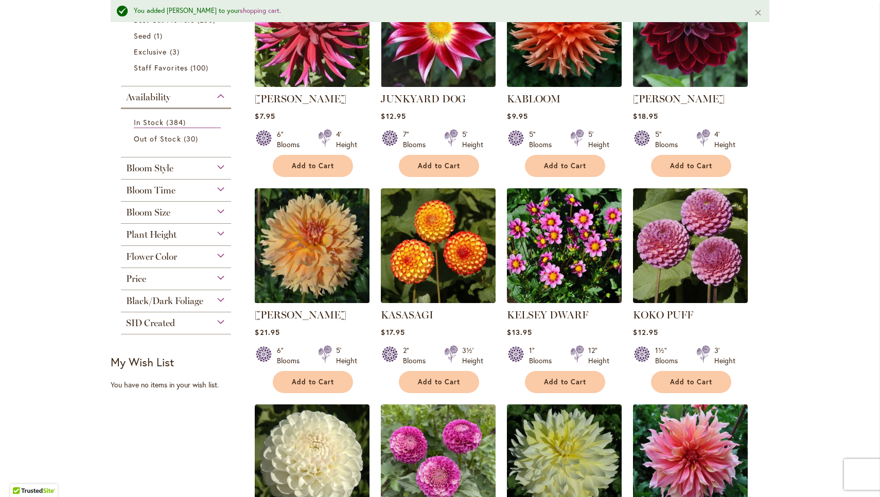
scroll to position [292, 0]
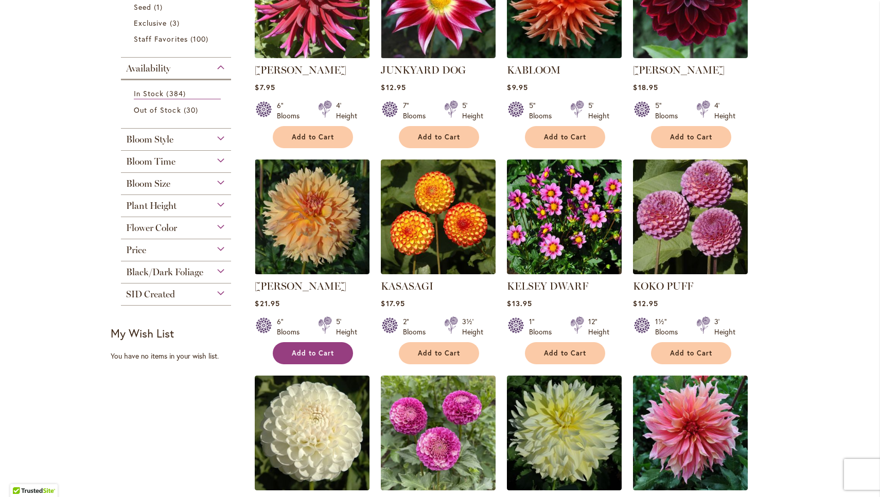
click at [309, 351] on span "Add to Cart" at bounding box center [313, 353] width 42 height 9
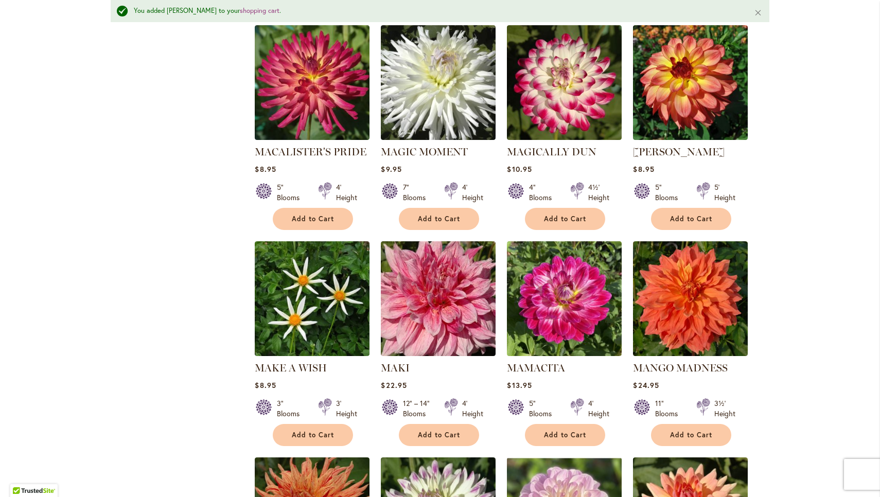
scroll to position [2011, 0]
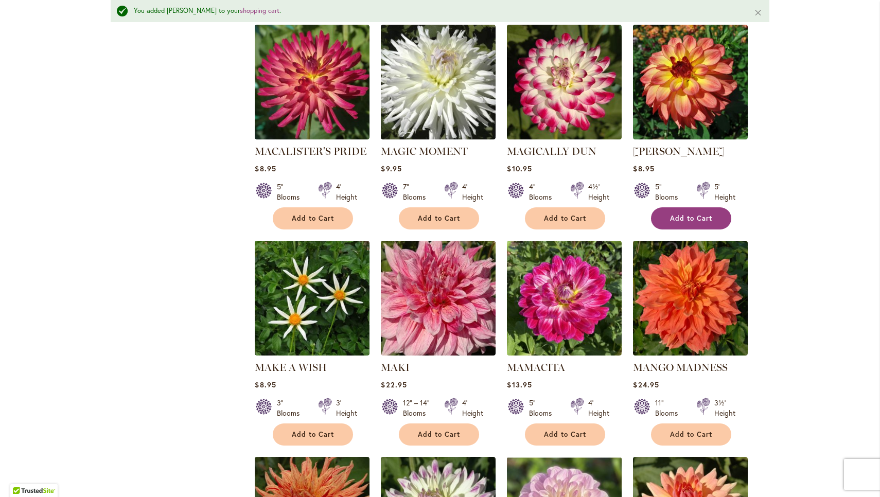
click at [709, 214] on span "Add to Cart" at bounding box center [691, 218] width 42 height 9
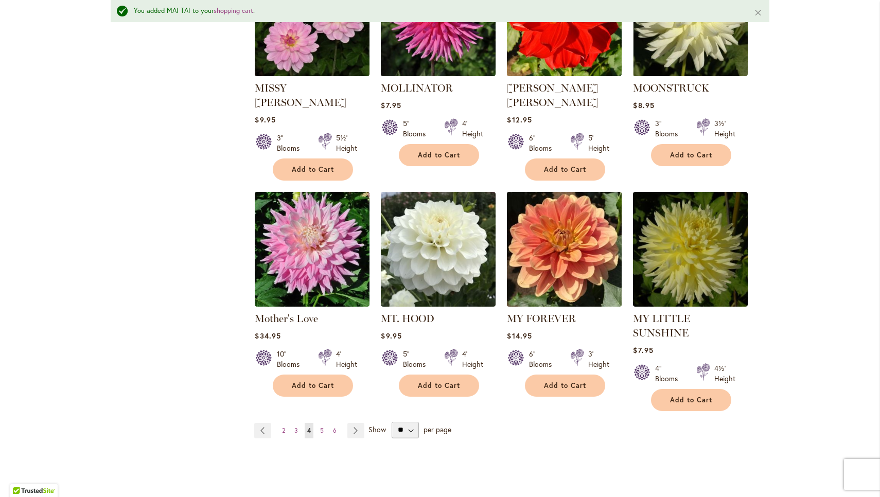
scroll to position [3423, 0]
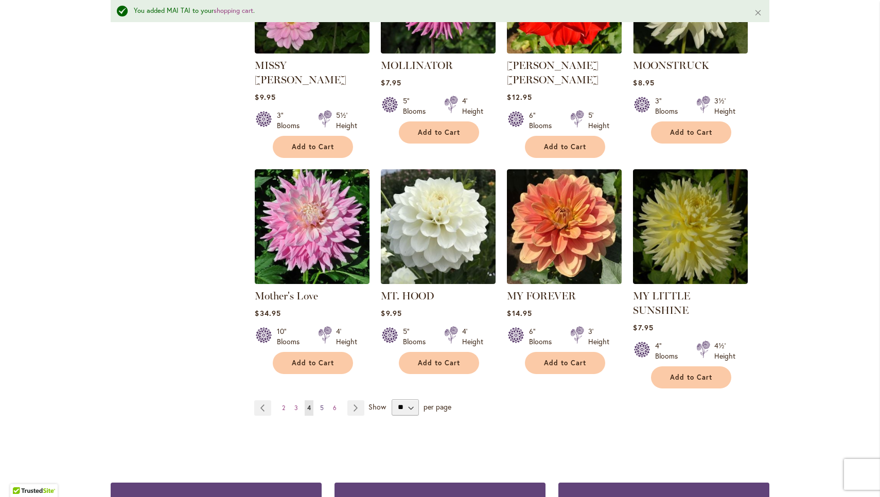
click at [320, 404] on span "5" at bounding box center [322, 408] width 4 height 8
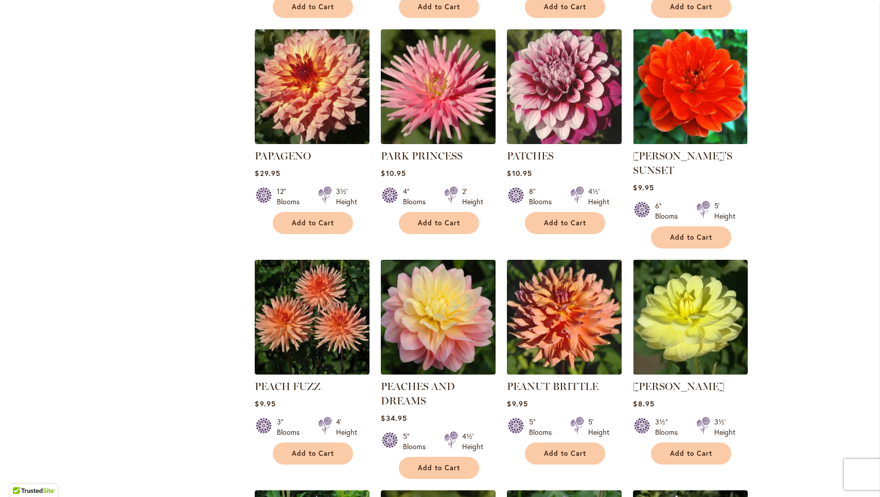
scroll to position [1291, 0]
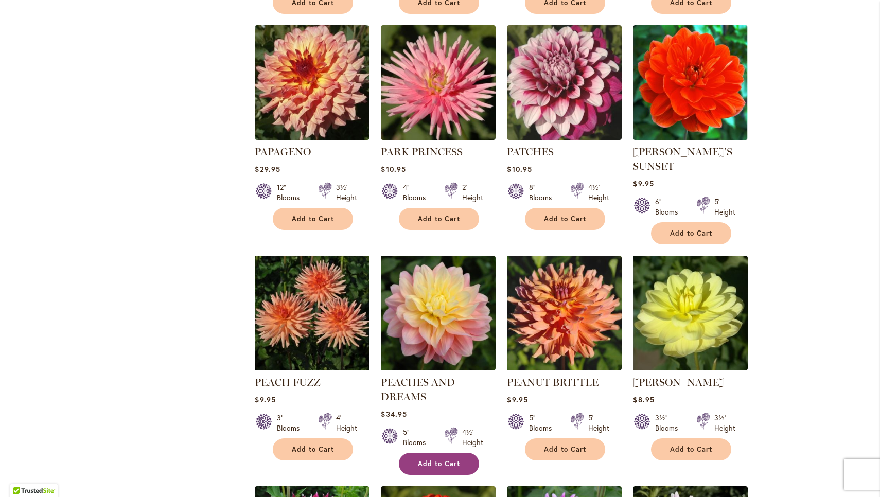
click at [432, 461] on span "Add to Cart" at bounding box center [439, 464] width 42 height 9
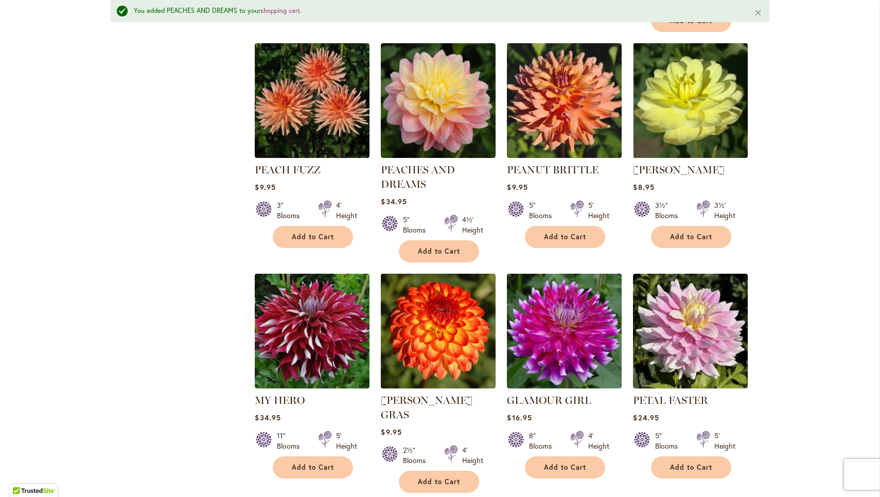
scroll to position [1536, 0]
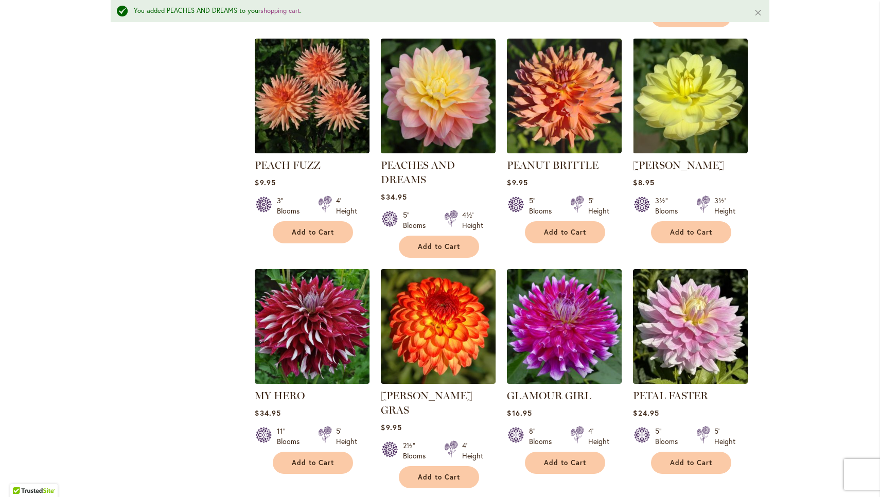
click at [702, 445] on div "PETAL FASTER $24.95 5" Blooms 5' Height" at bounding box center [690, 429] width 115 height 80
click at [691, 459] on span "Add to Cart" at bounding box center [691, 463] width 42 height 9
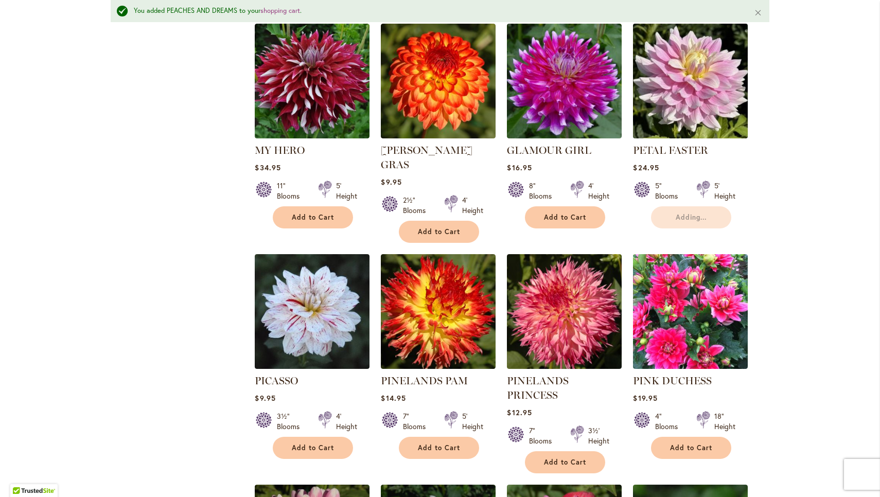
scroll to position [1872, 0]
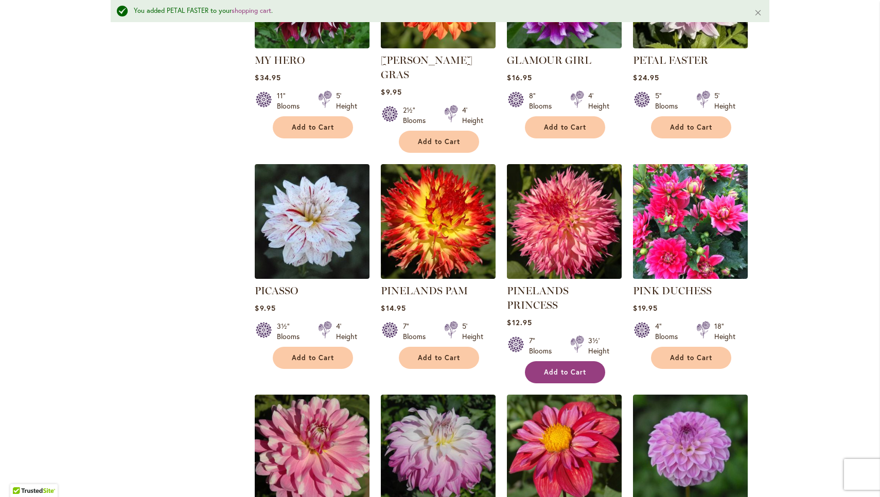
click at [573, 368] on span "Add to Cart" at bounding box center [565, 372] width 42 height 9
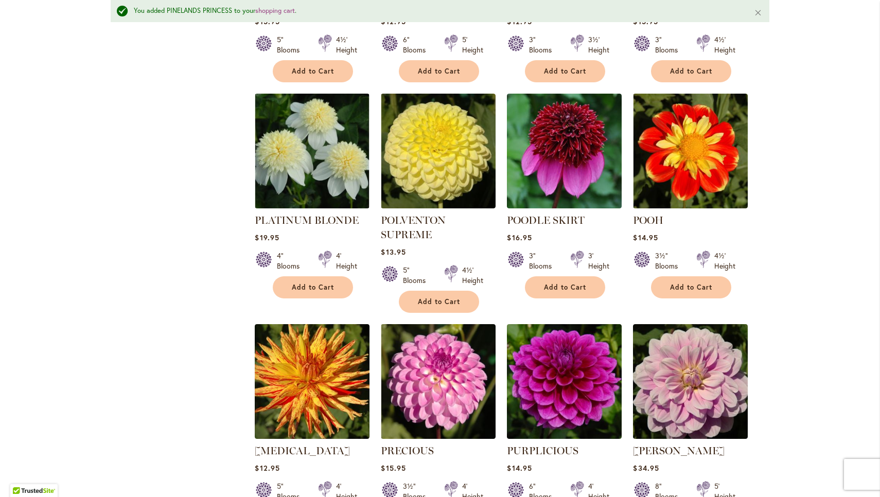
scroll to position [2389, 0]
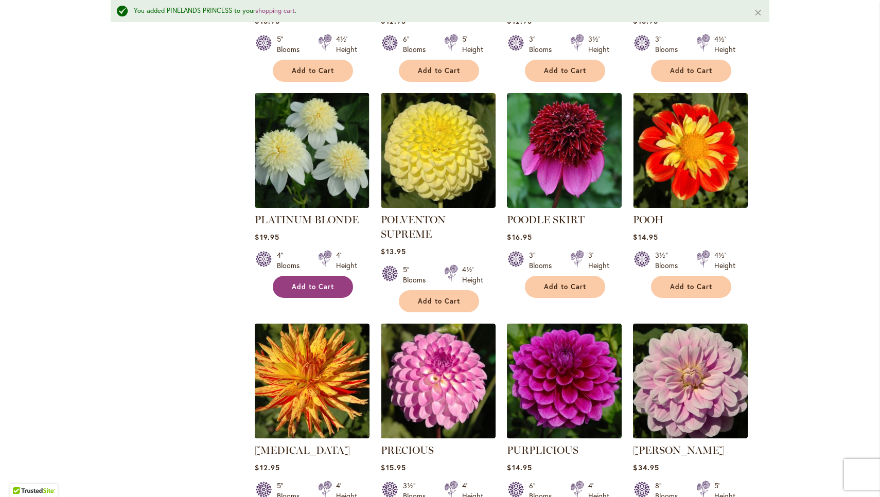
click at [321, 283] on span "Add to Cart" at bounding box center [313, 287] width 42 height 9
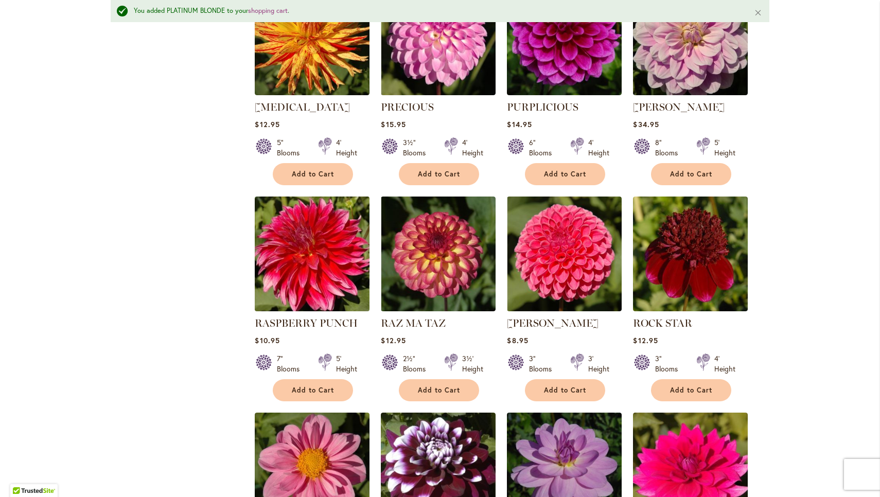
scroll to position [2735, 0]
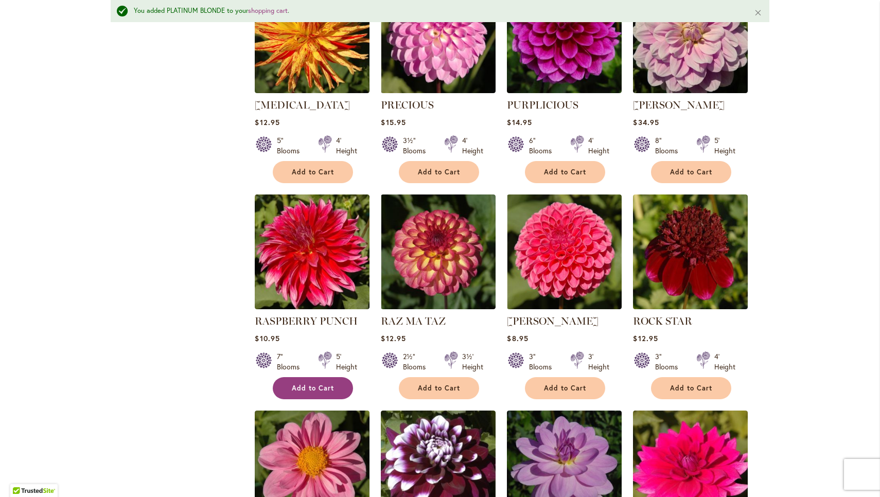
click at [335, 377] on button "Add to Cart" at bounding box center [313, 388] width 80 height 22
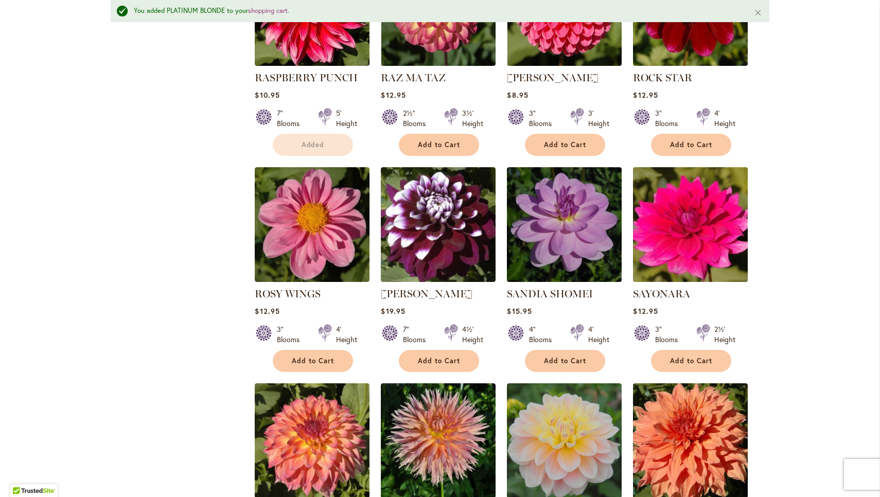
scroll to position [2982, 0]
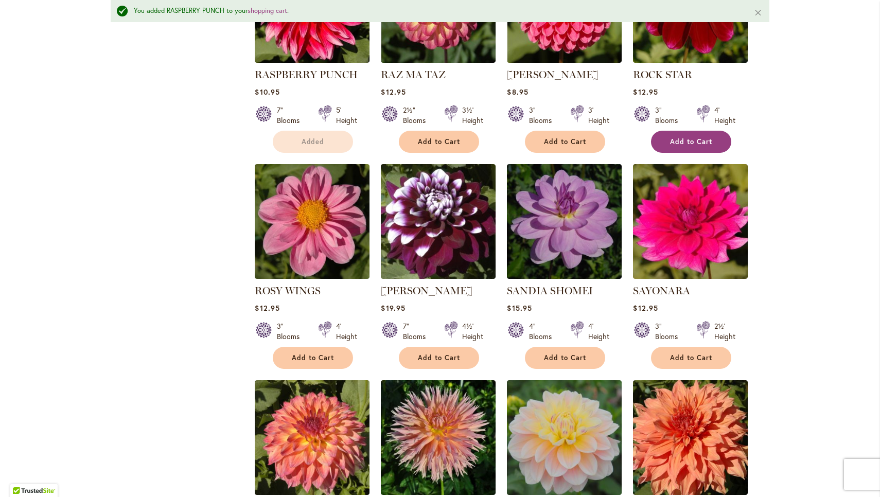
click at [704, 137] on span "Add to Cart" at bounding box center [691, 141] width 42 height 9
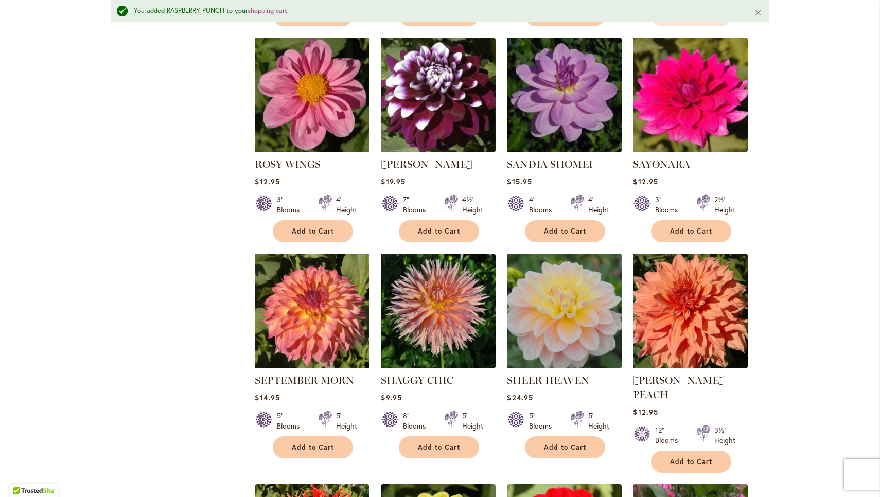
scroll to position [3114, 0]
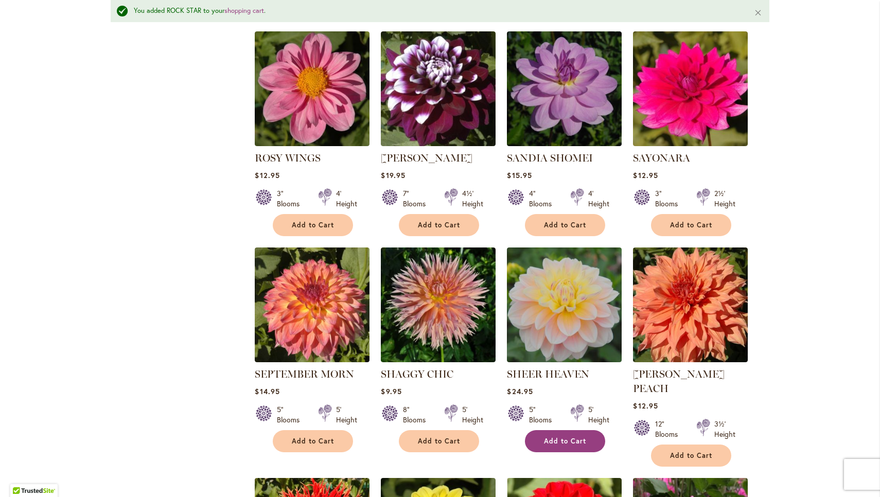
click at [572, 437] on span "Add to Cart" at bounding box center [565, 441] width 42 height 9
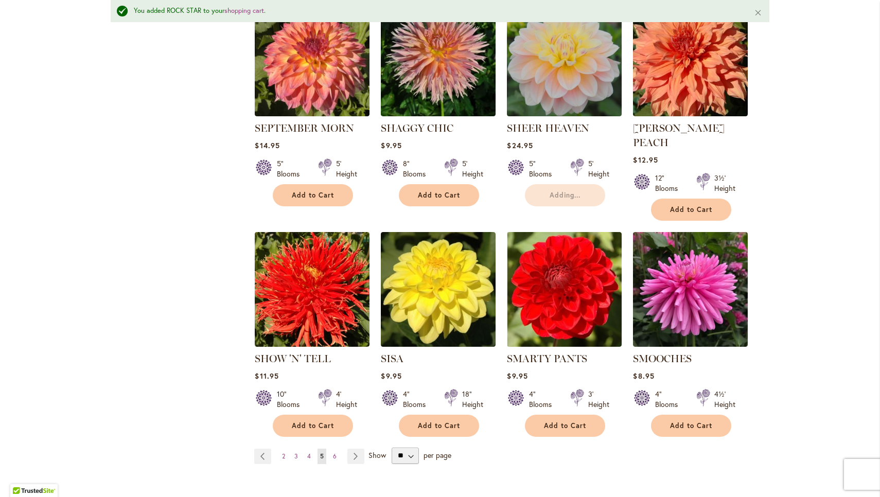
scroll to position [3361, 0]
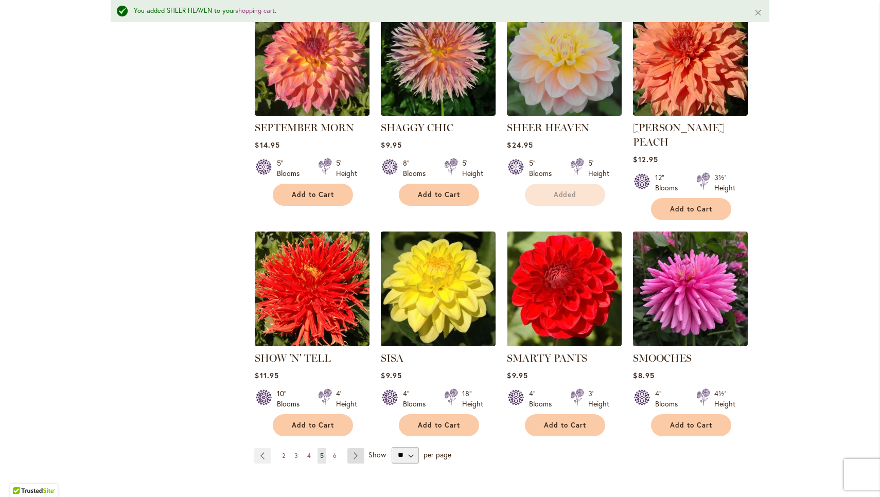
click at [356, 448] on link "Page Next" at bounding box center [356, 455] width 17 height 15
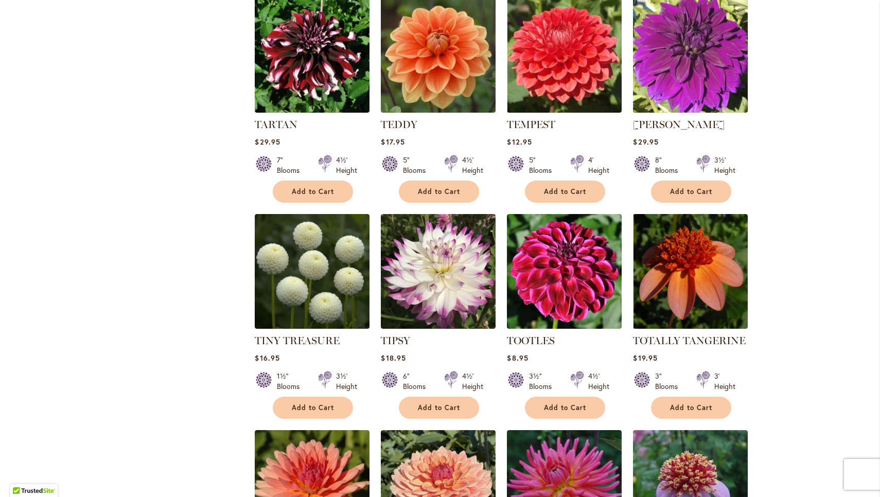
scroll to position [1551, 0]
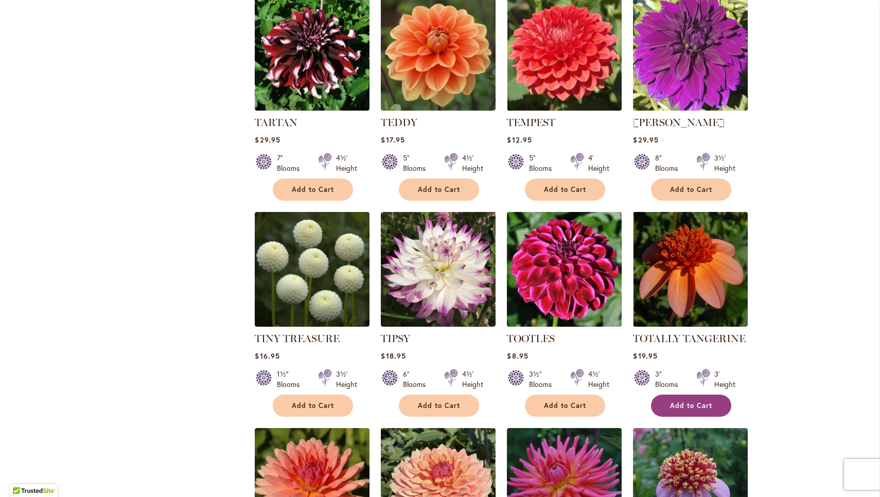
click at [677, 404] on span "Add to Cart" at bounding box center [691, 406] width 42 height 9
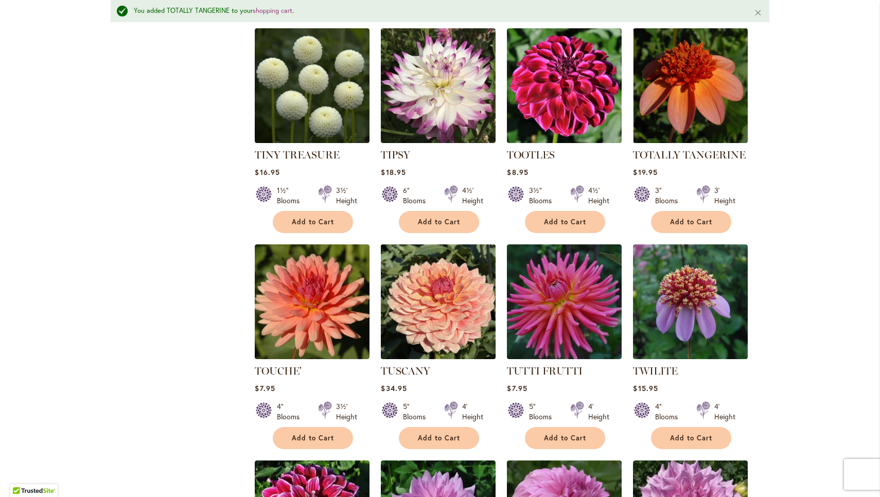
scroll to position [1786, 0]
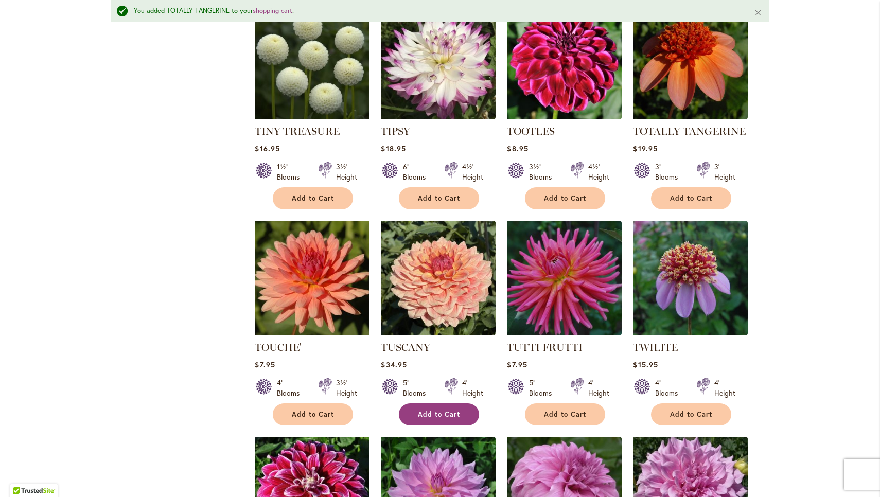
click at [435, 410] on span "Add to Cart" at bounding box center [439, 414] width 42 height 9
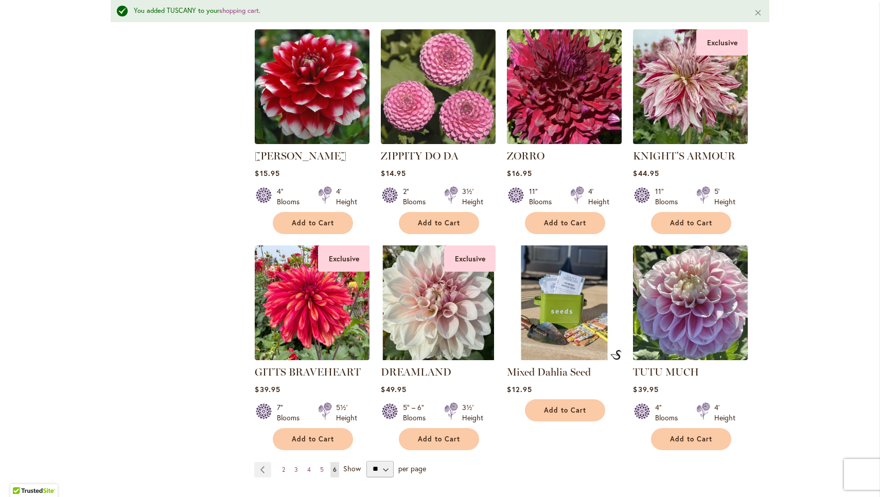
scroll to position [3290, 0]
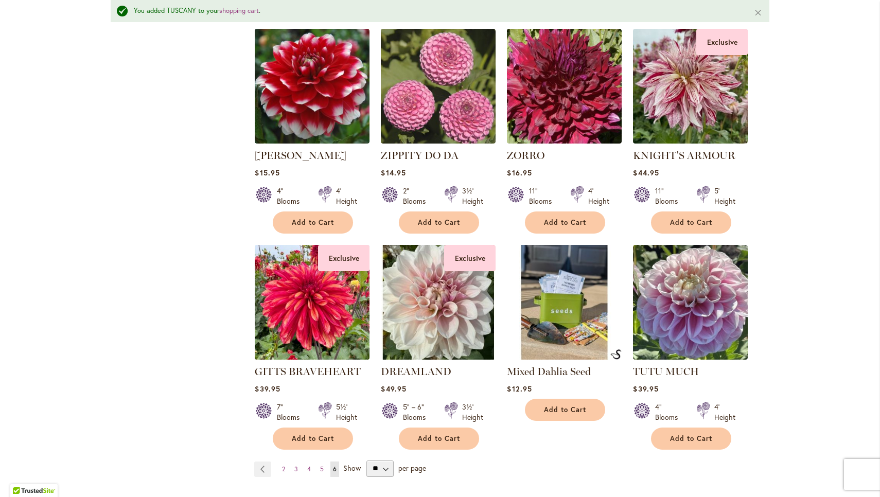
click at [315, 314] on img at bounding box center [312, 302] width 120 height 120
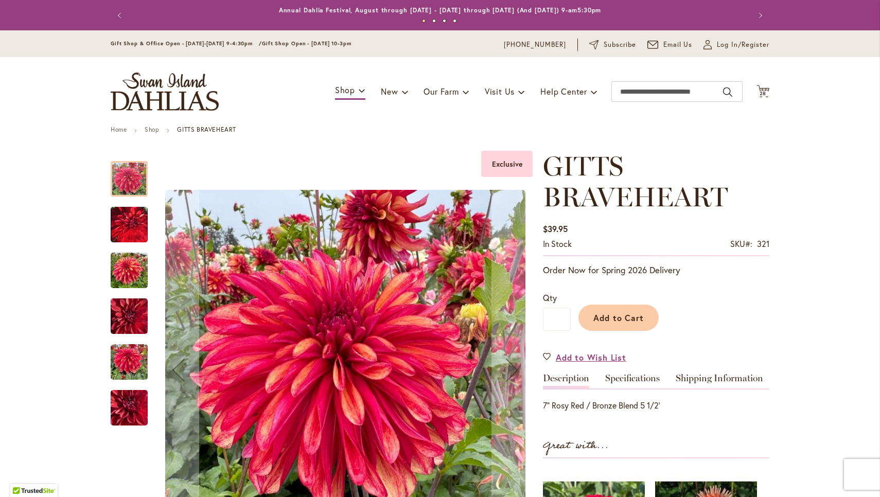
click at [118, 311] on img "GITTS BRAVEHEART" at bounding box center [129, 316] width 37 height 49
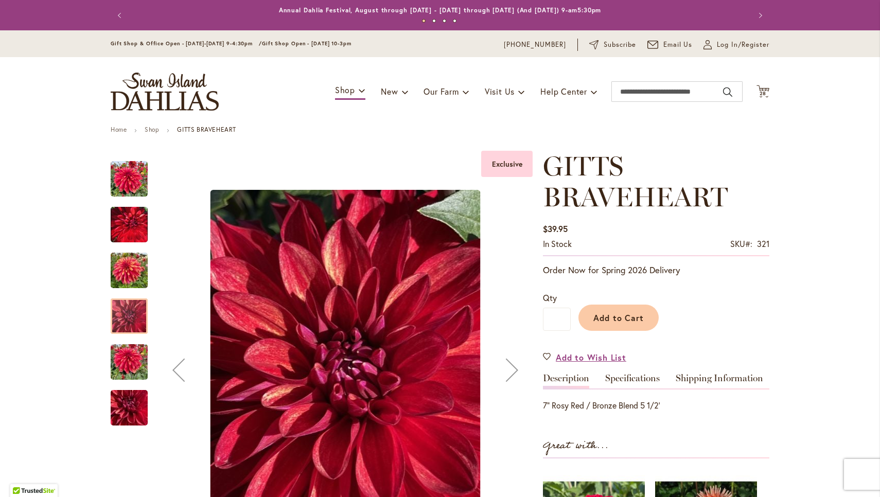
click at [124, 273] on img "GITTS BRAVEHEART" at bounding box center [129, 270] width 37 height 49
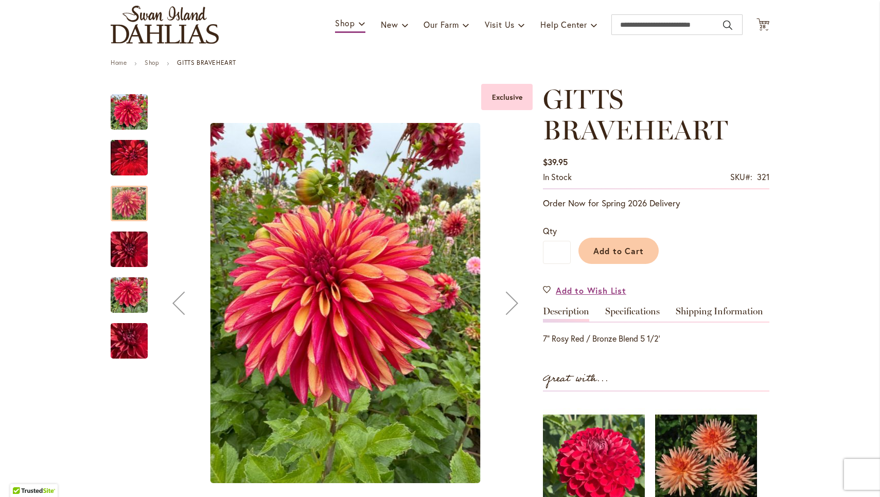
scroll to position [68, 0]
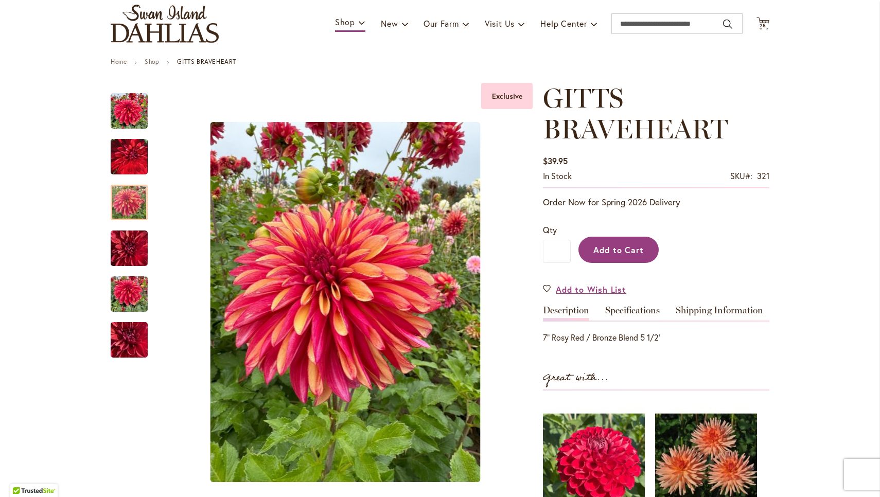
click at [601, 251] on span "Add to Cart" at bounding box center [619, 250] width 51 height 11
click at [765, 26] on img at bounding box center [764, 26] width 12 height 12
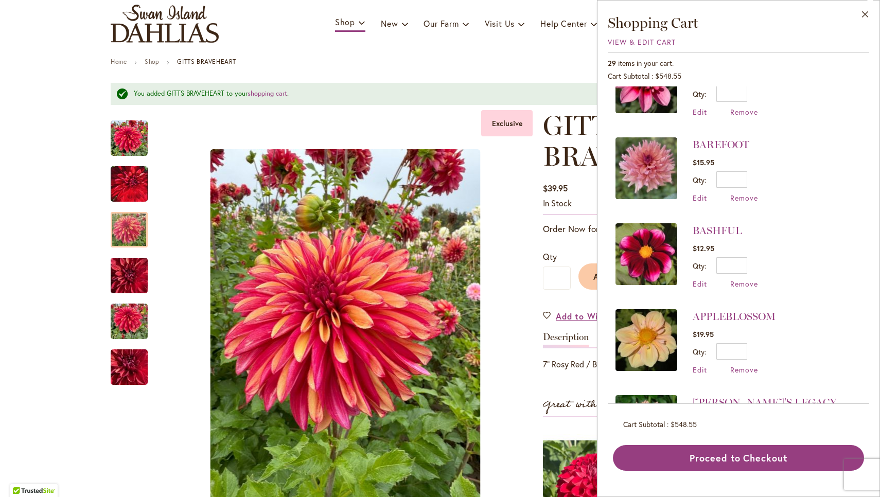
scroll to position [2132, 0]
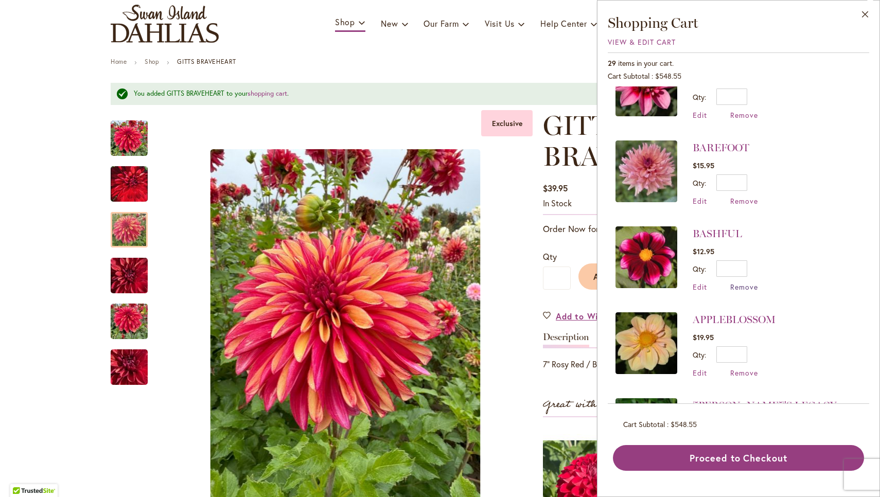
click at [739, 282] on span "Remove" at bounding box center [745, 287] width 28 height 10
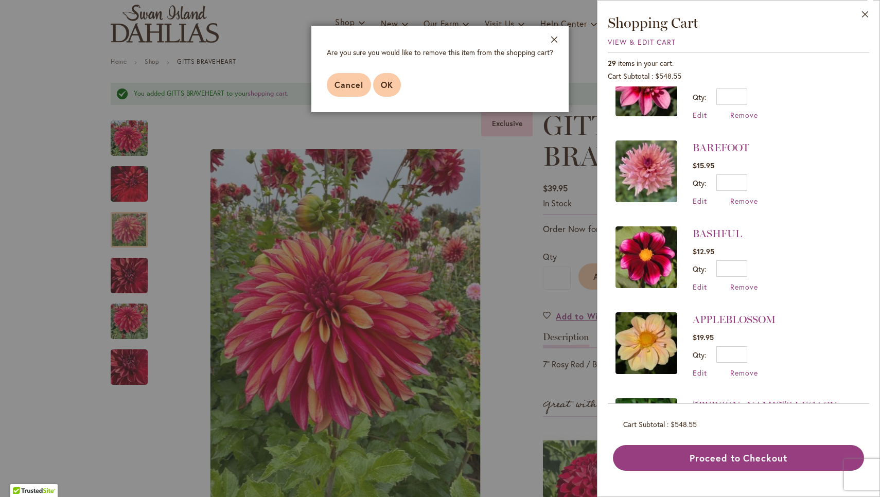
click at [390, 84] on span "OK" at bounding box center [387, 84] width 12 height 11
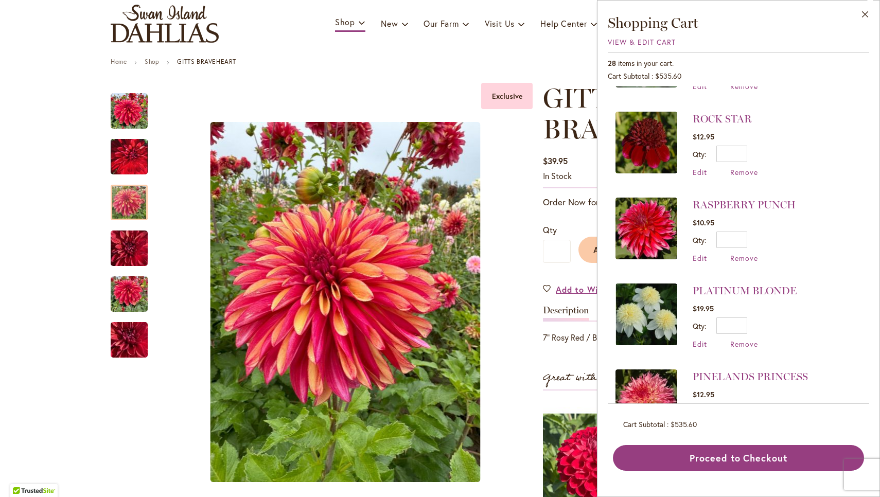
scroll to position [328, 0]
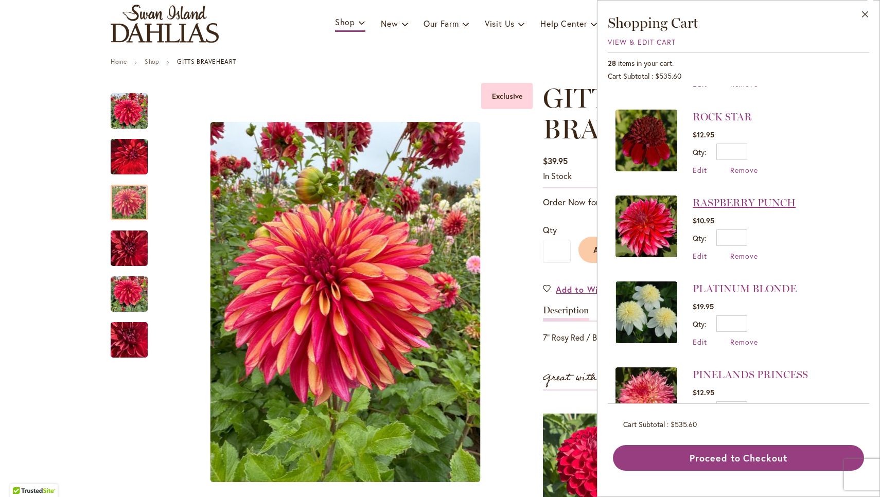
click at [716, 197] on link "RASPBERRY PUNCH" at bounding box center [744, 203] width 103 height 12
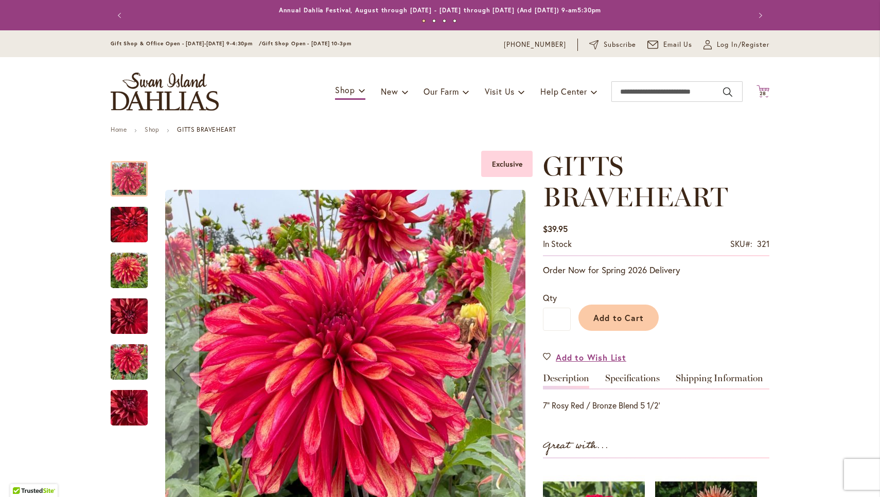
click at [764, 93] on span "28" at bounding box center [763, 93] width 7 height 7
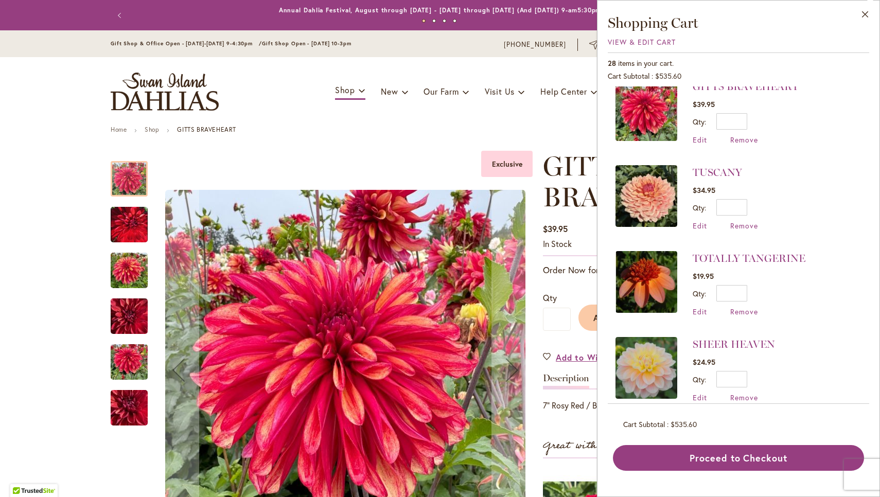
scroll to position [13, 0]
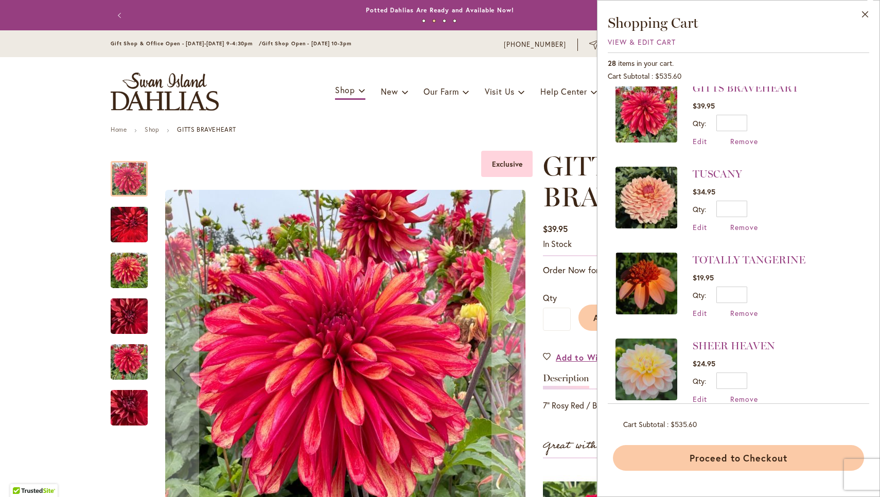
click at [732, 454] on button "Proceed to Checkout" at bounding box center [738, 458] width 251 height 26
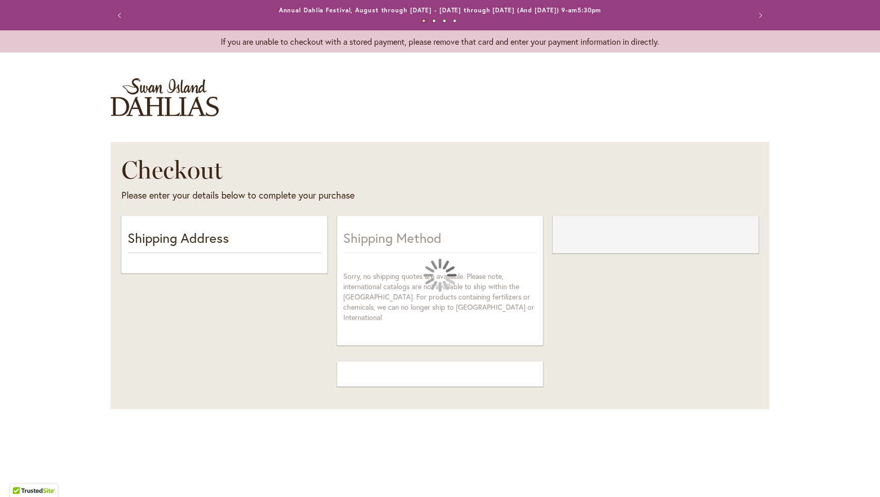
select select "**"
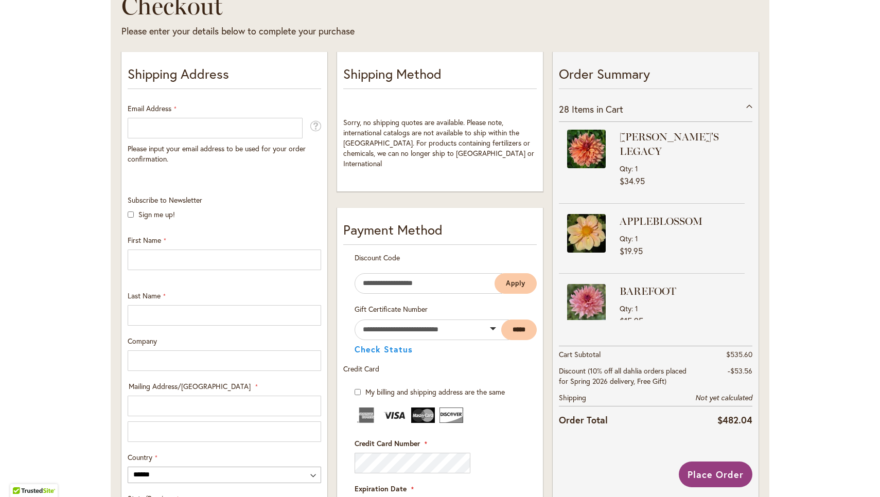
scroll to position [149, 0]
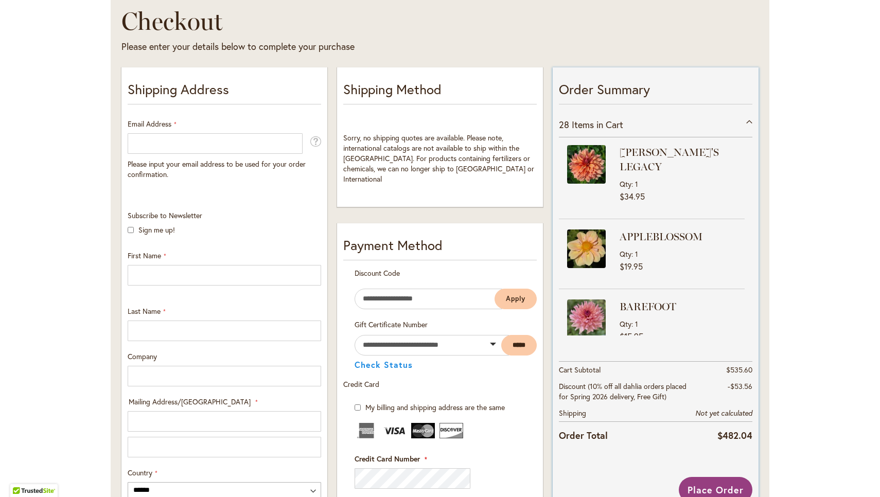
click at [747, 123] on div "Toggle Nav Checkout Please enter your details below to complete your purchase S…" at bounding box center [440, 394] width 880 height 960
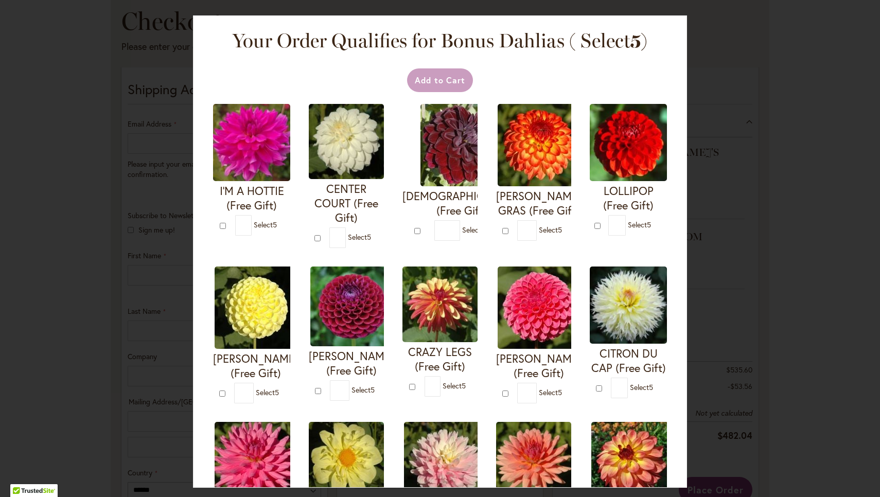
scroll to position [0, 0]
click at [107, 99] on div "Your Order Qualifies for Bonus Dahlias ( Select 5 ) Add to Cart I'M A HOTTIE (F…" at bounding box center [440, 248] width 880 height 497
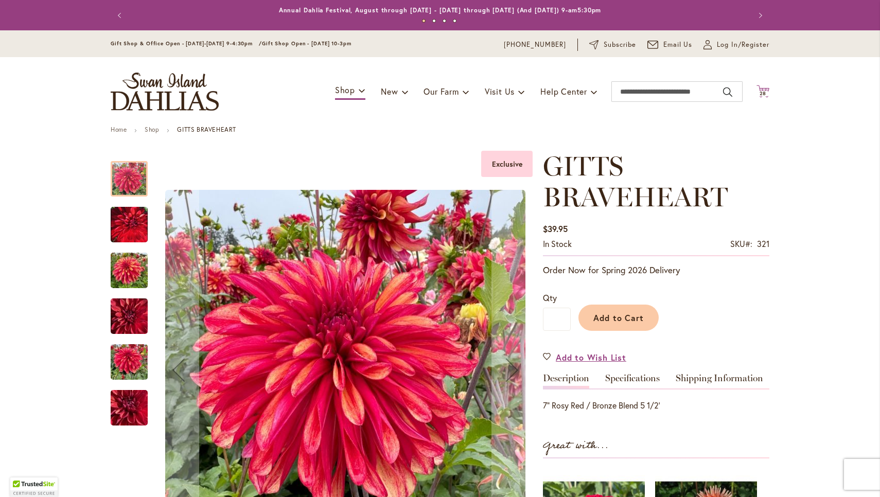
click at [764, 90] on icon "Cart .cls-1 { fill: #231f20; }" at bounding box center [763, 91] width 13 height 13
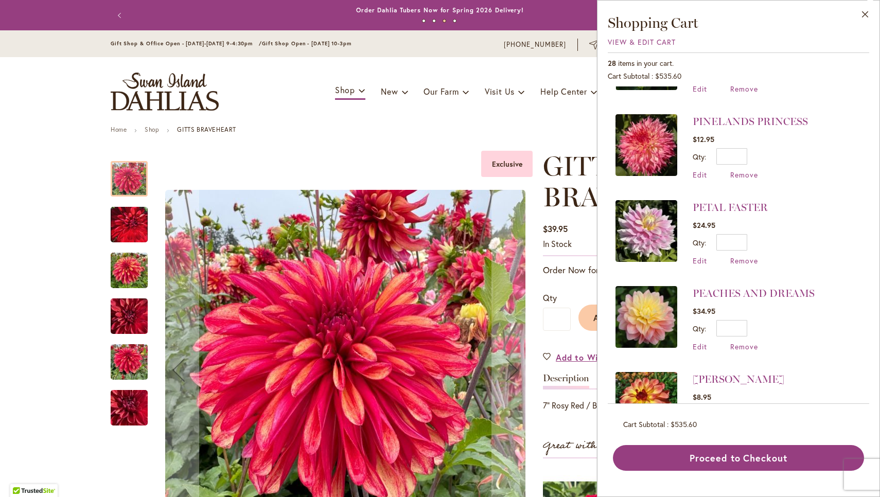
scroll to position [582, 0]
click at [619, 43] on span "View & Edit Cart" at bounding box center [642, 42] width 68 height 10
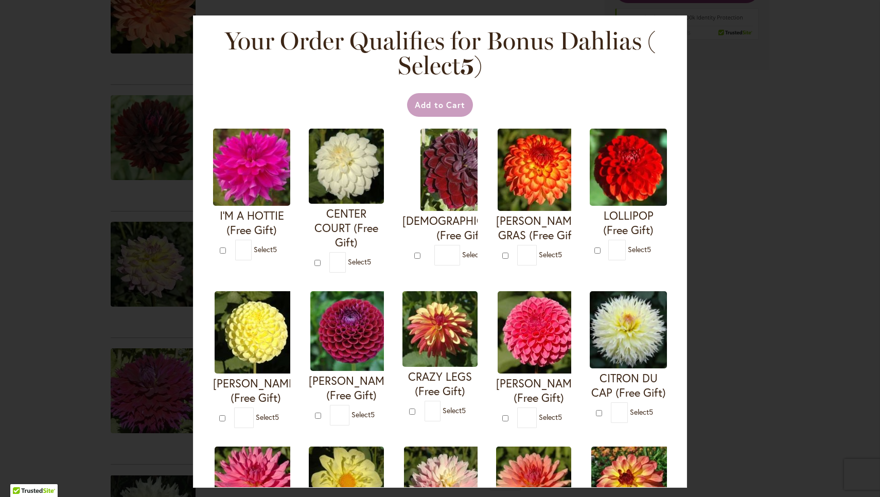
click at [84, 175] on div "Your Order Qualifies for Bonus Dahlias ( Select 5 ) Add to Cart I'M A HOTTIE (F…" at bounding box center [440, 248] width 880 height 497
click at [7, 76] on div "Your Order Qualifies for Bonus Dahlias ( Select 5 ) Add to Cart I'M A HOTTIE (F…" at bounding box center [440, 248] width 880 height 497
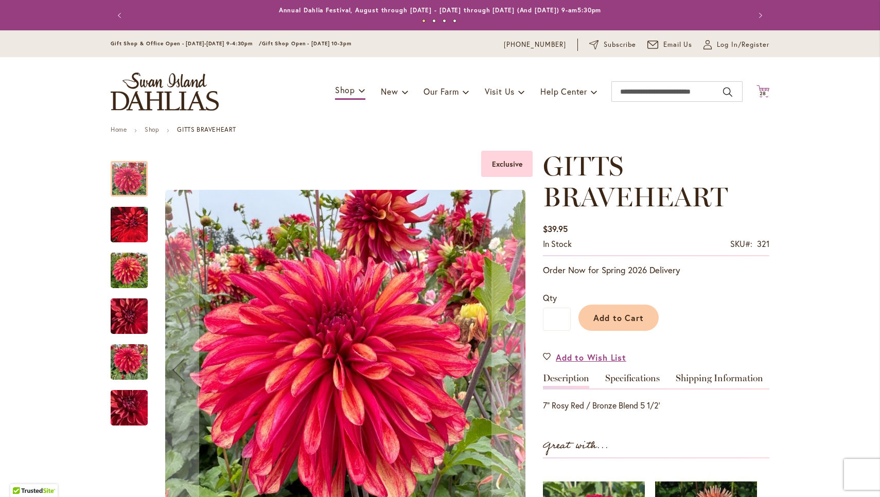
click at [761, 94] on span "28" at bounding box center [763, 93] width 7 height 7
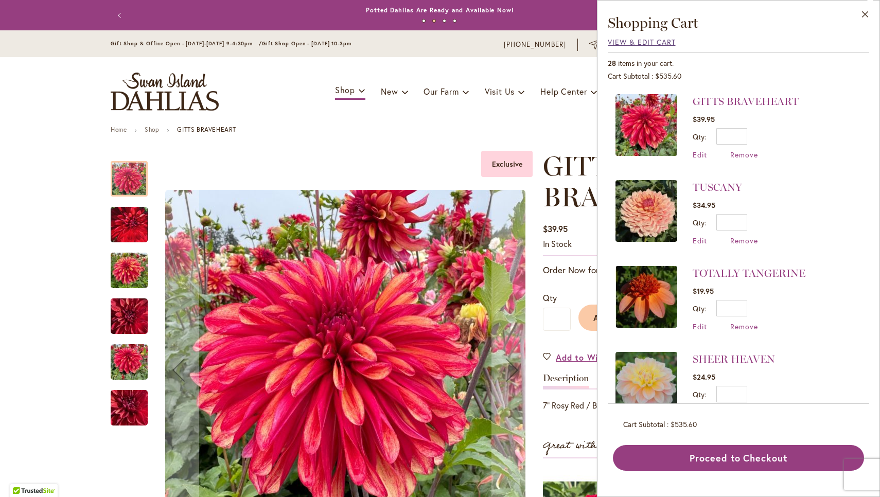
click at [618, 40] on span "View & Edit Cart" at bounding box center [642, 42] width 68 height 10
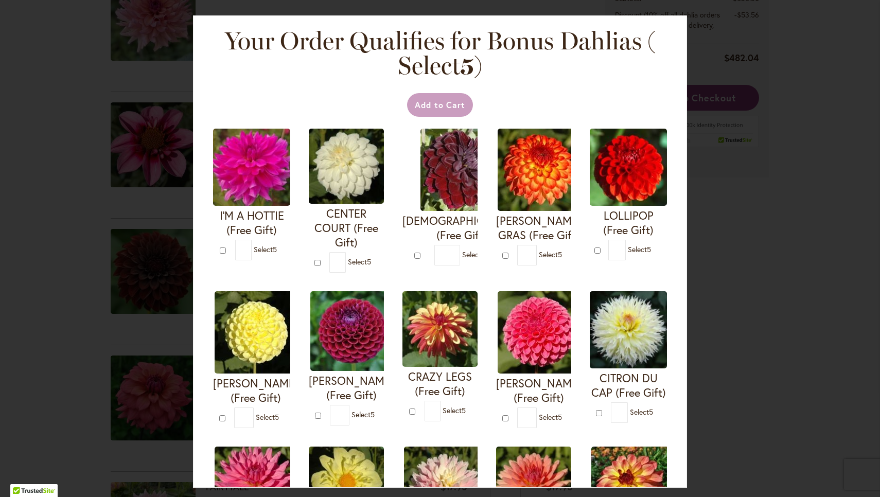
scroll to position [4, 0]
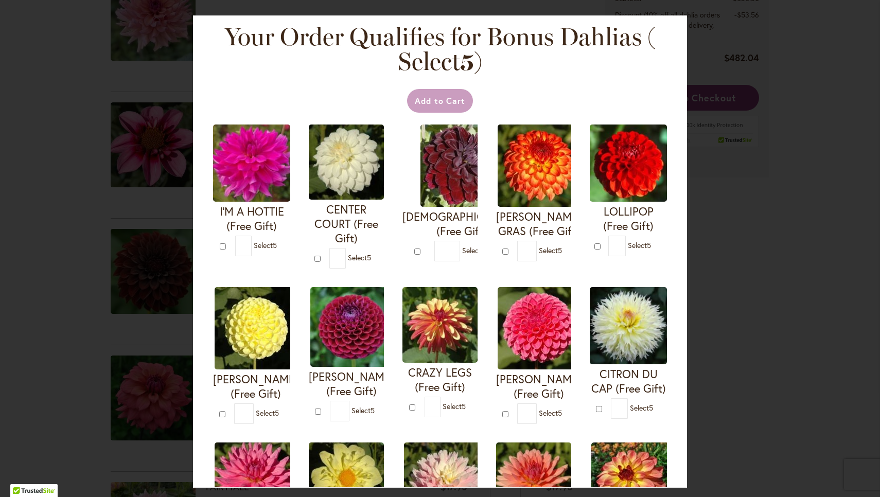
click at [101, 153] on div "Your Order Qualifies for Bonus Dahlias ( Select 5 ) Add to Cart I'M A HOTTIE (F…" at bounding box center [440, 248] width 880 height 497
click at [221, 59] on div "Your Order Qualifies for Bonus Dahlias ( Select 5 ) Add to Cart I'M A HOTTIE (F…" at bounding box center [440, 251] width 494 height 473
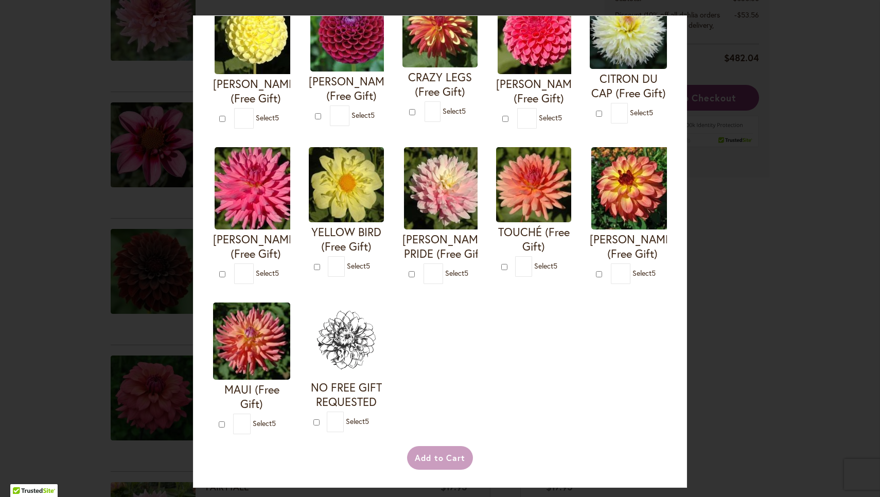
scroll to position [313, 0]
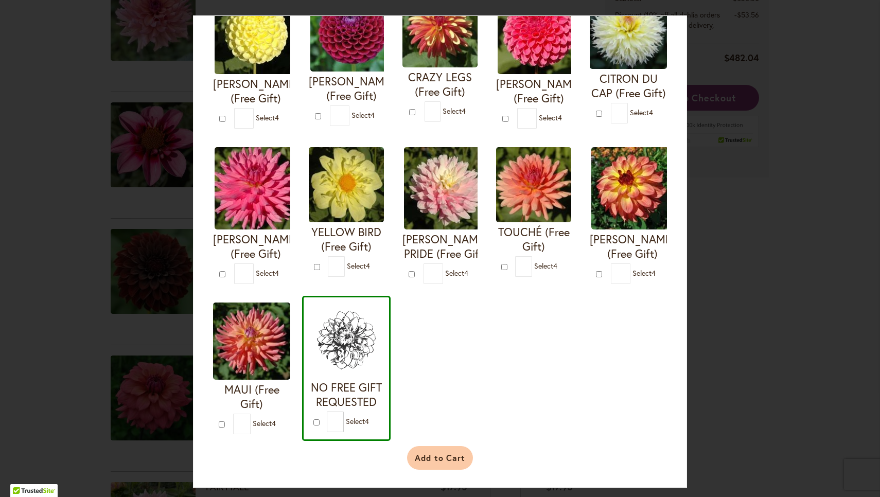
click at [437, 457] on button "Add to Cart" at bounding box center [440, 458] width 66 height 24
click at [440, 456] on div "Add to Cart" at bounding box center [440, 458] width 457 height 24
click at [342, 302] on div "NO FREE GIFT REQUESTED * 4" at bounding box center [346, 368] width 89 height 145
type input "*"
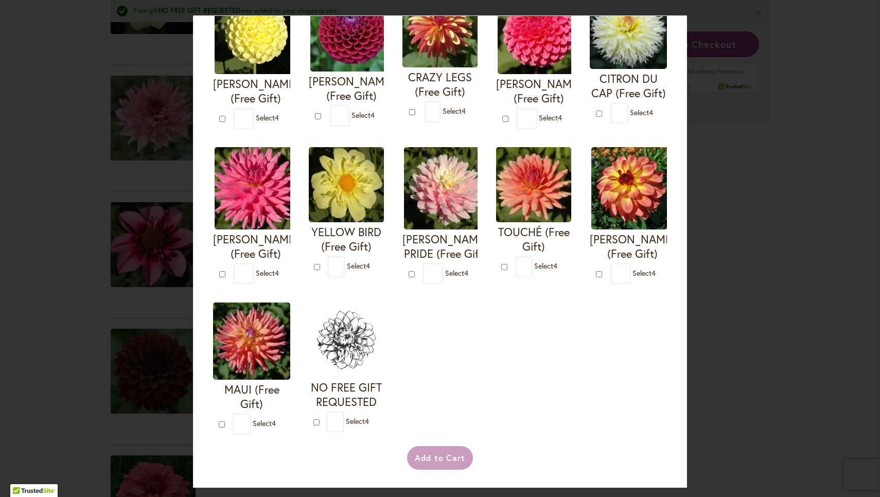
scroll to position [313, 0]
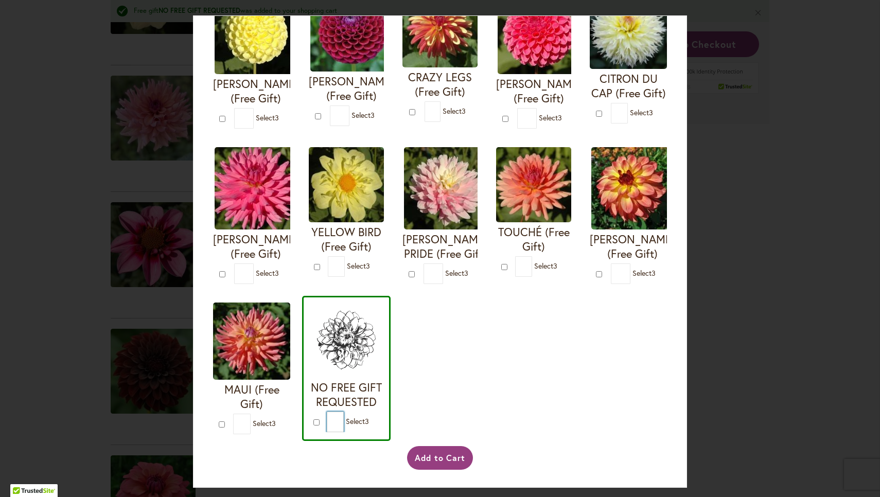
drag, startPoint x: 337, startPoint y: 422, endPoint x: 324, endPoint y: 421, distance: 12.9
click at [327, 421] on input "*" at bounding box center [335, 422] width 17 height 21
type input "*"
click at [449, 454] on button "Add to Cart" at bounding box center [440, 458] width 66 height 24
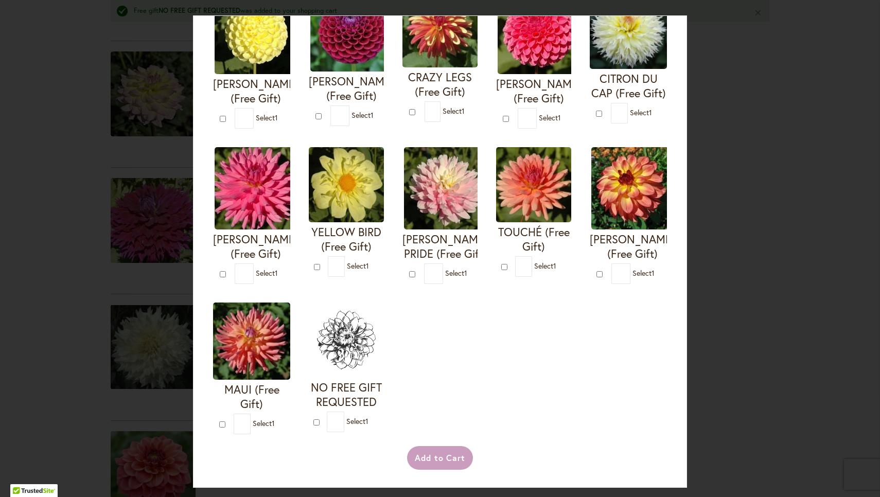
scroll to position [313, 0]
type input "*"
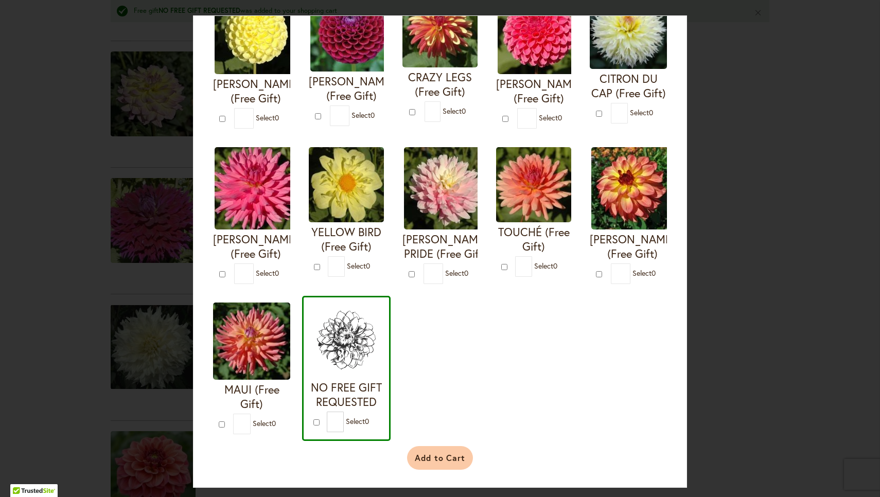
click at [455, 455] on button "Add to Cart" at bounding box center [440, 458] width 66 height 24
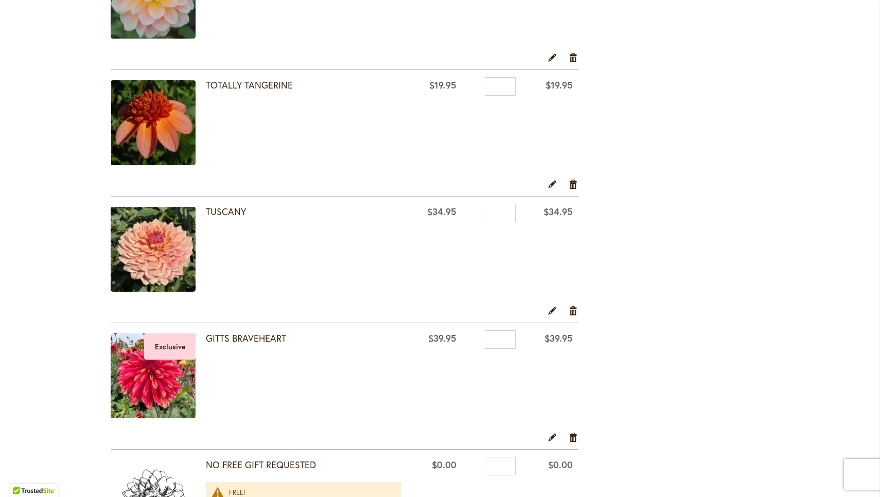
scroll to position [792, 0]
click at [437, 441] on link "Remove item" at bounding box center [574, 436] width 10 height 11
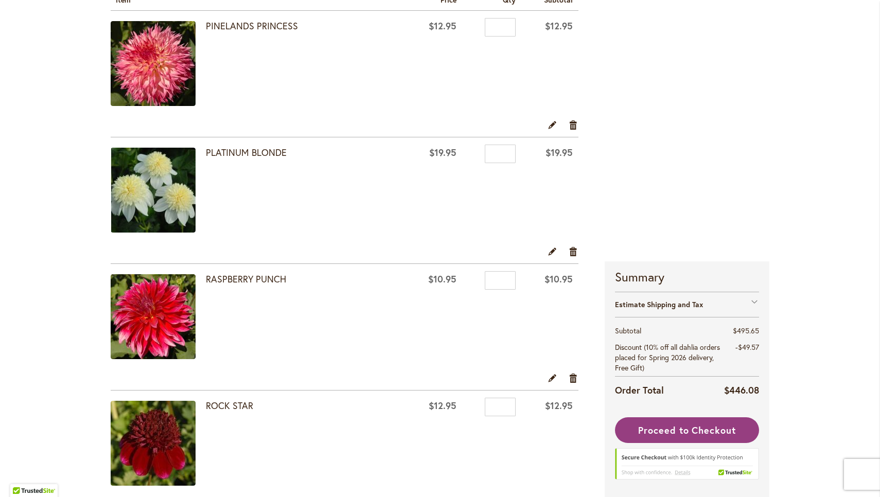
scroll to position [199, 0]
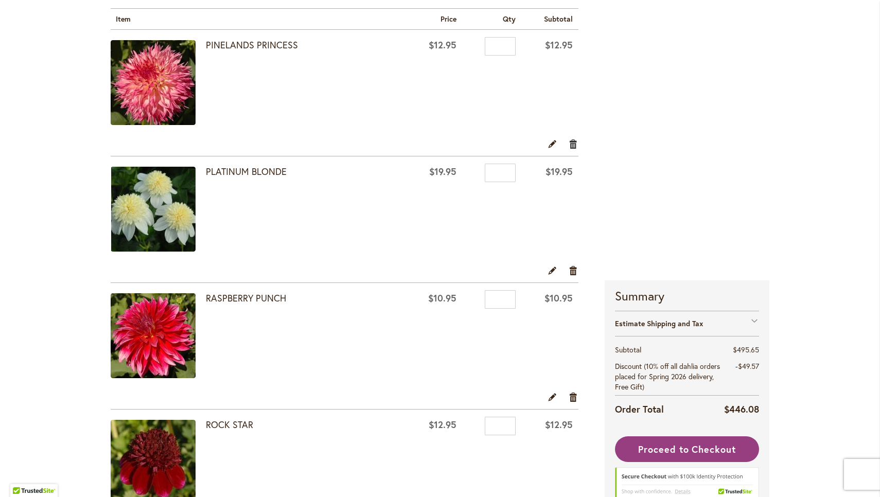
click at [575, 145] on link "Remove item" at bounding box center [574, 143] width 10 height 11
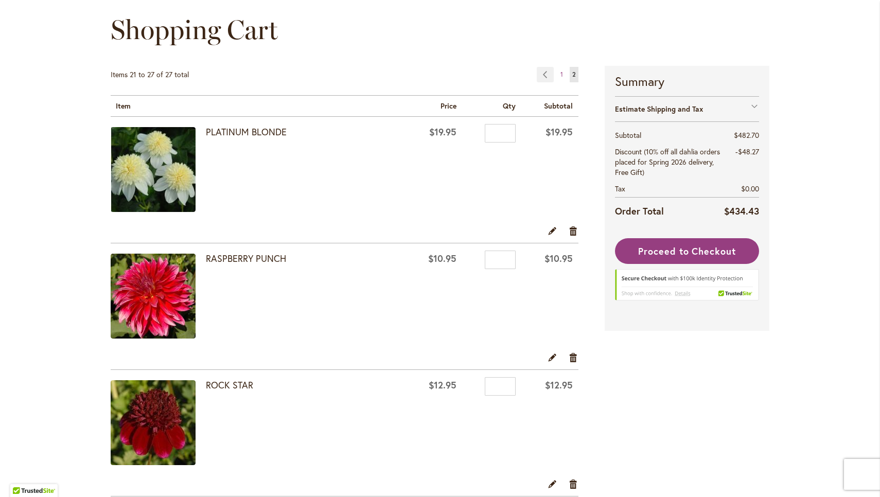
scroll to position [223, 0]
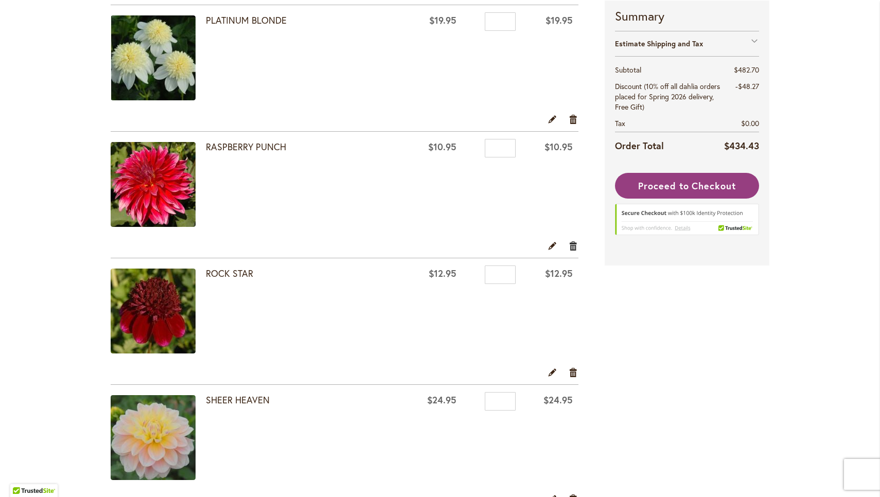
click at [573, 247] on link "Remove item" at bounding box center [574, 245] width 10 height 11
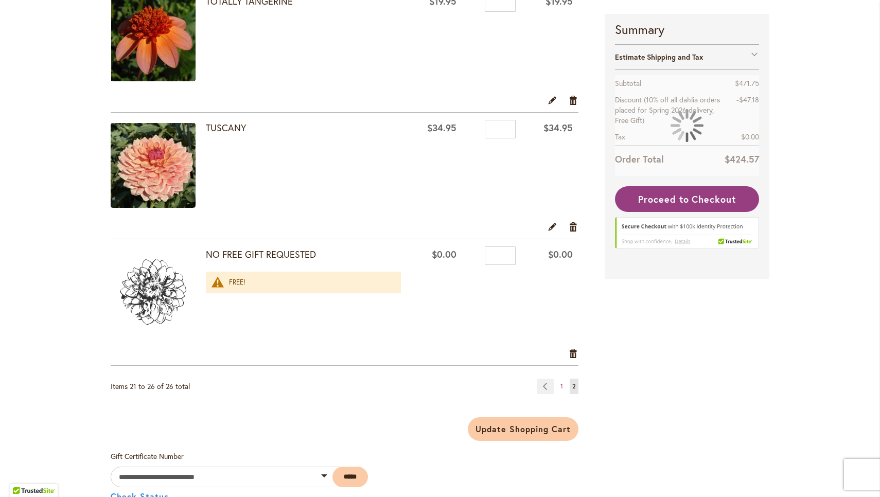
scroll to position [636, 0]
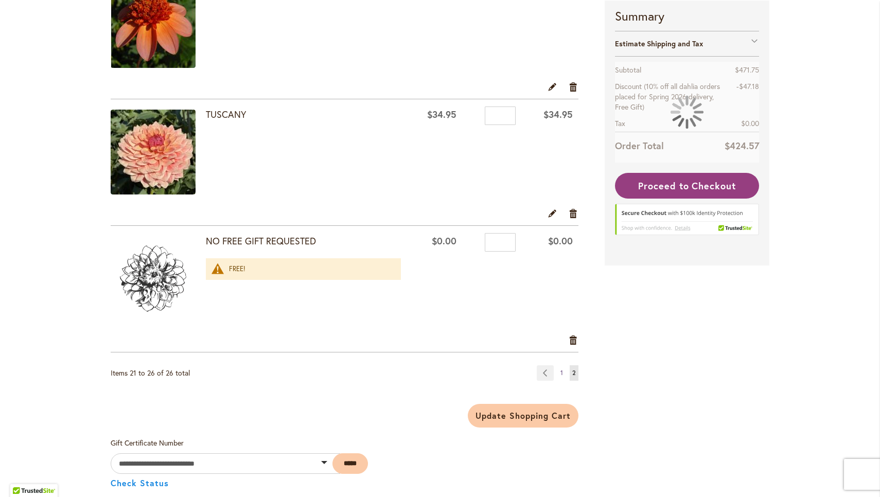
click at [562, 373] on span "1" at bounding box center [562, 373] width 3 height 8
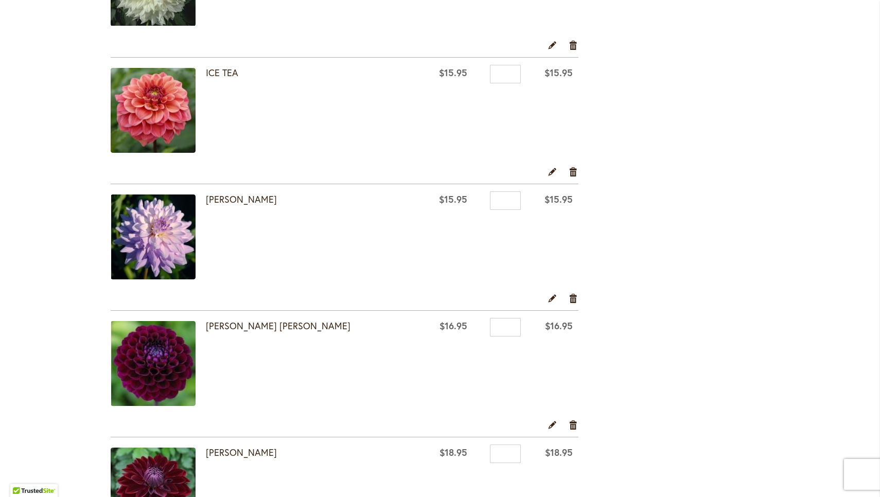
scroll to position [1696, 0]
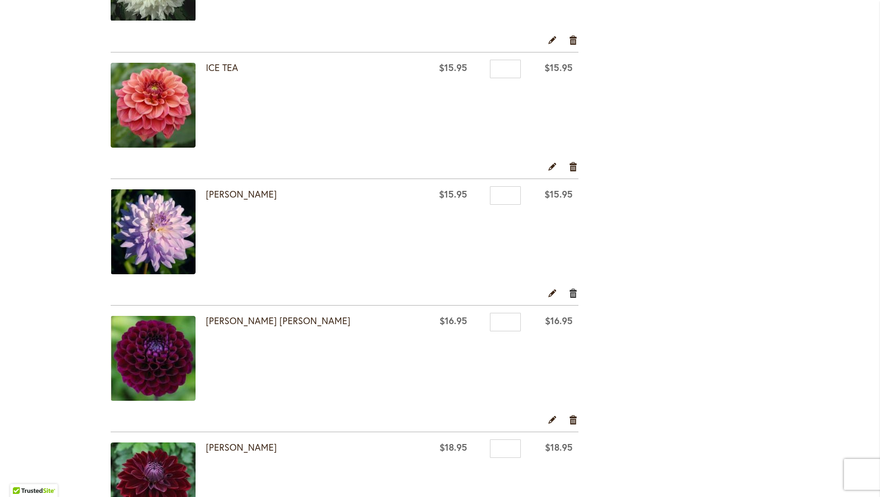
click at [569, 294] on link "Remove item" at bounding box center [574, 292] width 10 height 11
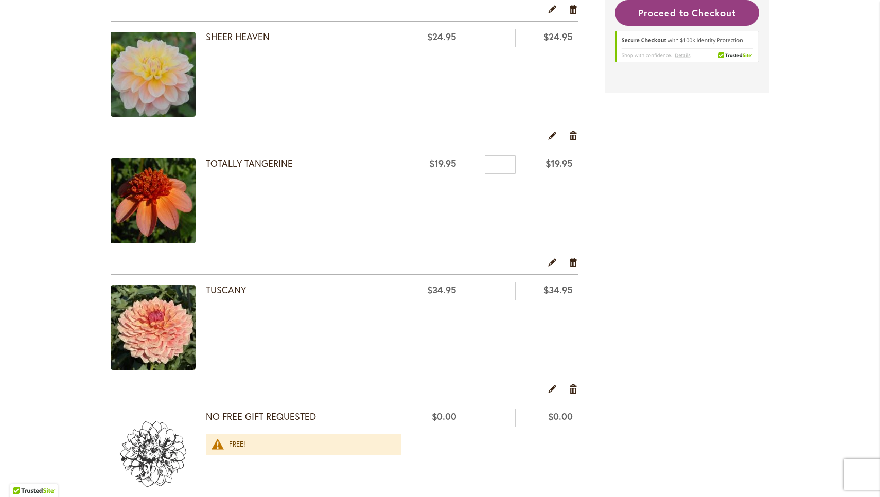
scroll to position [335, 0]
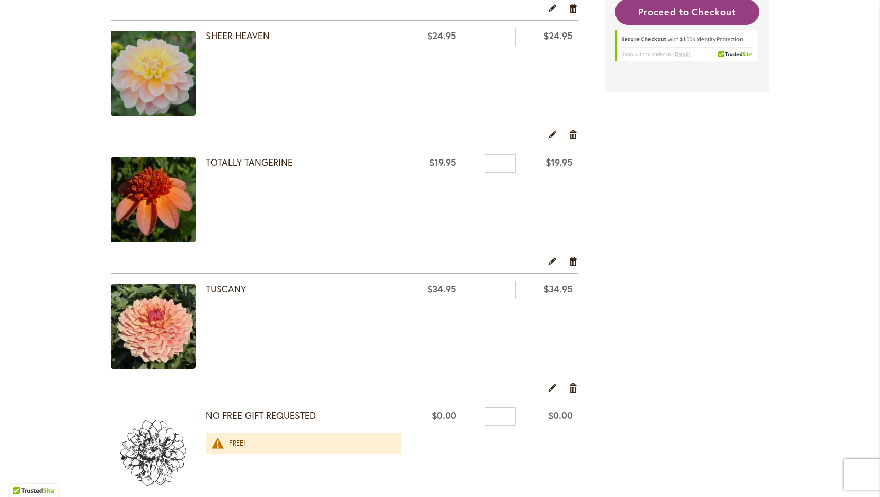
click at [168, 321] on img at bounding box center [153, 326] width 85 height 85
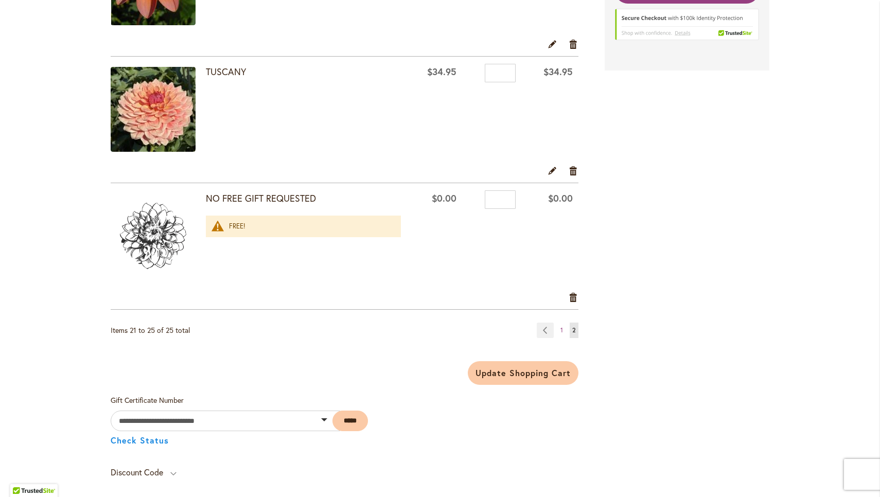
scroll to position [551, 0]
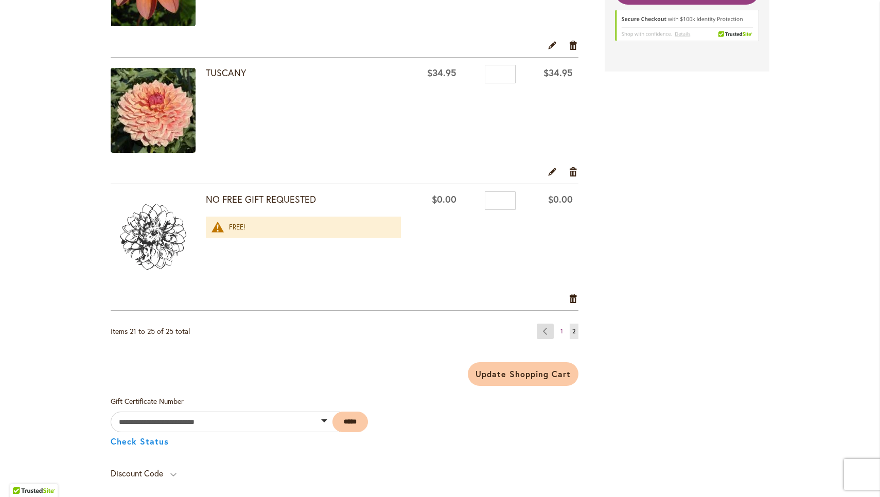
click at [552, 331] on link "Page Previous" at bounding box center [545, 331] width 17 height 15
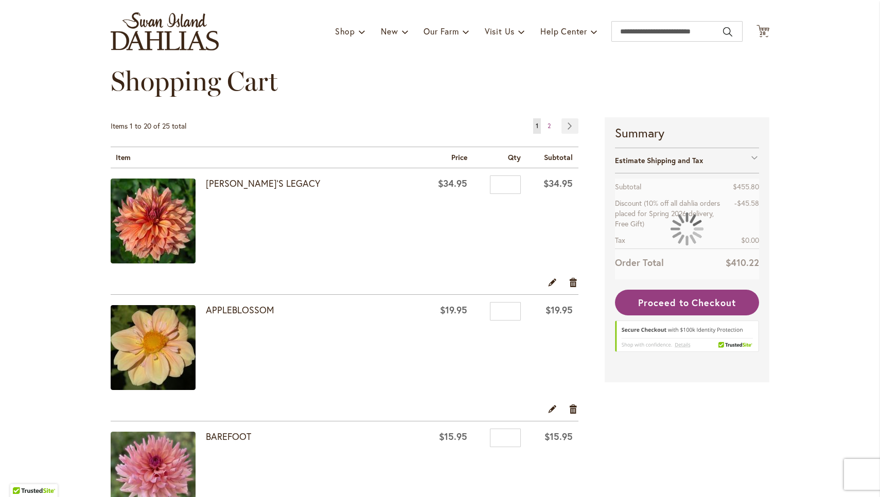
scroll to position [77, 0]
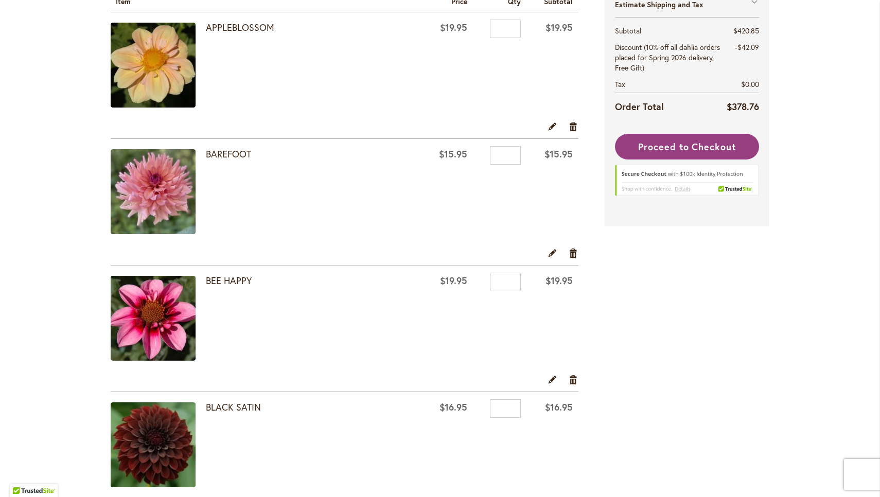
scroll to position [218, 0]
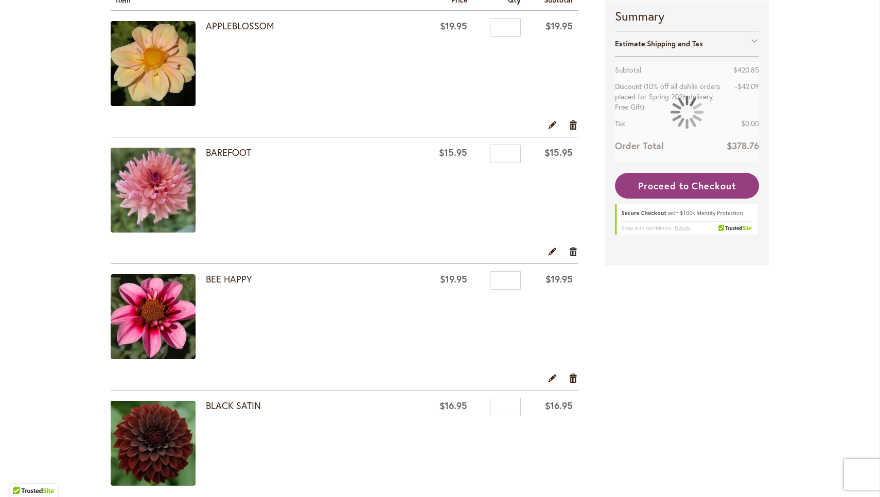
click at [575, 252] on link "Remove item" at bounding box center [574, 251] width 10 height 11
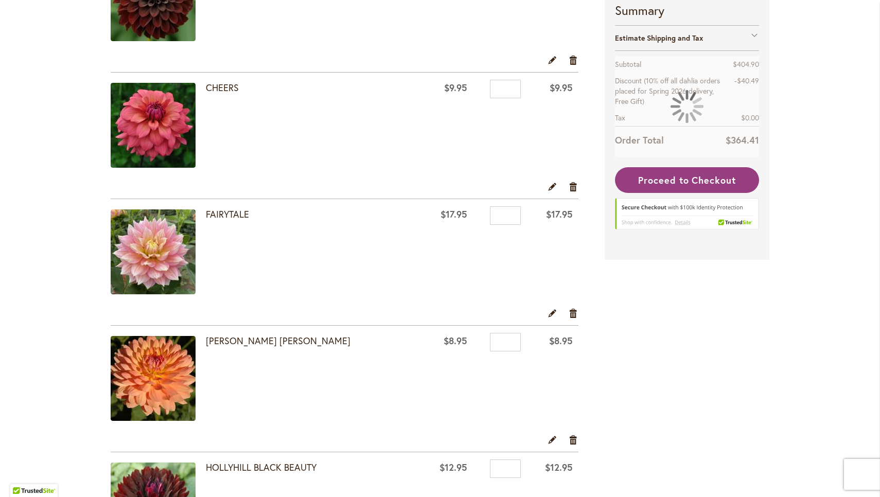
scroll to position [540, 0]
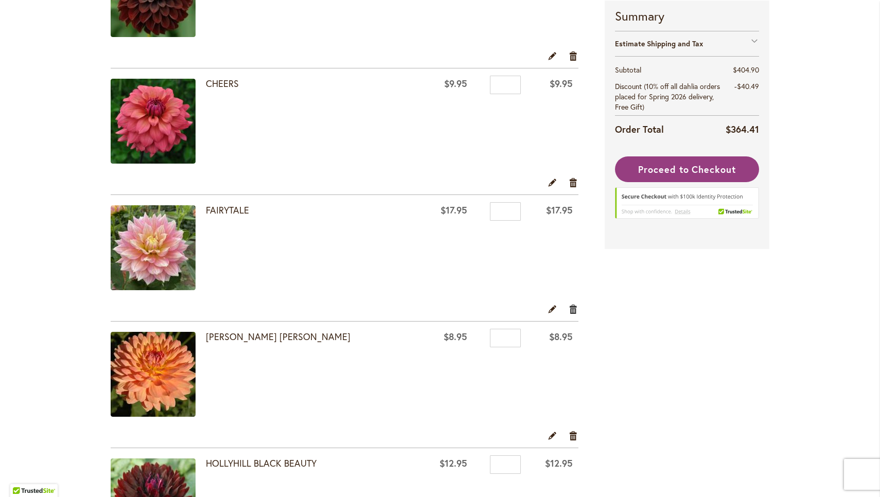
click at [573, 308] on link "Remove item" at bounding box center [574, 308] width 10 height 11
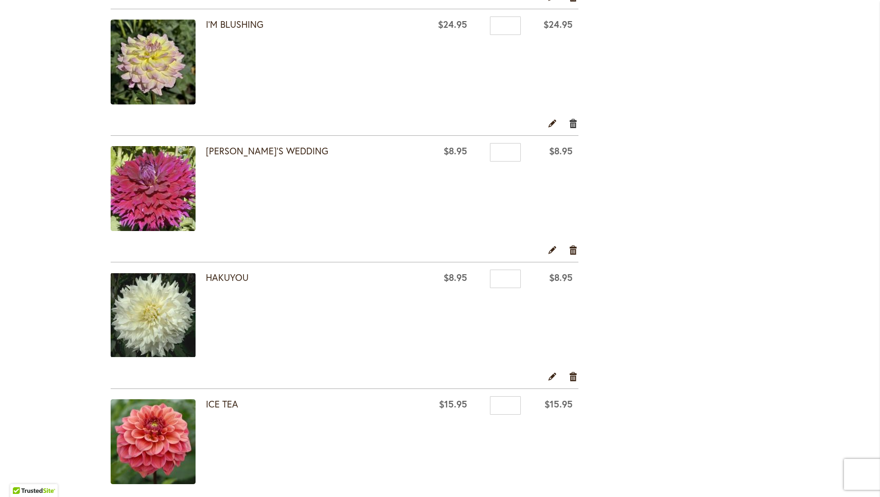
scroll to position [984, 0]
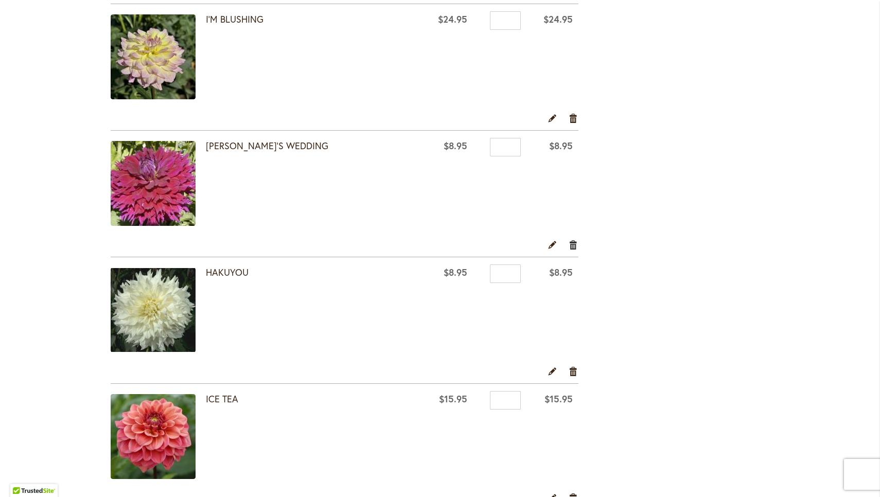
click at [574, 245] on link "Remove item" at bounding box center [574, 244] width 10 height 11
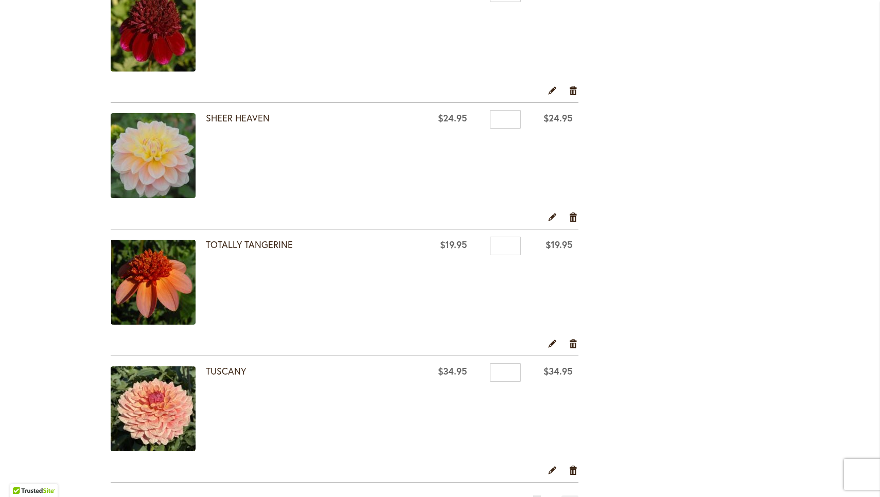
scroll to position [2280, 0]
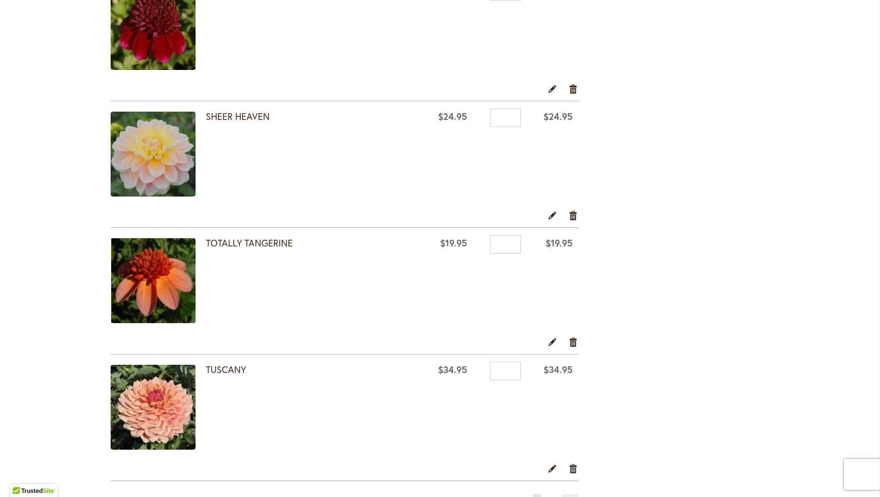
click at [576, 468] on link "Remove item" at bounding box center [574, 468] width 10 height 11
